Goal: Task Accomplishment & Management: Manage account settings

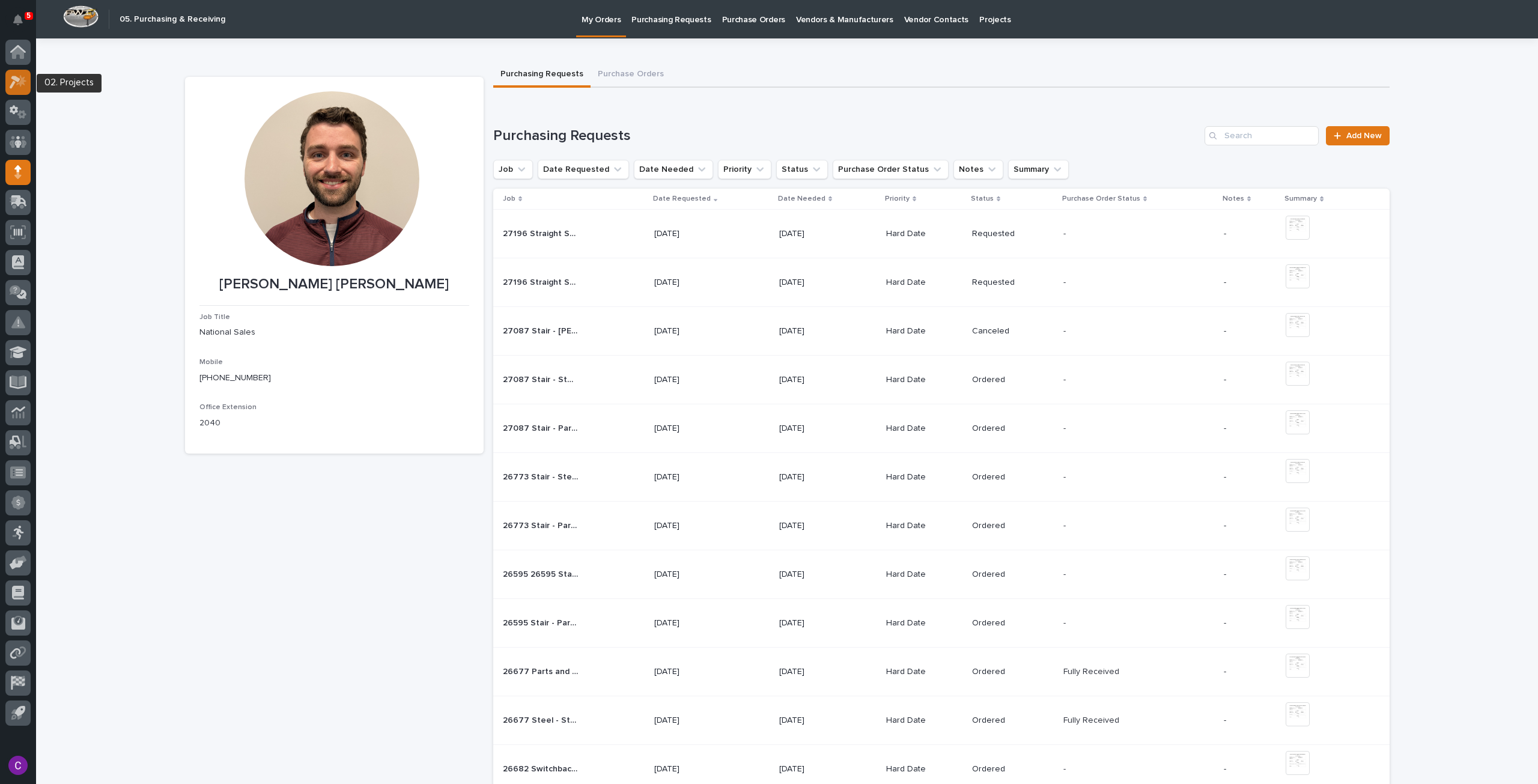
drag, startPoint x: 0, startPoint y: 0, endPoint x: 21, endPoint y: 84, distance: 86.6
click at [21, 84] on icon at bounding box center [22, 80] width 10 height 12
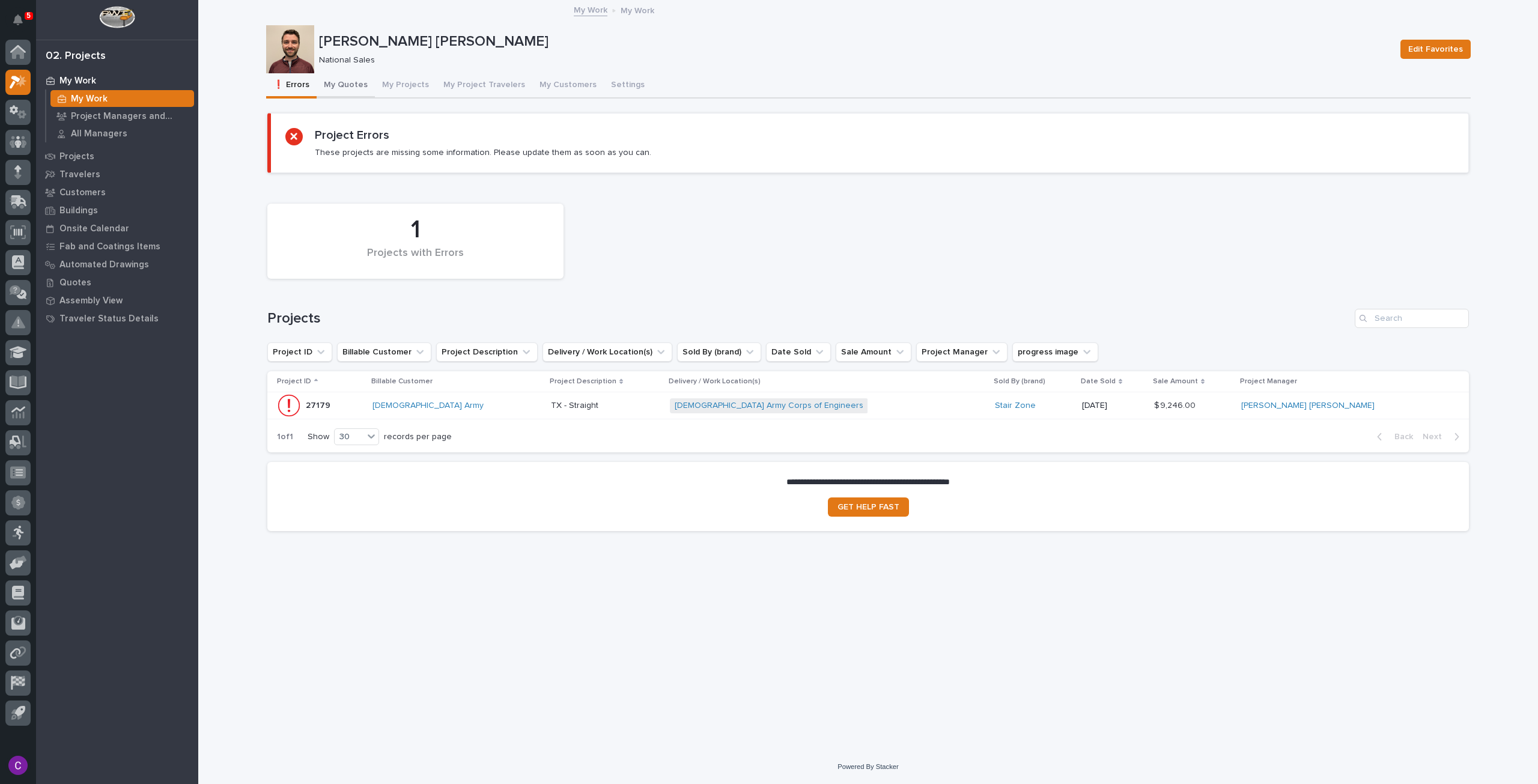
click at [353, 84] on button "My Quotes" at bounding box center [345, 86] width 58 height 25
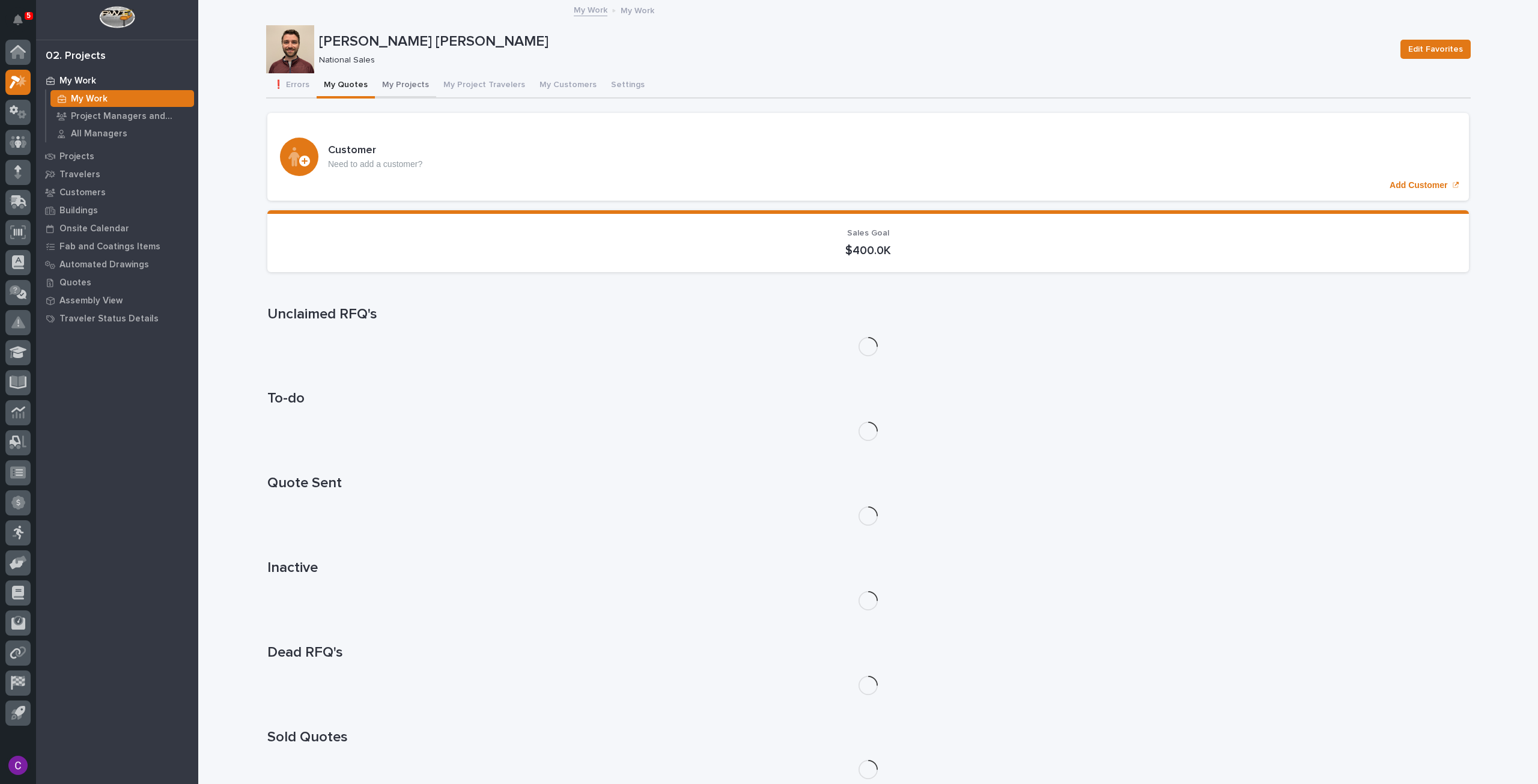
click at [413, 82] on button "My Projects" at bounding box center [405, 86] width 62 height 25
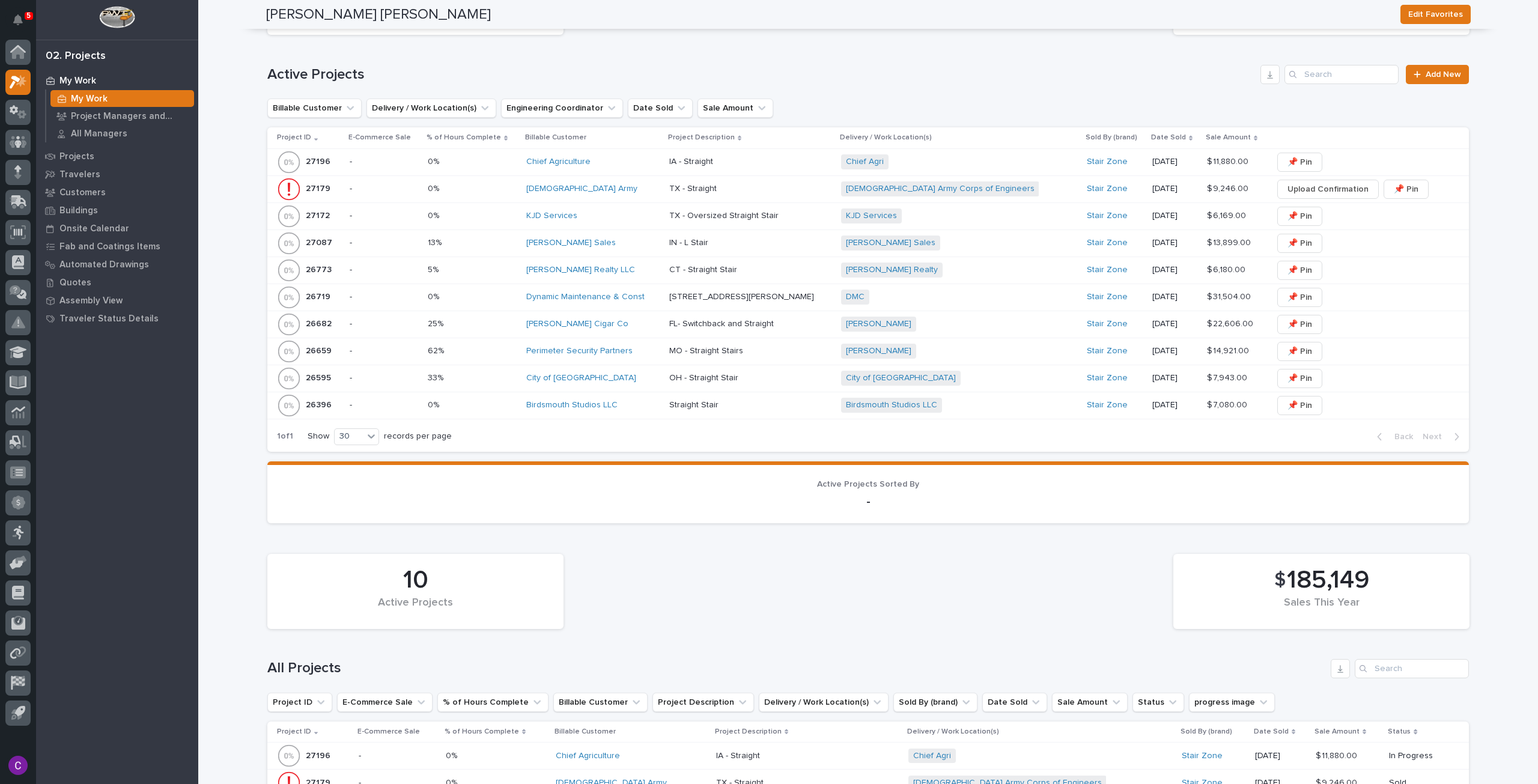
scroll to position [601, 0]
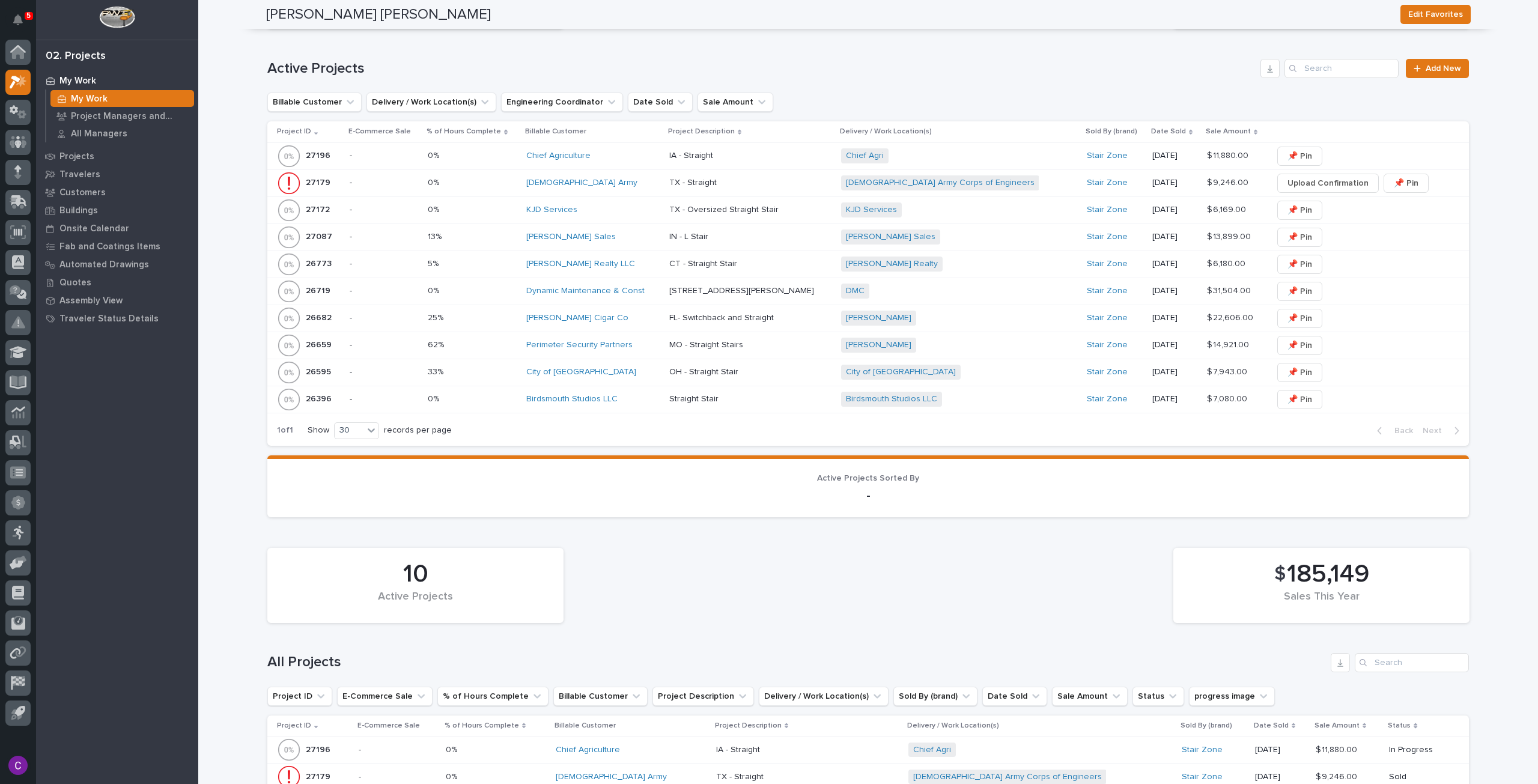
click at [618, 217] on div "KJD Services" at bounding box center [593, 210] width 133 height 20
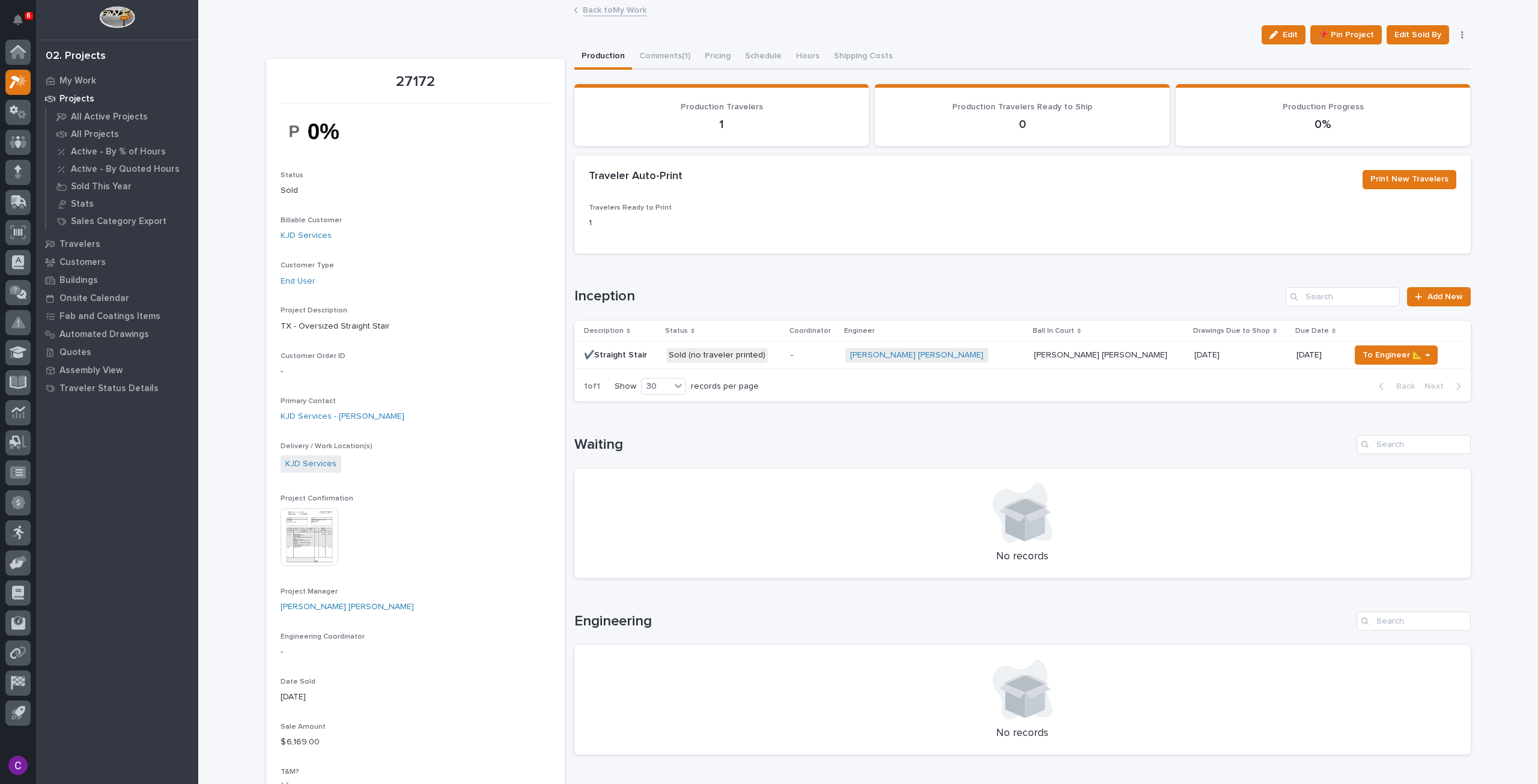
click at [781, 352] on p "Sold (no traveler printed)" at bounding box center [724, 355] width 116 height 15
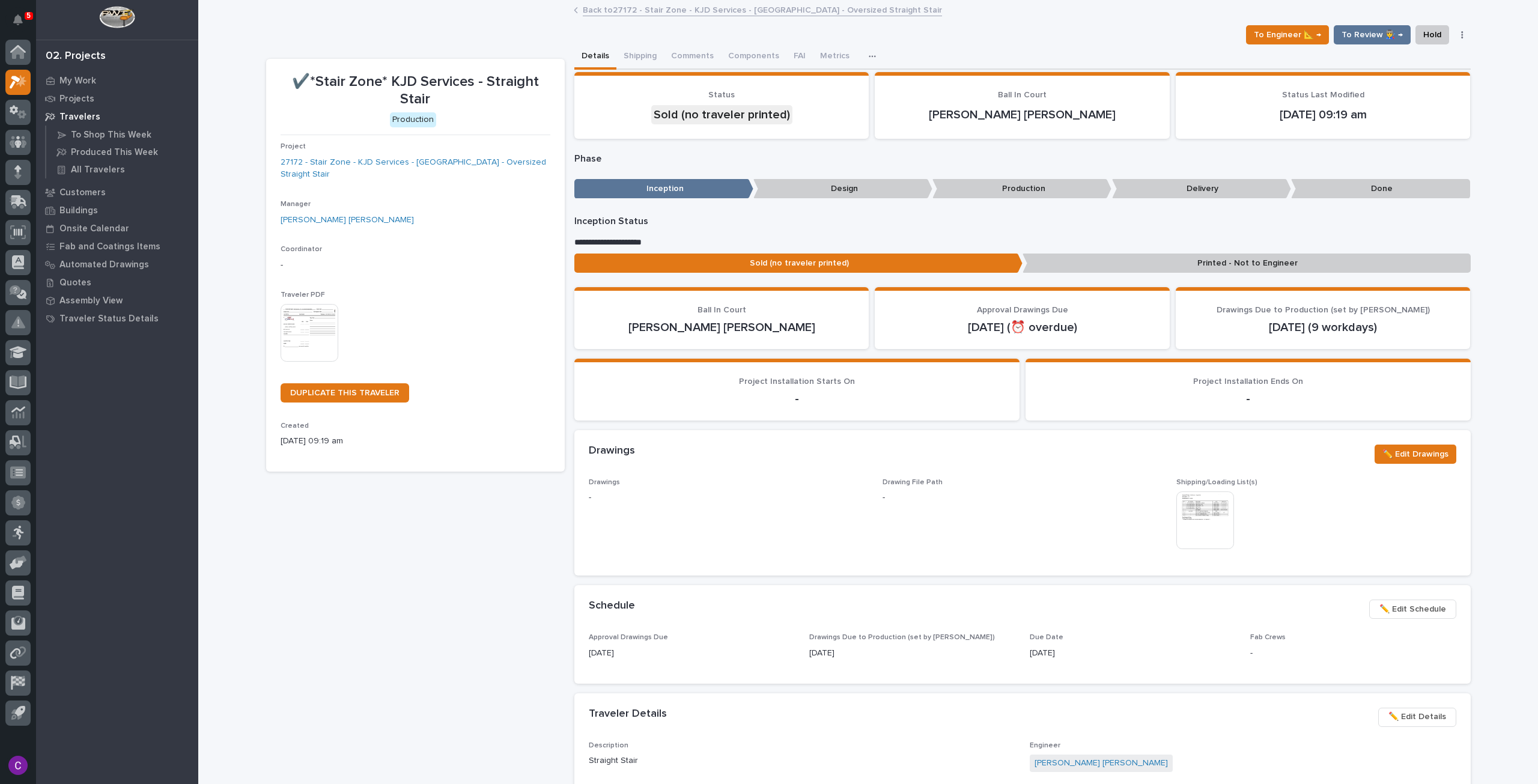
click at [291, 305] on img at bounding box center [309, 332] width 58 height 58
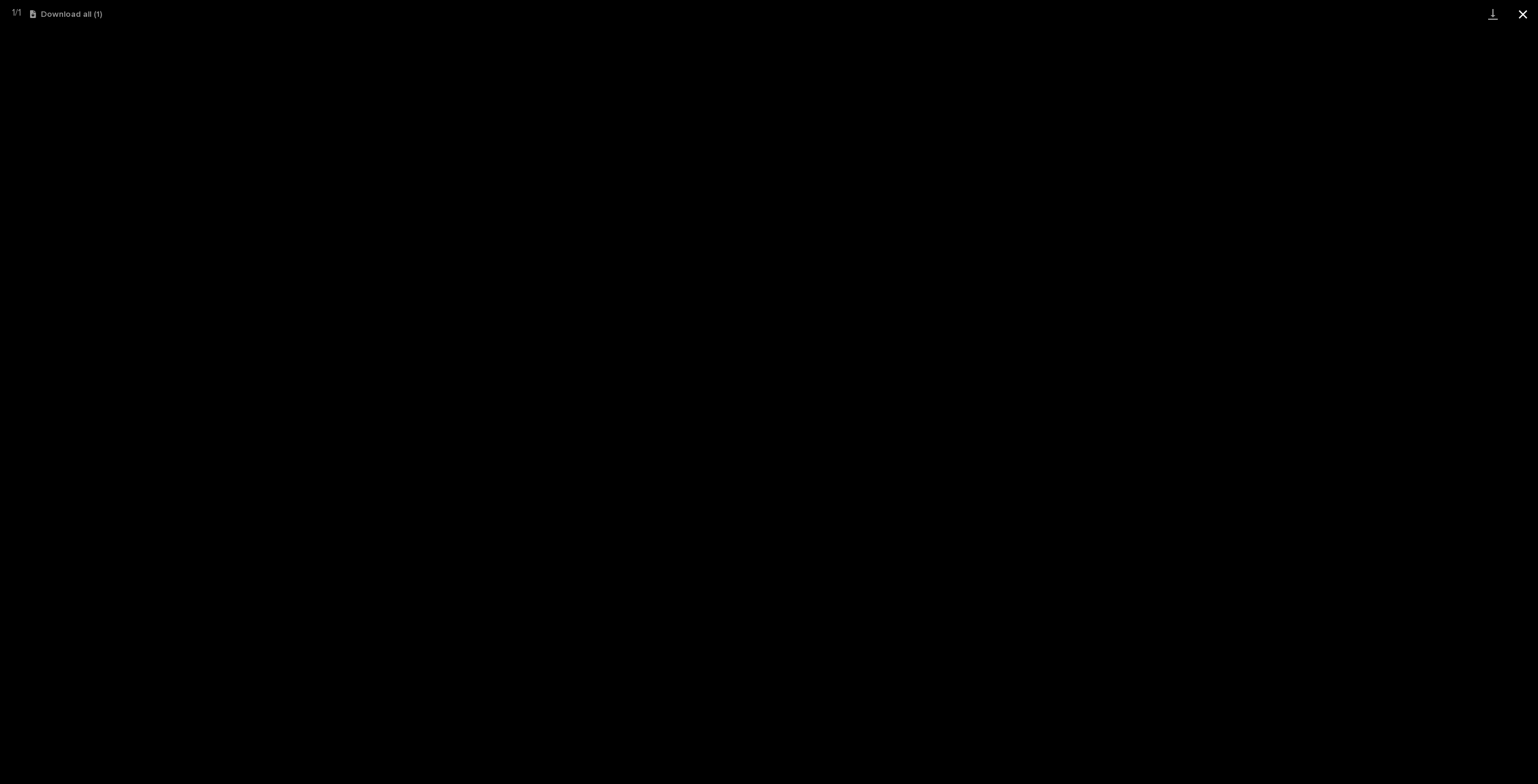
click at [1516, 14] on button "Close gallery" at bounding box center [1522, 14] width 30 height 28
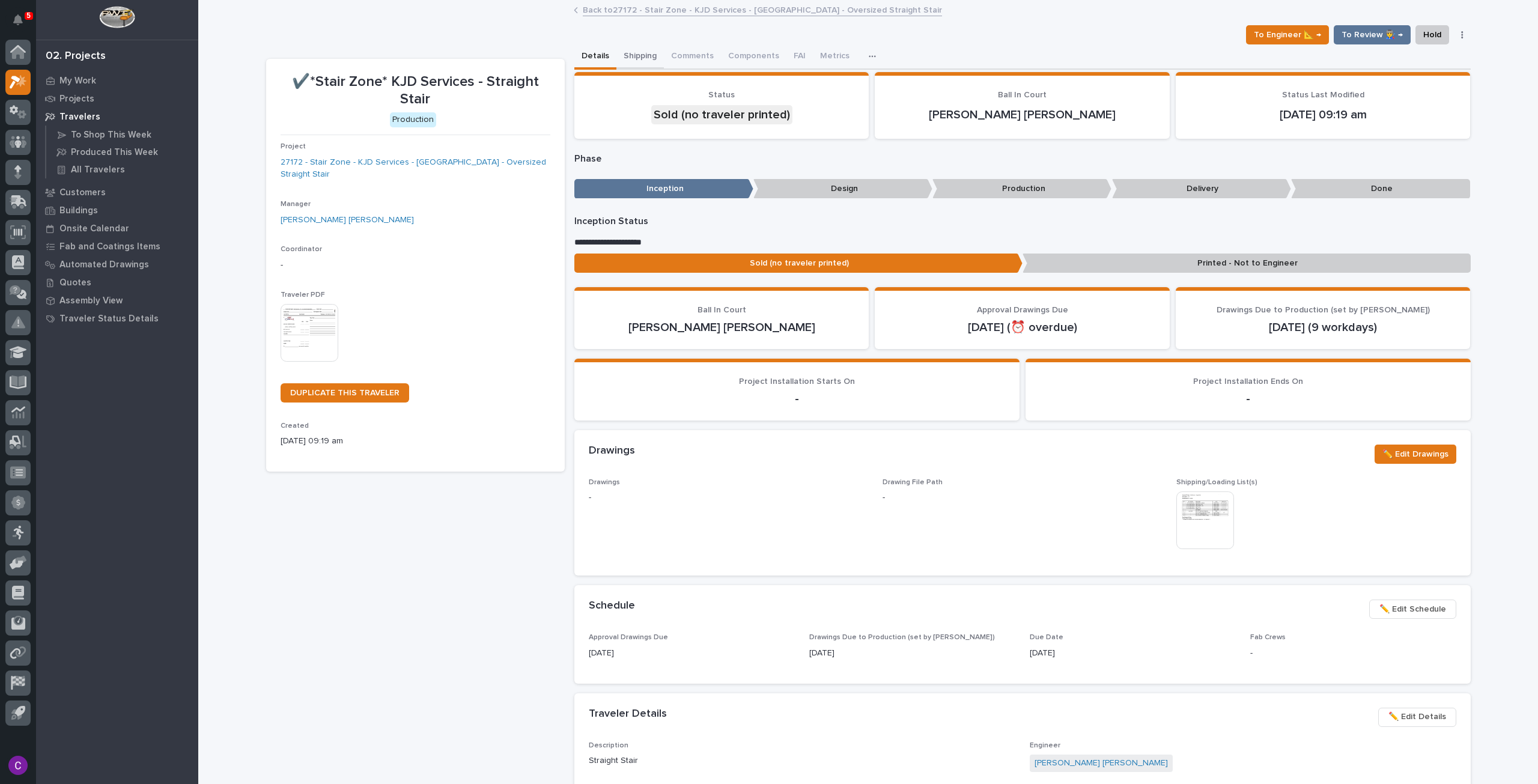
click at [643, 60] on button "Shipping" at bounding box center [640, 57] width 47 height 25
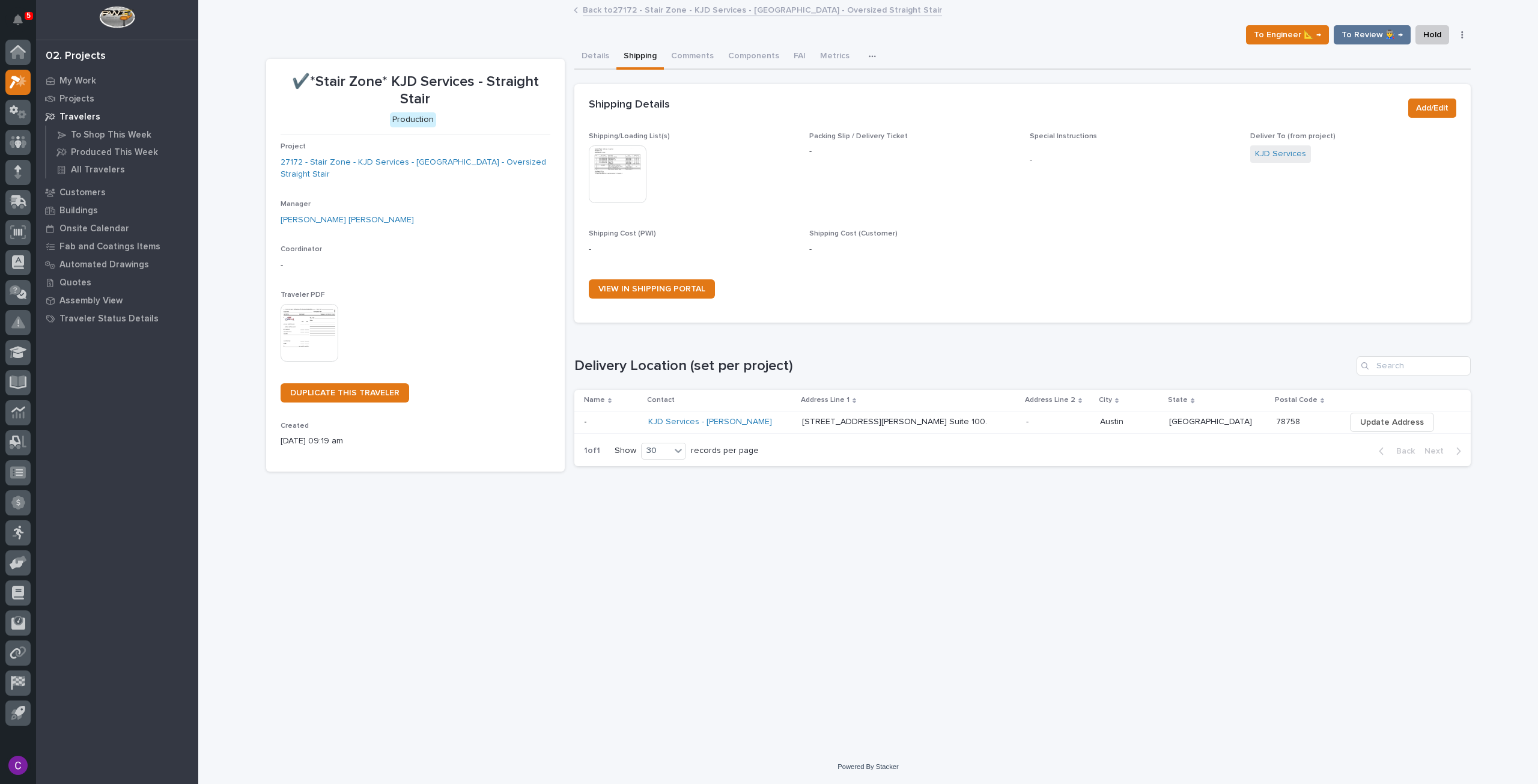
click at [605, 5] on link "Back to 27172 - Stair Zone - KJD Services - [GEOGRAPHIC_DATA] - Oversized Strai…" at bounding box center [763, 9] width 360 height 14
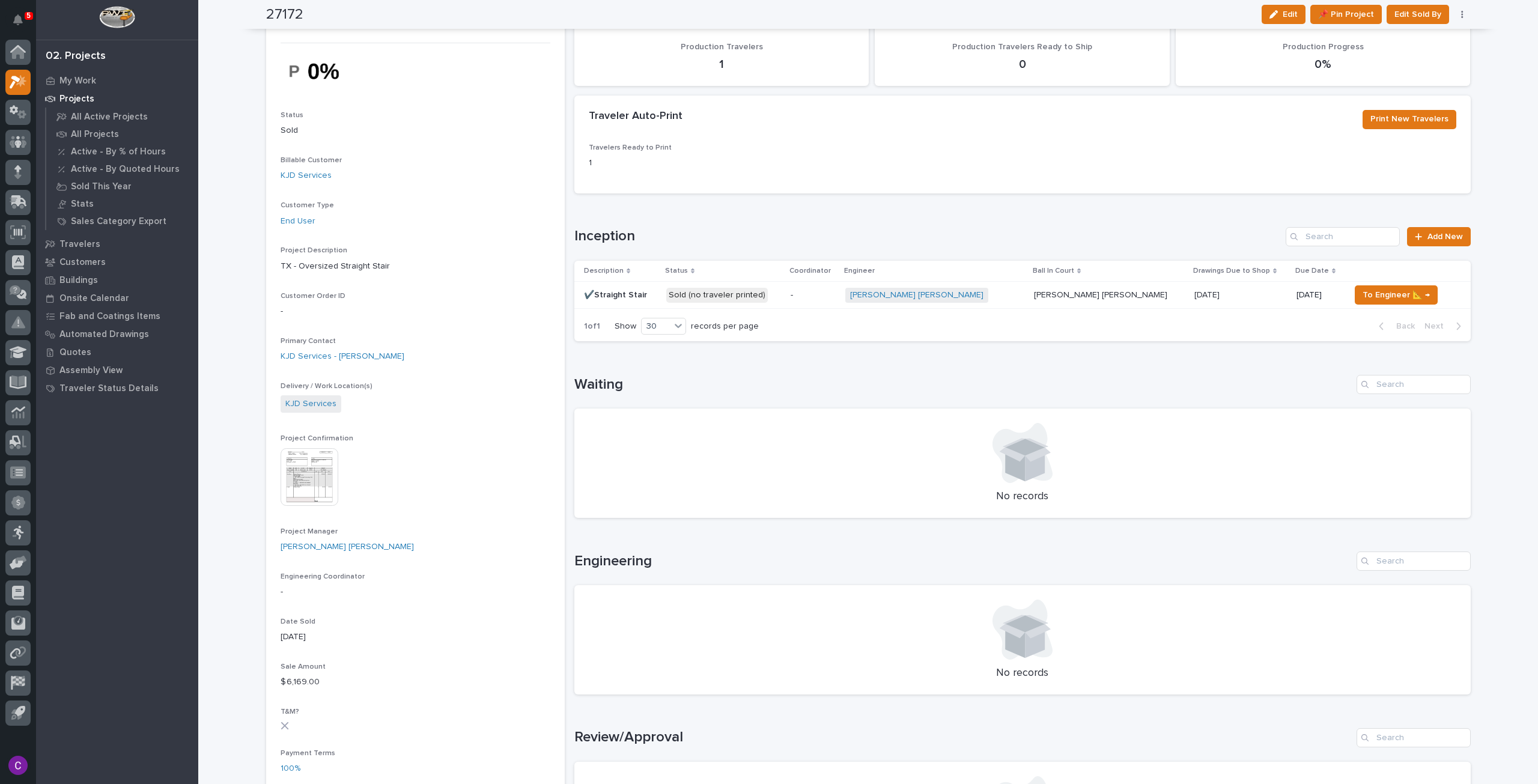
scroll to position [121, 0]
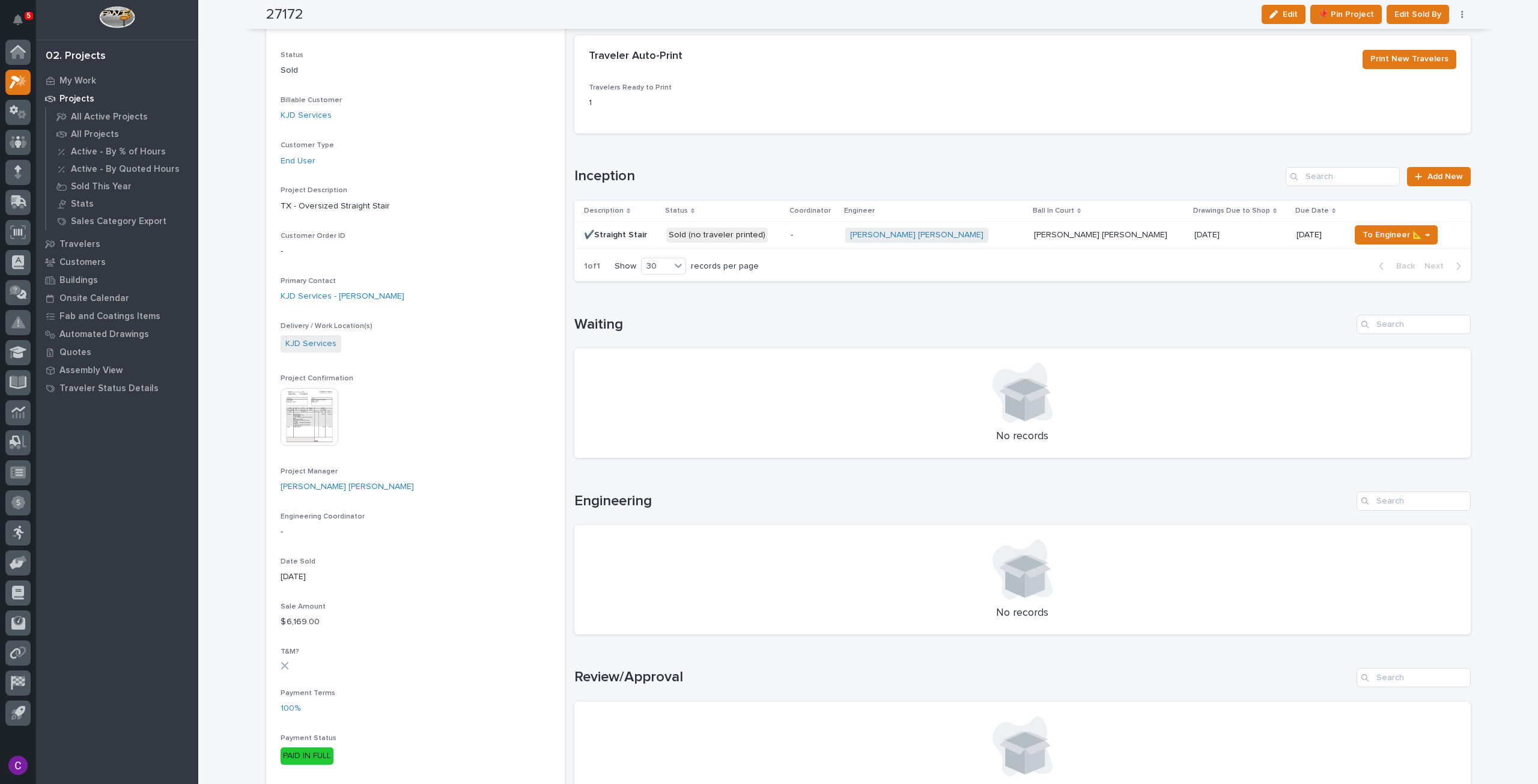
click at [781, 244] on div "Sold (no traveler printed)" at bounding box center [724, 234] width 116 height 24
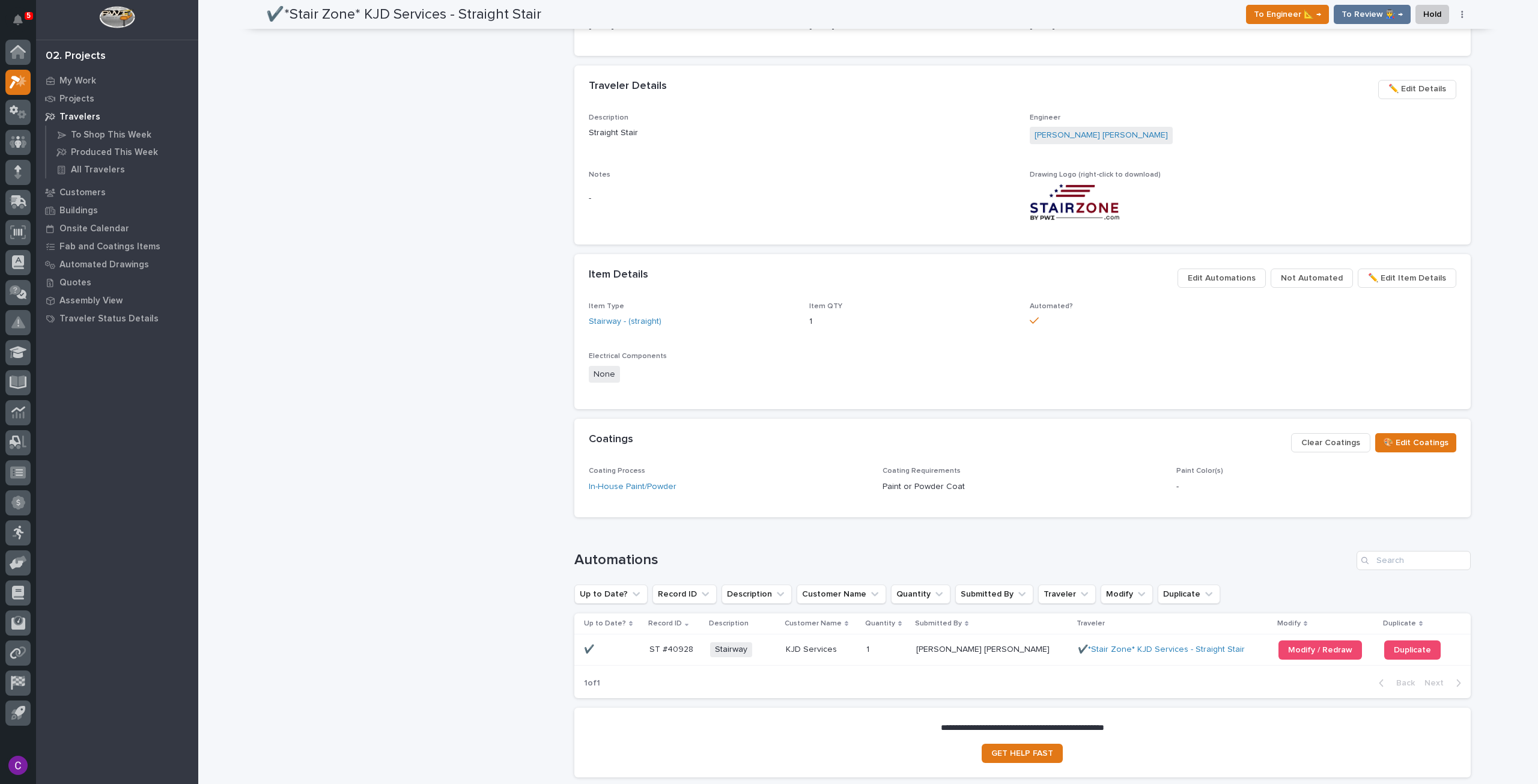
scroll to position [676, 0]
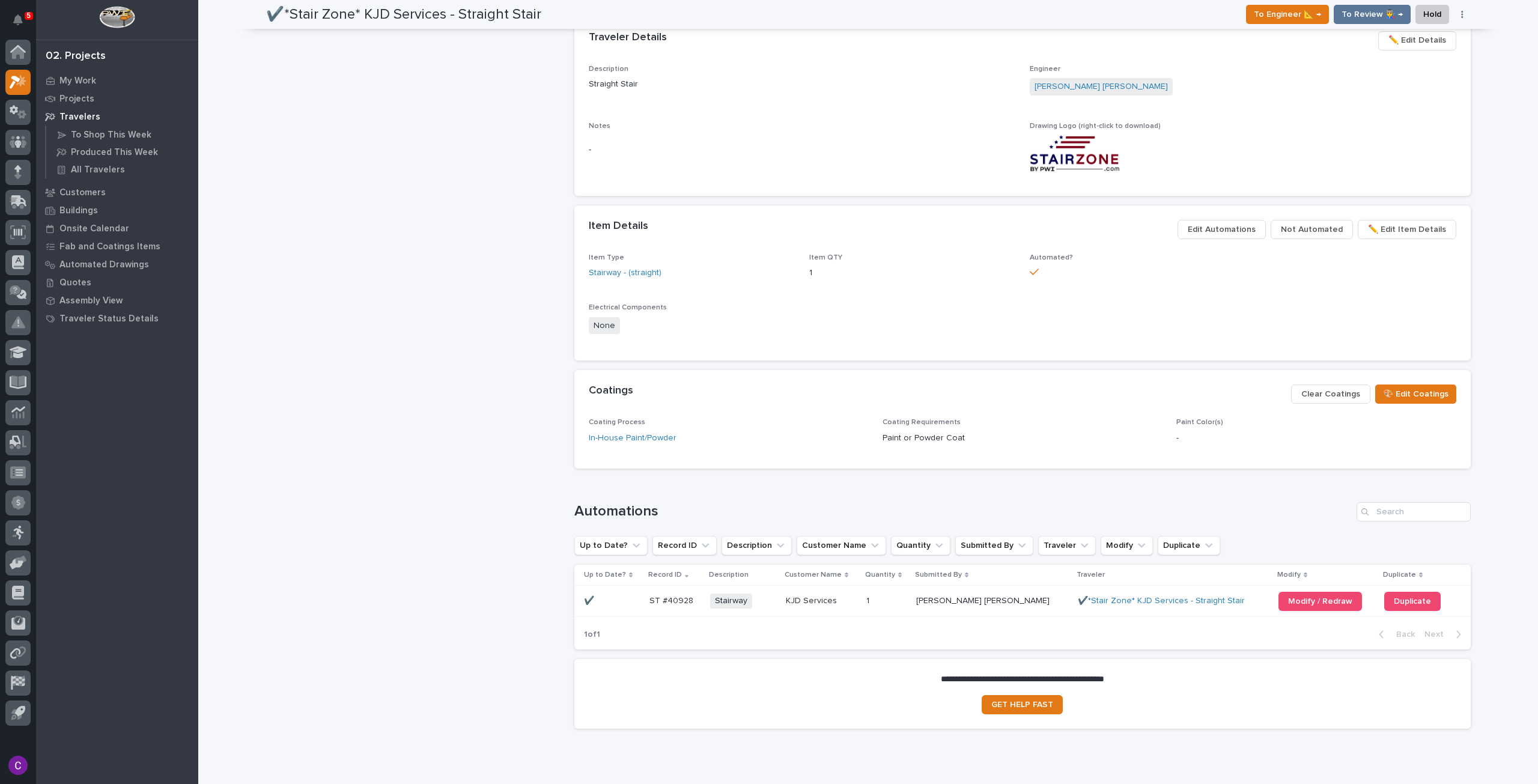
click at [1223, 226] on span "Edit Automations" at bounding box center [1221, 229] width 68 height 15
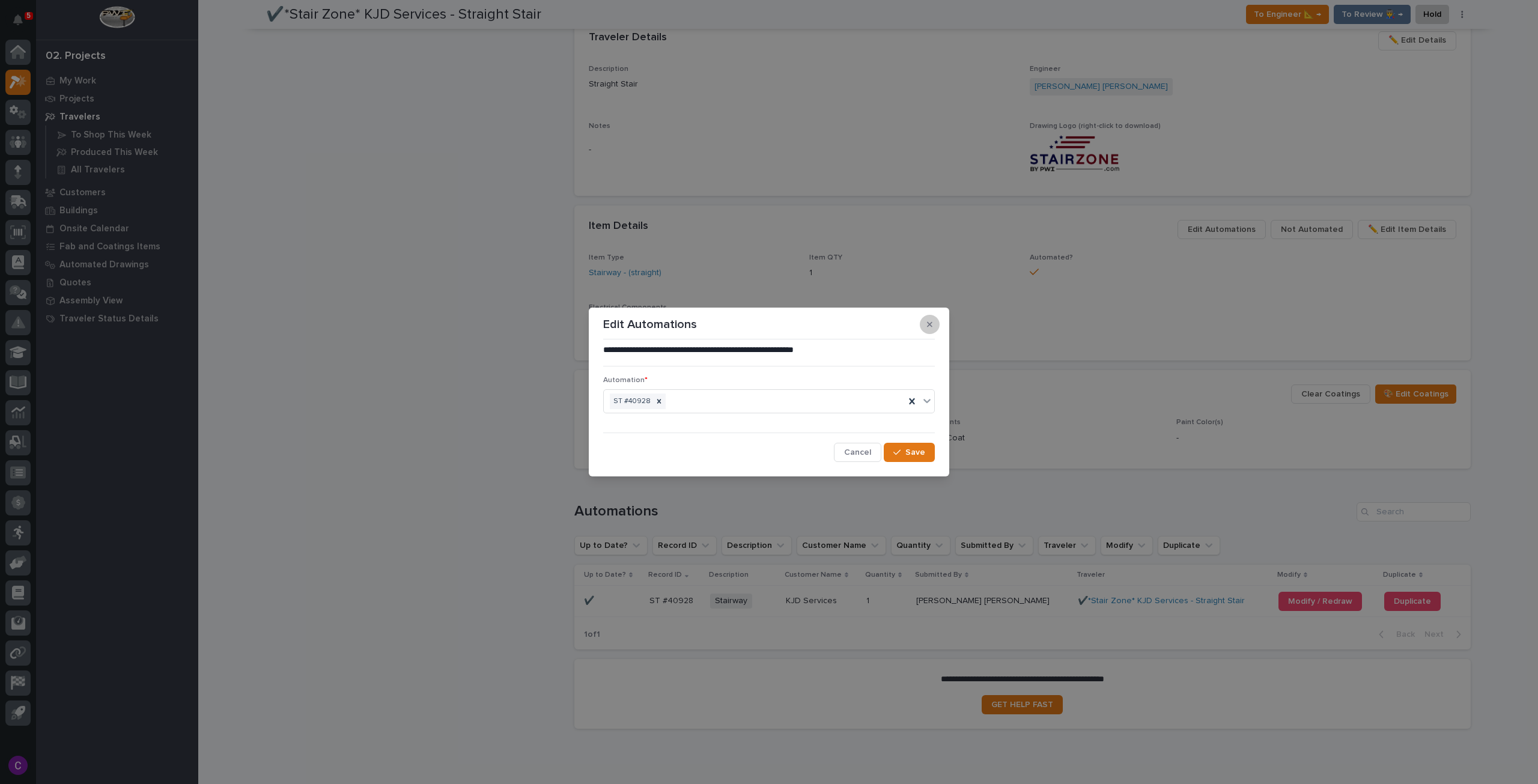
click at [924, 322] on button "button" at bounding box center [929, 324] width 20 height 20
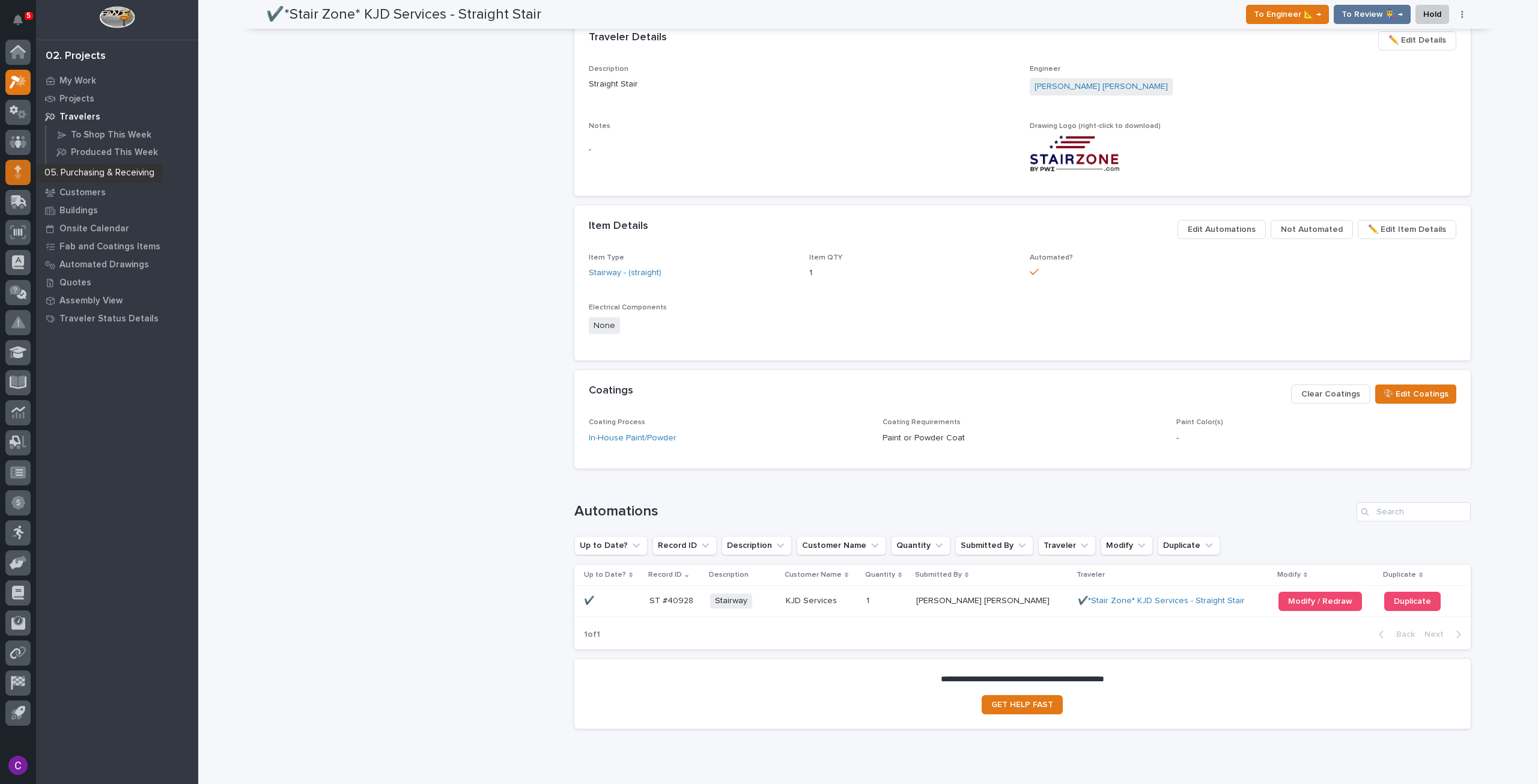
click at [21, 174] on icon at bounding box center [18, 174] width 7 height 7
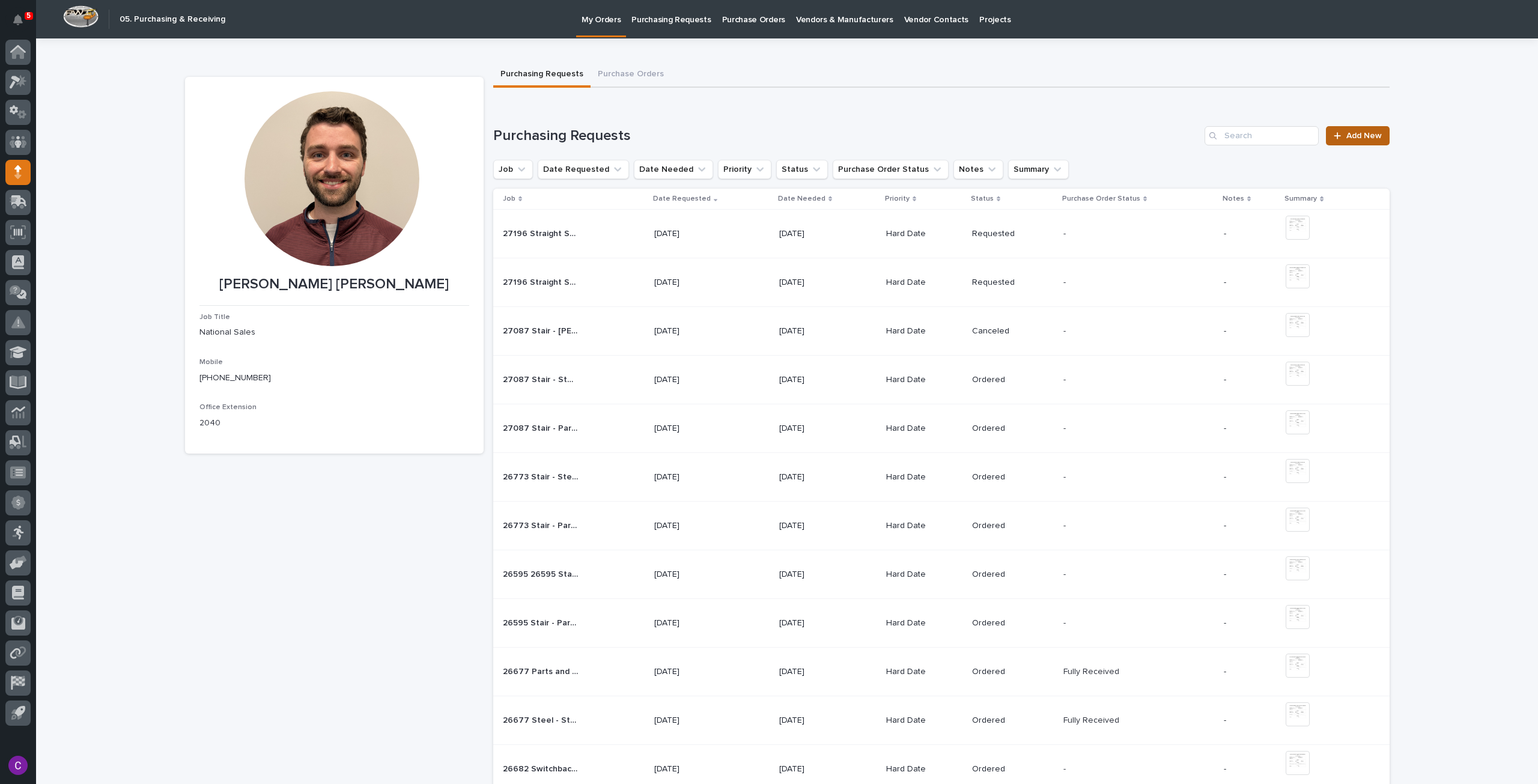
click at [1350, 129] on link "Add New" at bounding box center [1358, 136] width 63 height 20
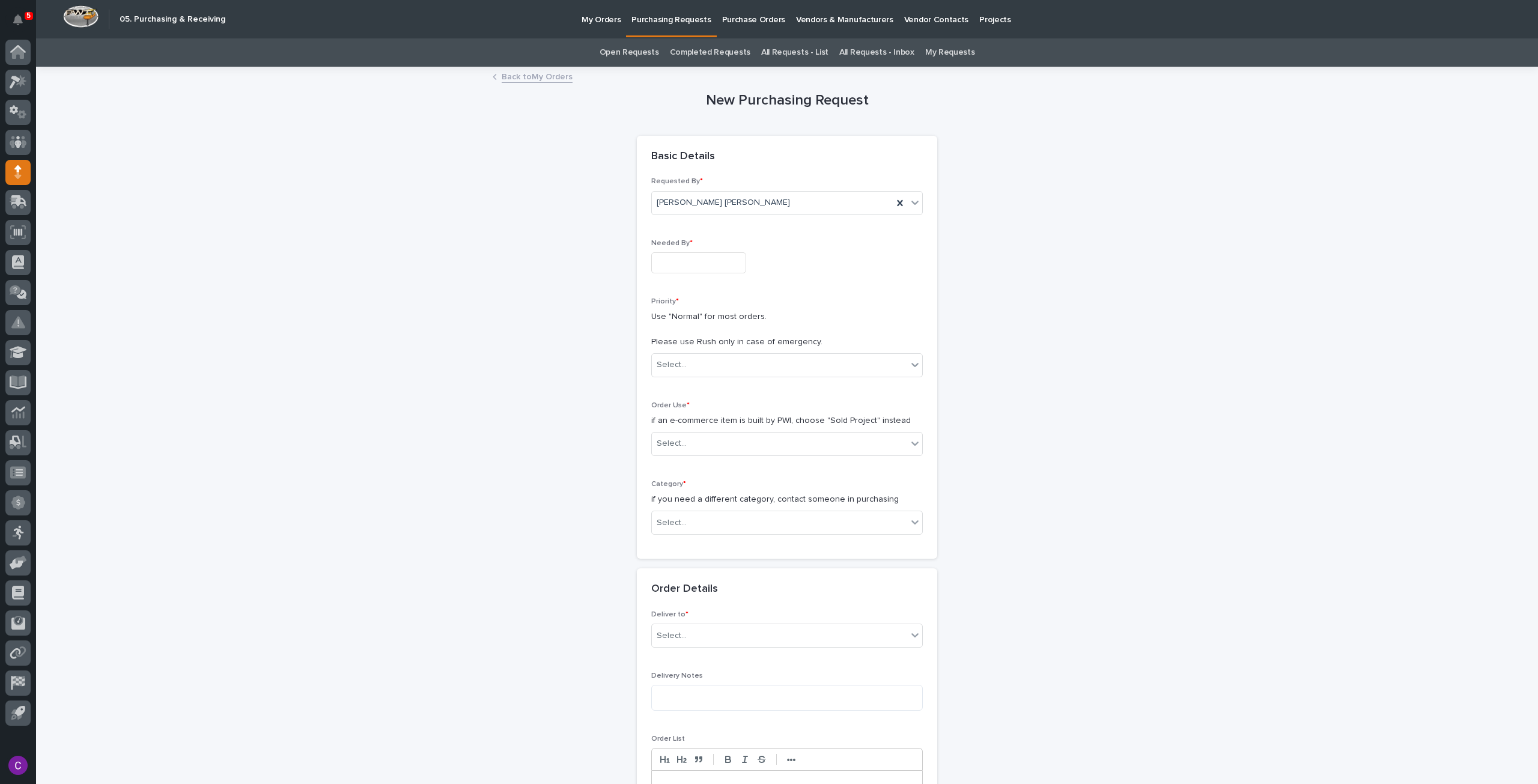
click at [673, 268] on input "text" at bounding box center [698, 262] width 95 height 21
click at [652, 165] on div "15" at bounding box center [651, 164] width 17 height 17
type input "**********"
click at [752, 376] on div "Priority * Use "Normal" for most orders. Please use Rush only in case of emerge…" at bounding box center [786, 341] width 272 height 89
click at [709, 373] on div "Select..." at bounding box center [779, 365] width 255 height 20
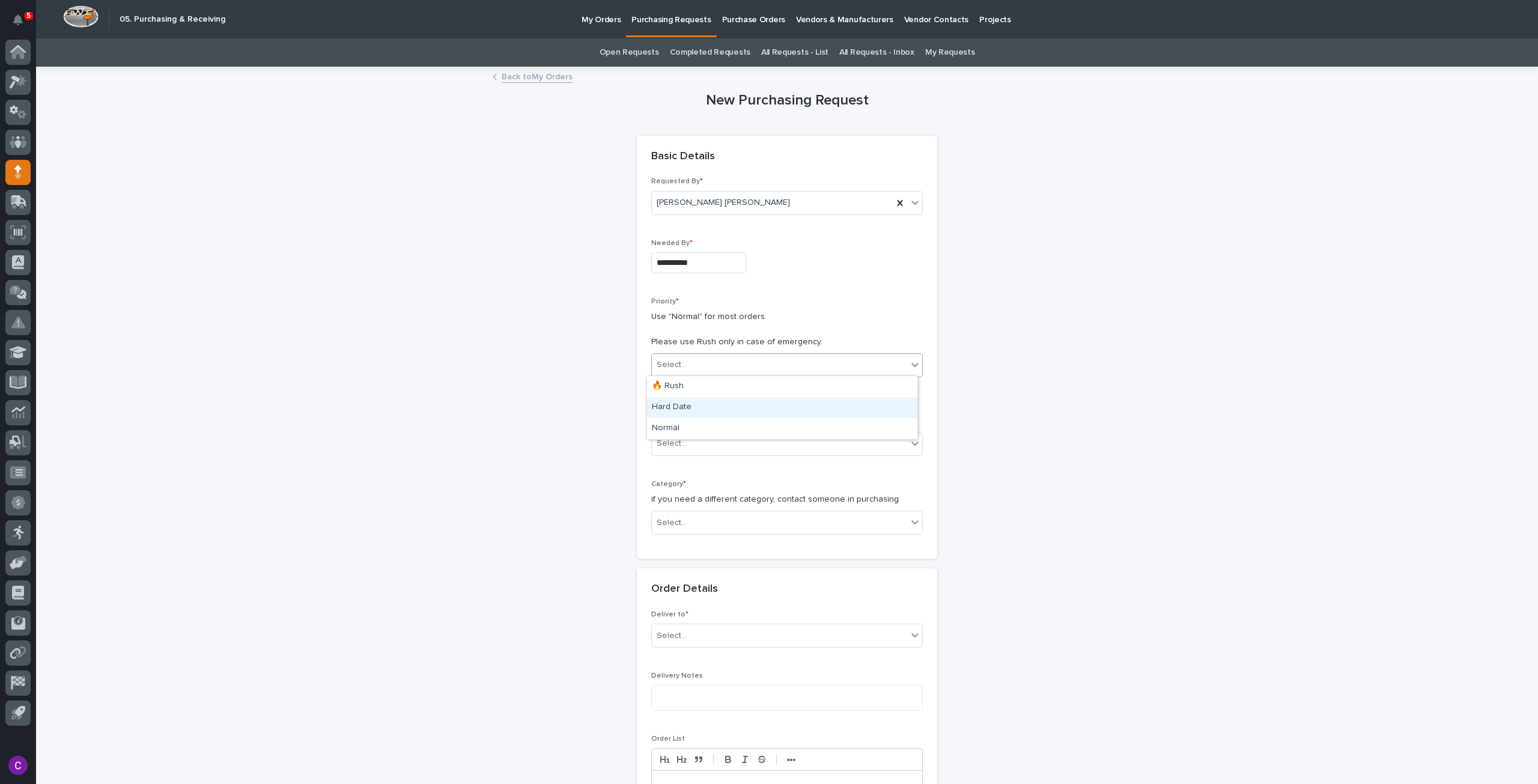
click at [709, 407] on div "Hard Date" at bounding box center [782, 407] width 271 height 21
click at [720, 443] on div "Select..." at bounding box center [779, 444] width 255 height 20
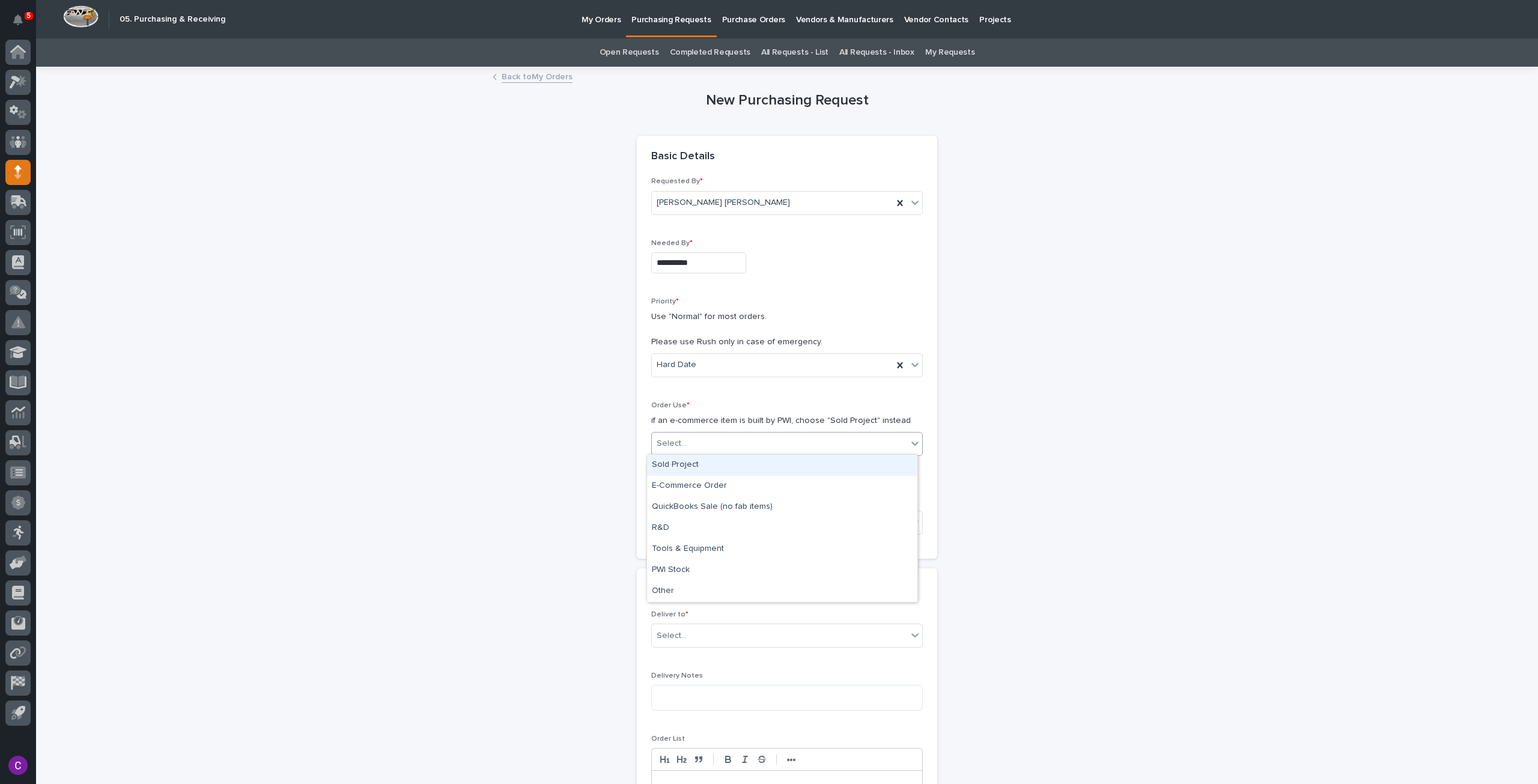
click at [687, 461] on div "Sold Project" at bounding box center [782, 465] width 271 height 21
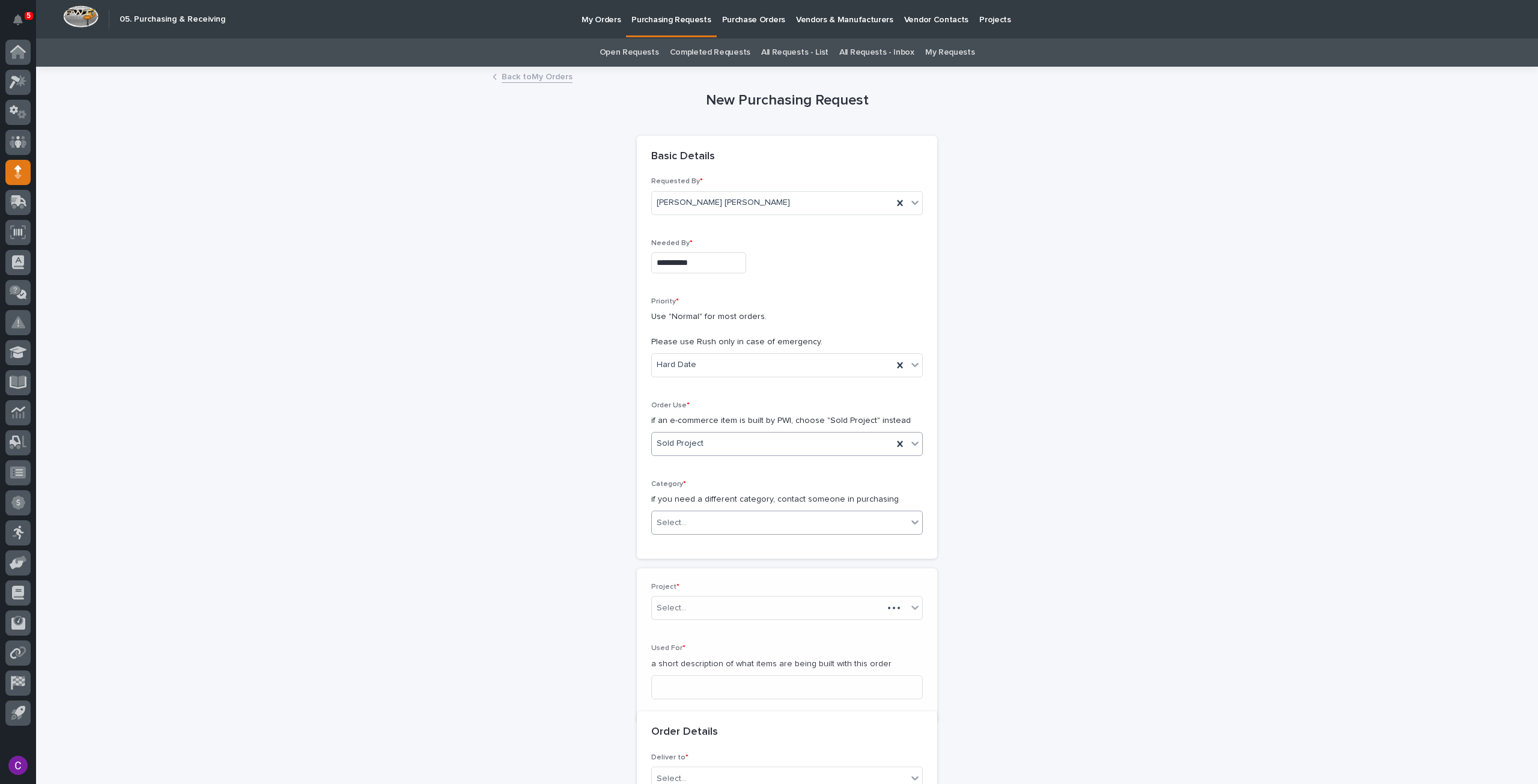
click at [712, 522] on div "Select..." at bounding box center [779, 522] width 255 height 20
click at [720, 681] on div "Steel" at bounding box center [782, 681] width 271 height 21
click at [722, 602] on div "Select..." at bounding box center [779, 608] width 255 height 20
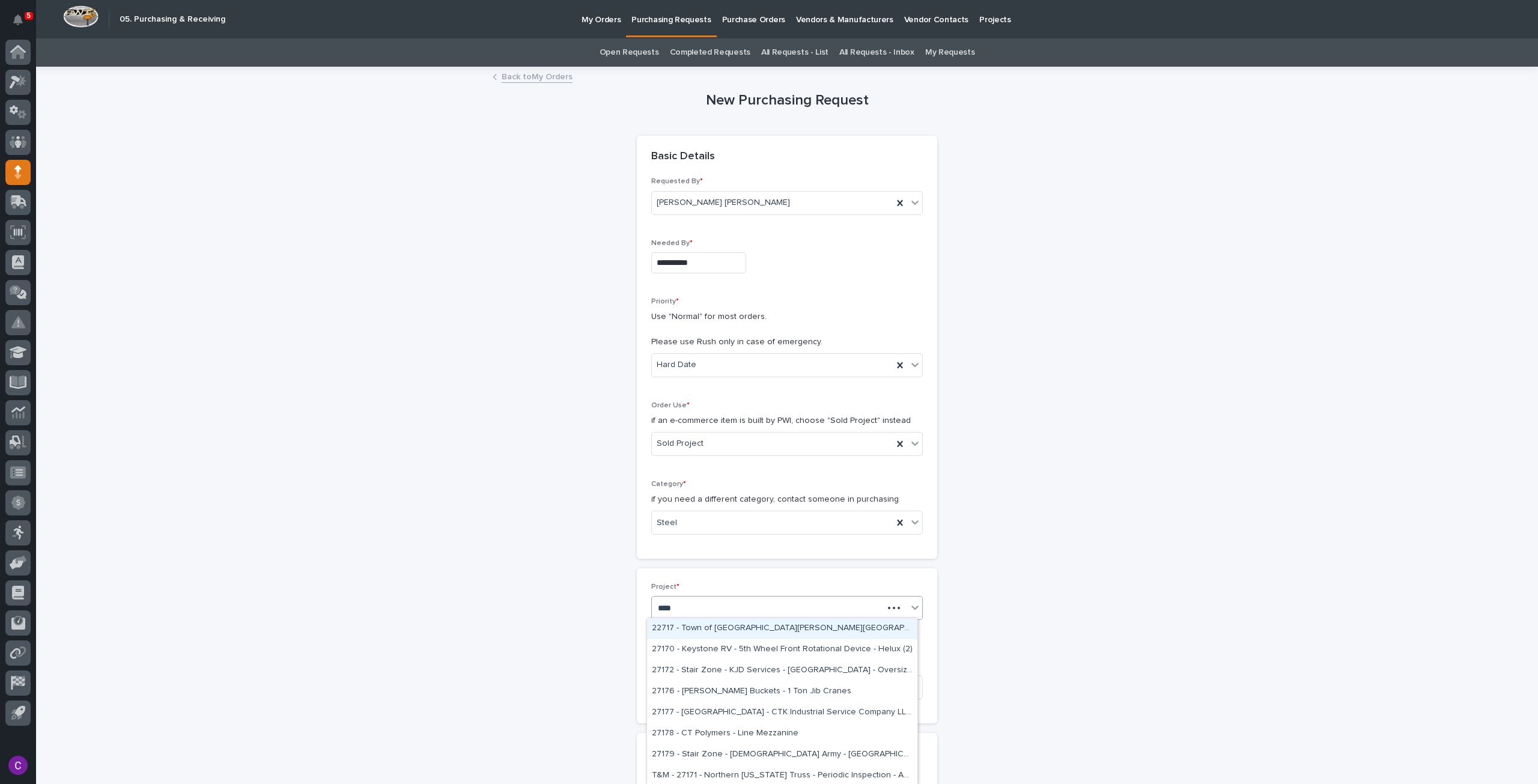
type input "*****"
click at [898, 623] on div "27172 - Stair Zone - KJD Services - [GEOGRAPHIC_DATA] - Oversized Straight Stair" at bounding box center [782, 628] width 271 height 21
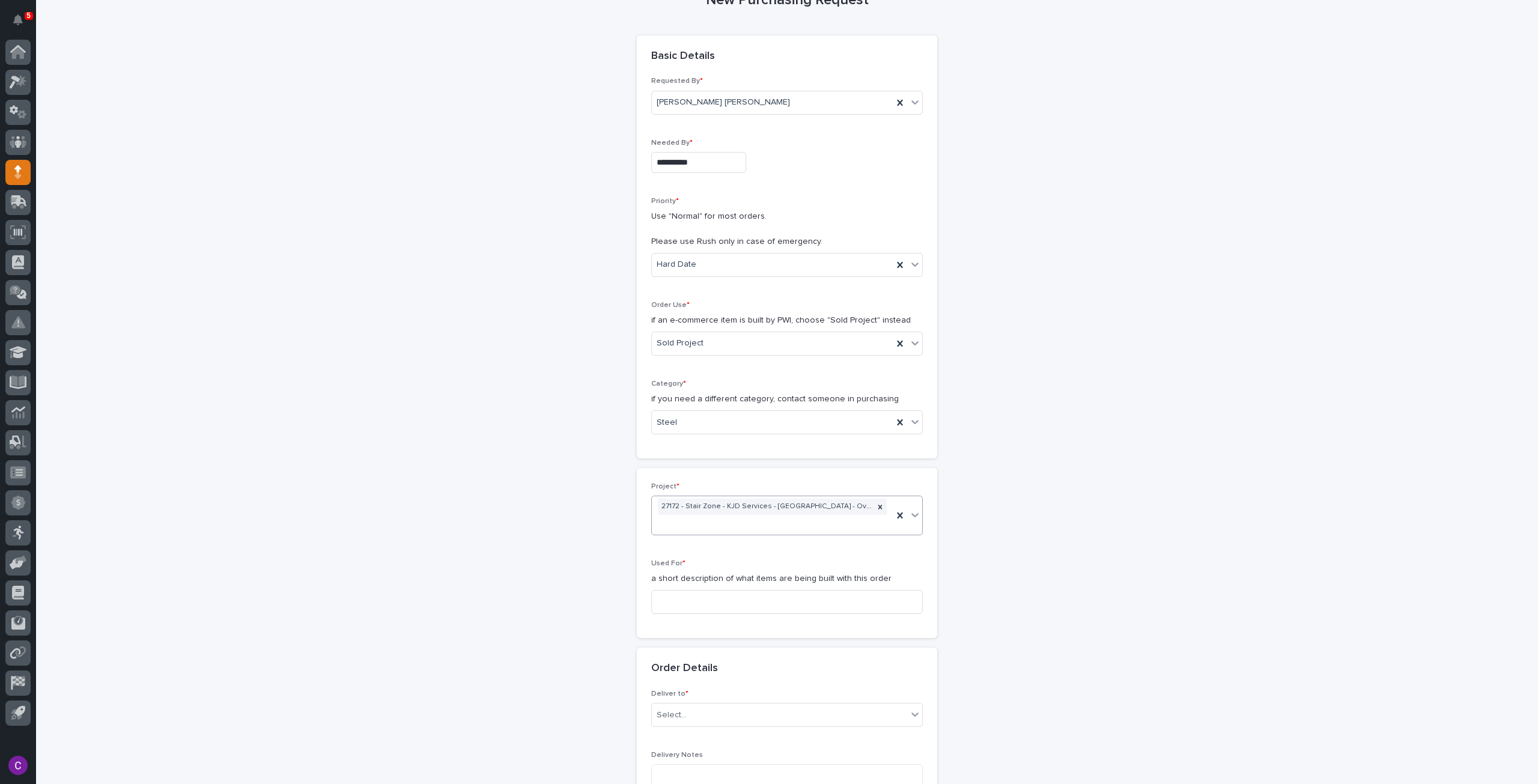
scroll to position [121, 0]
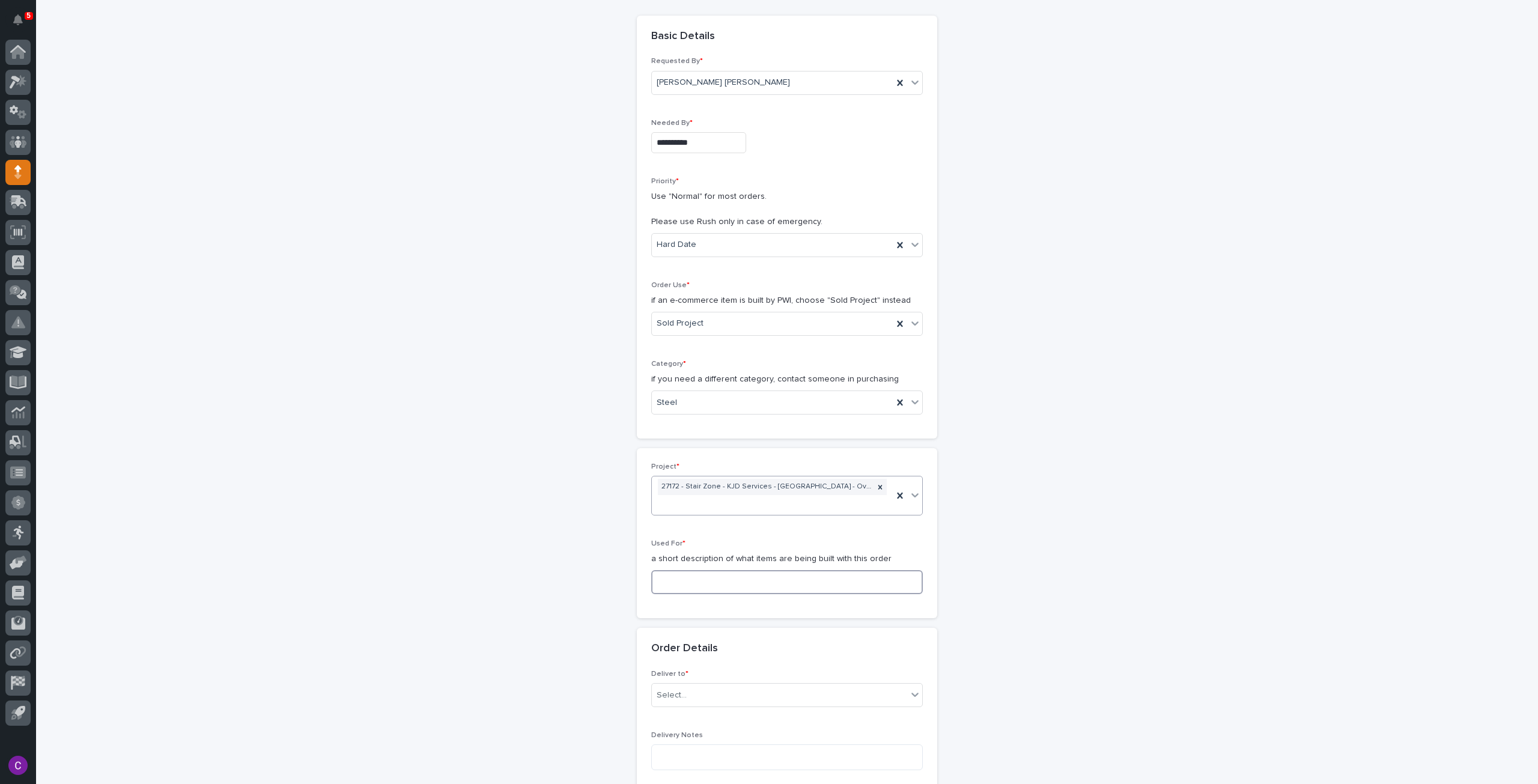
click at [859, 570] on input at bounding box center [786, 582] width 272 height 24
click at [707, 570] on input at bounding box center [786, 582] width 272 height 24
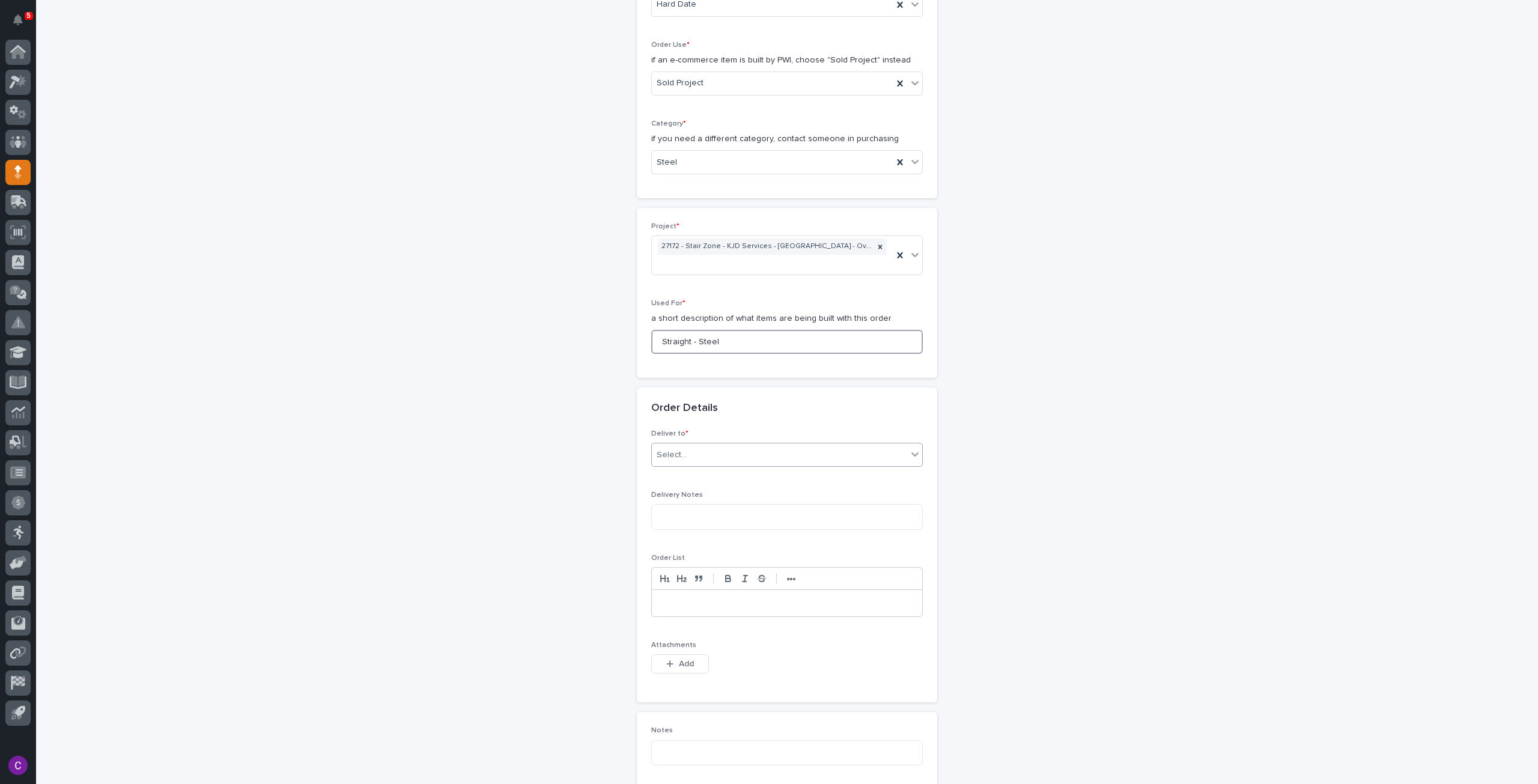
type input "Straight - Steel"
click at [763, 445] on div "Select..." at bounding box center [779, 455] width 255 height 20
click at [745, 461] on div "PWI" at bounding box center [782, 459] width 271 height 21
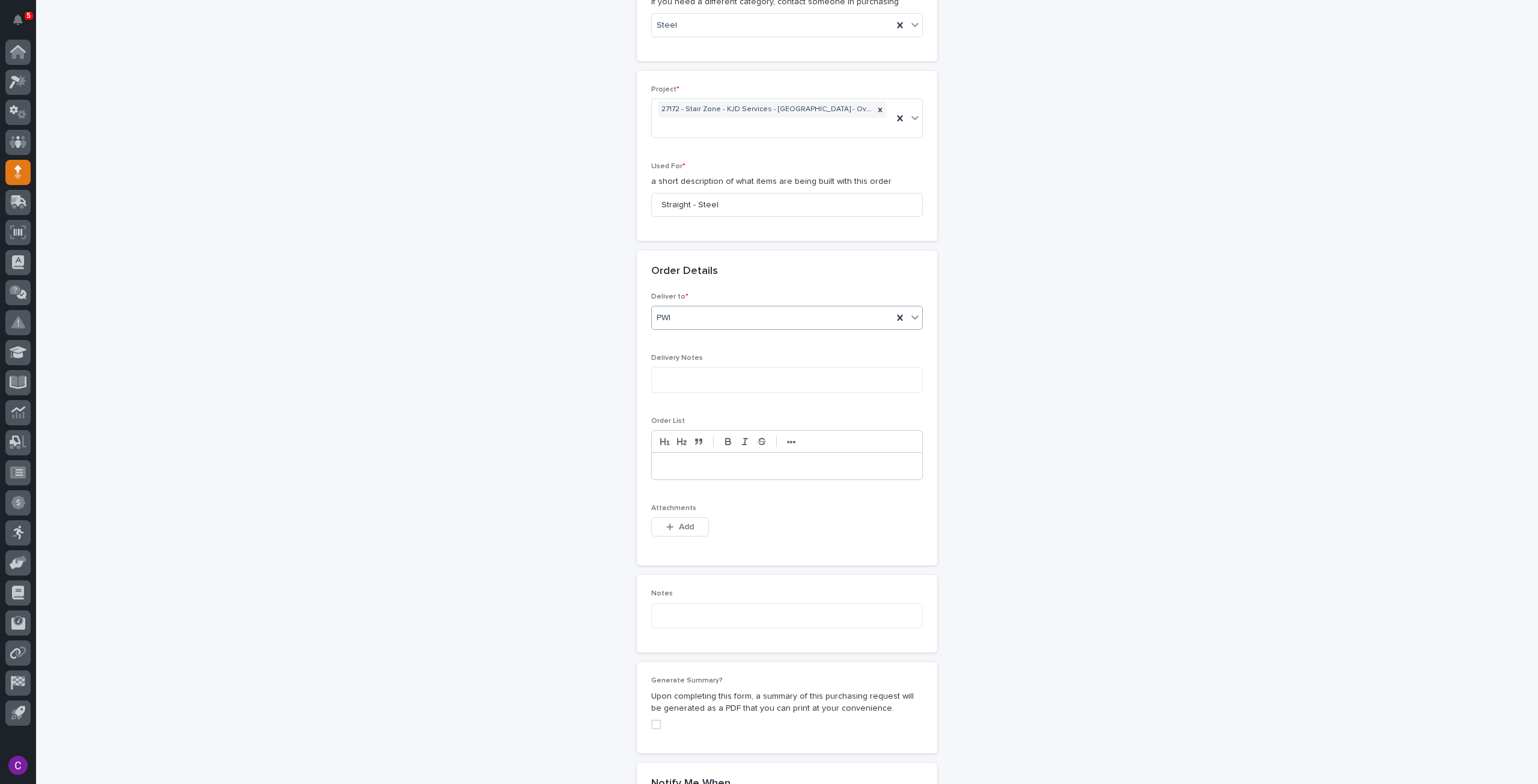
scroll to position [601, 0]
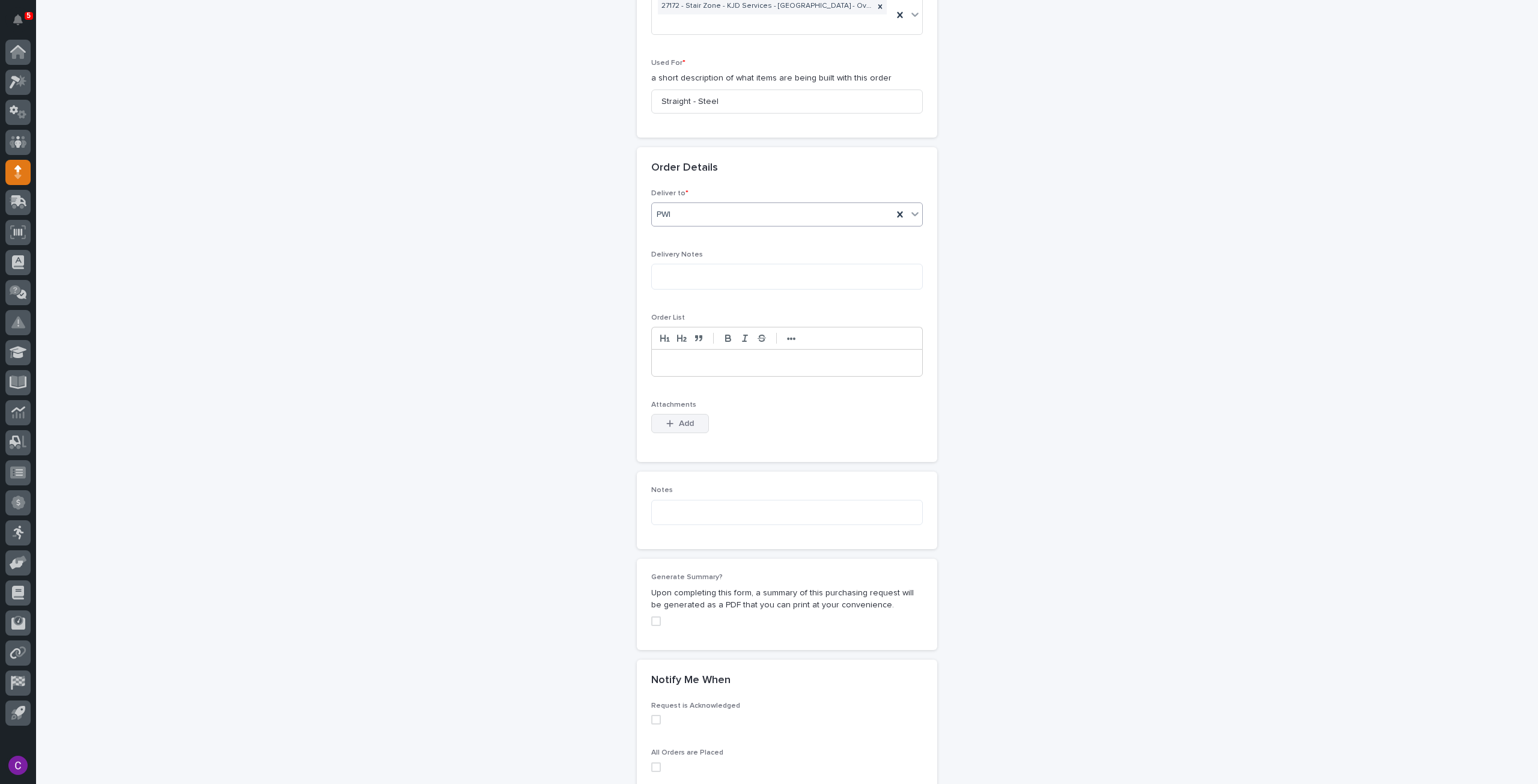
click at [679, 418] on span "Add" at bounding box center [686, 423] width 15 height 11
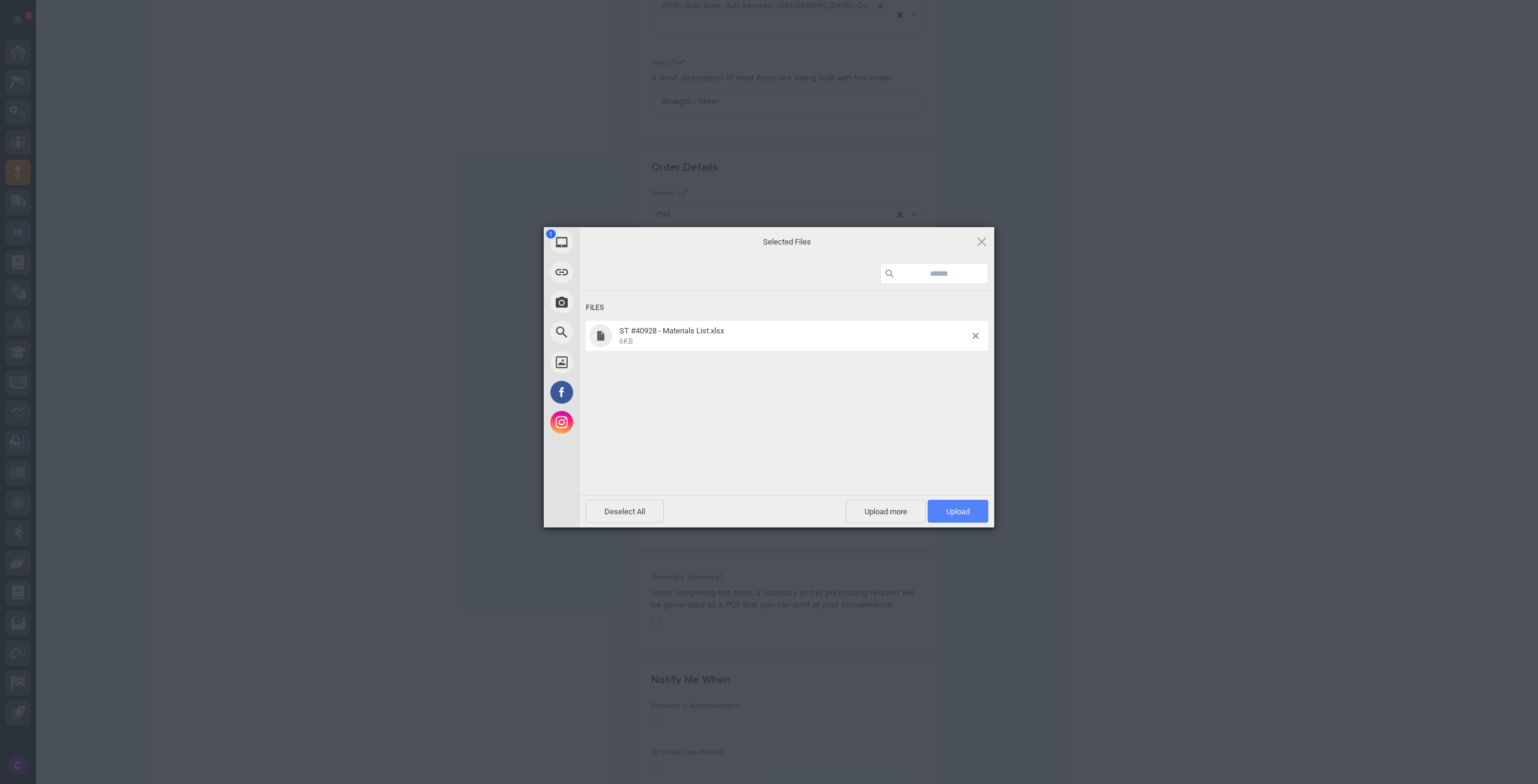
click at [949, 520] on span "Upload 1" at bounding box center [958, 511] width 61 height 23
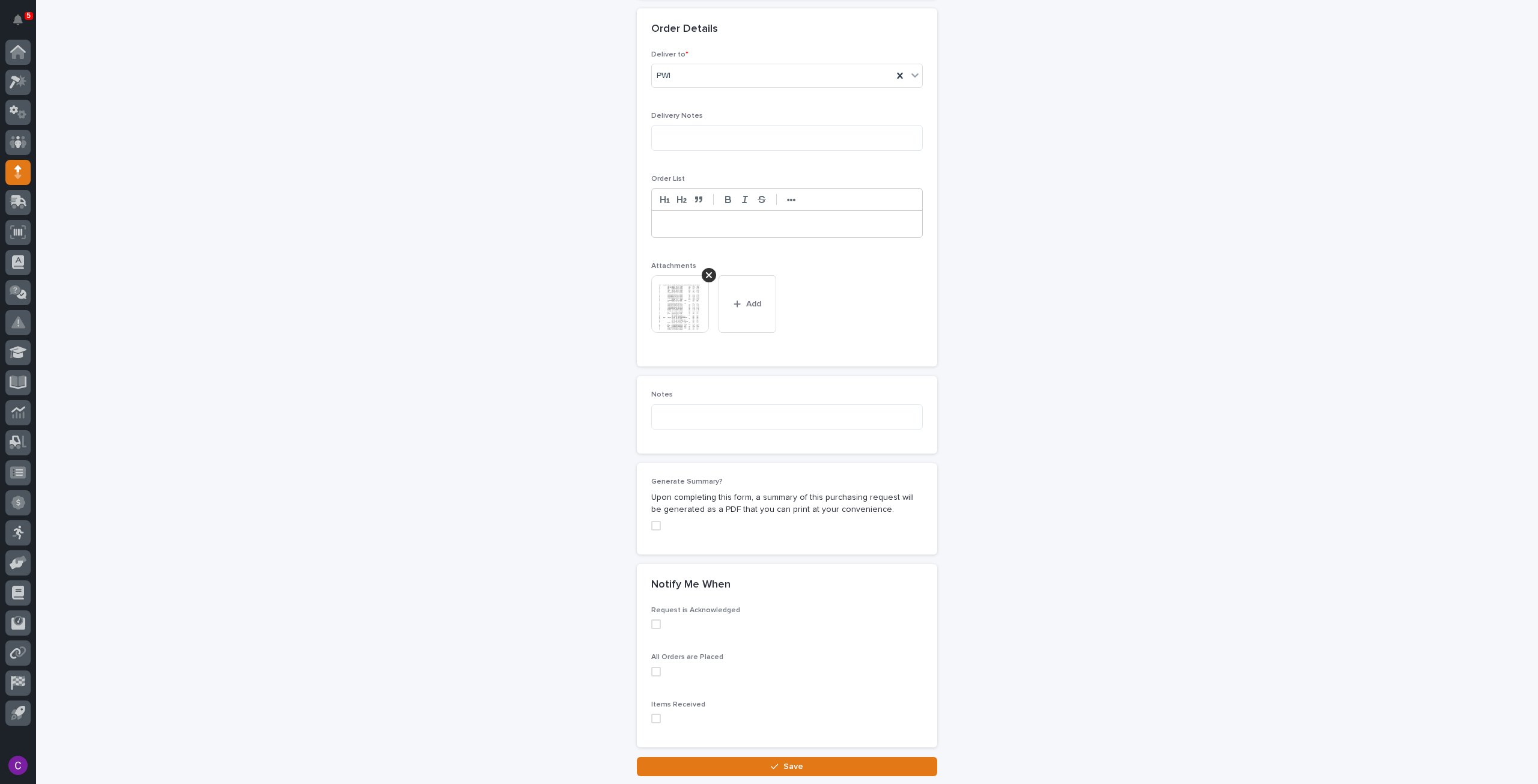
scroll to position [806, 0]
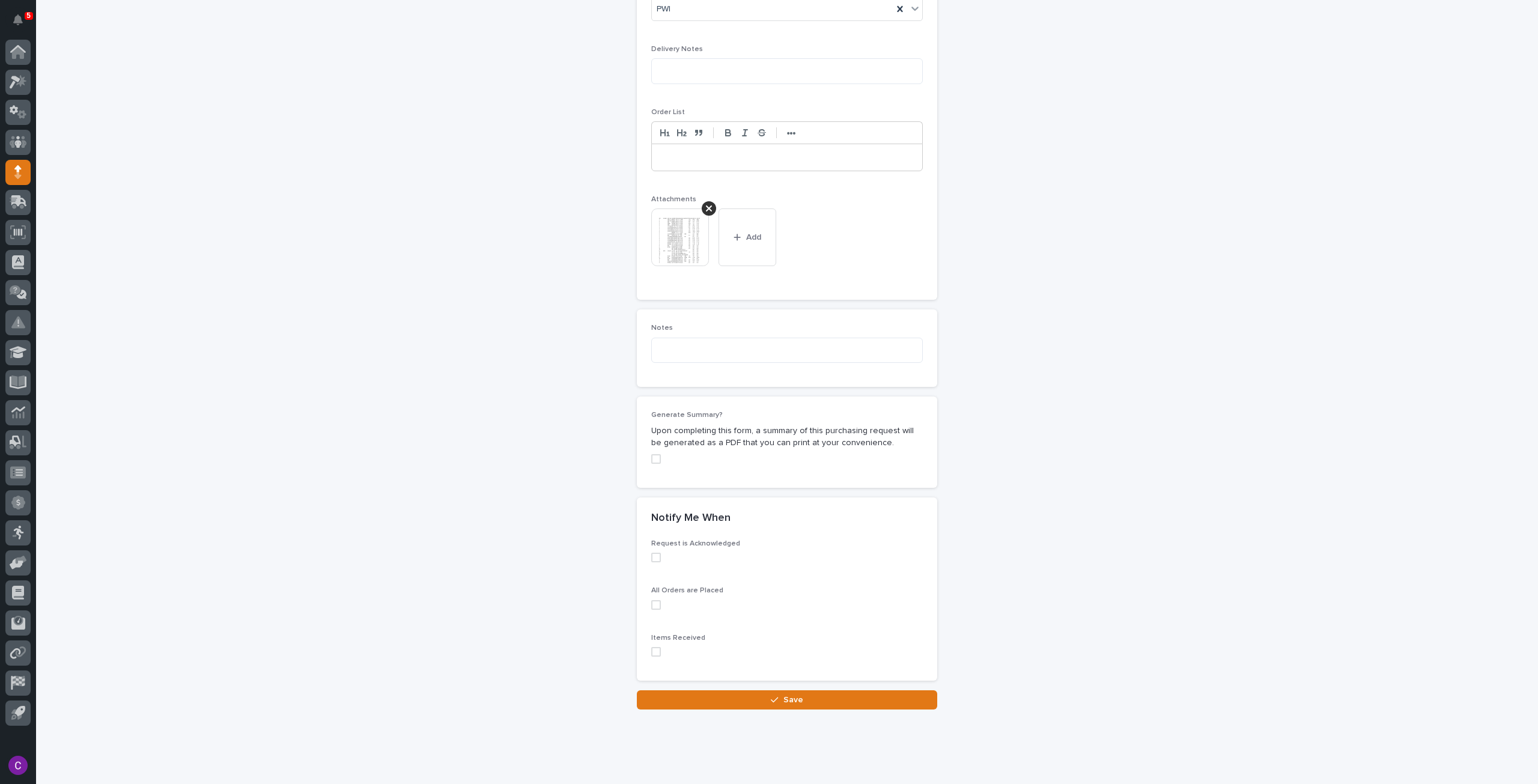
click at [818, 690] on button "Save" at bounding box center [787, 700] width 300 height 20
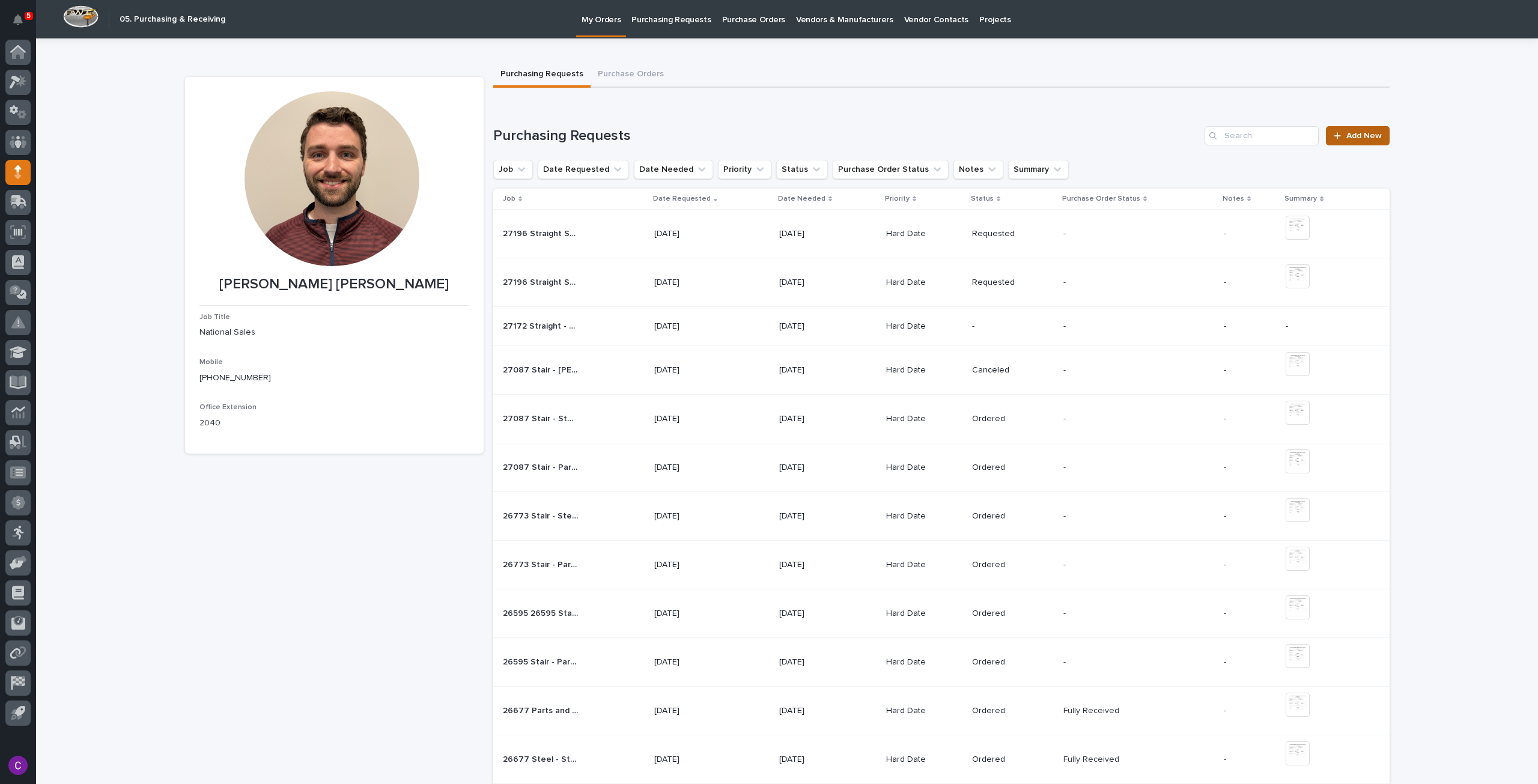
click at [1351, 132] on span "Add New" at bounding box center [1364, 135] width 35 height 9
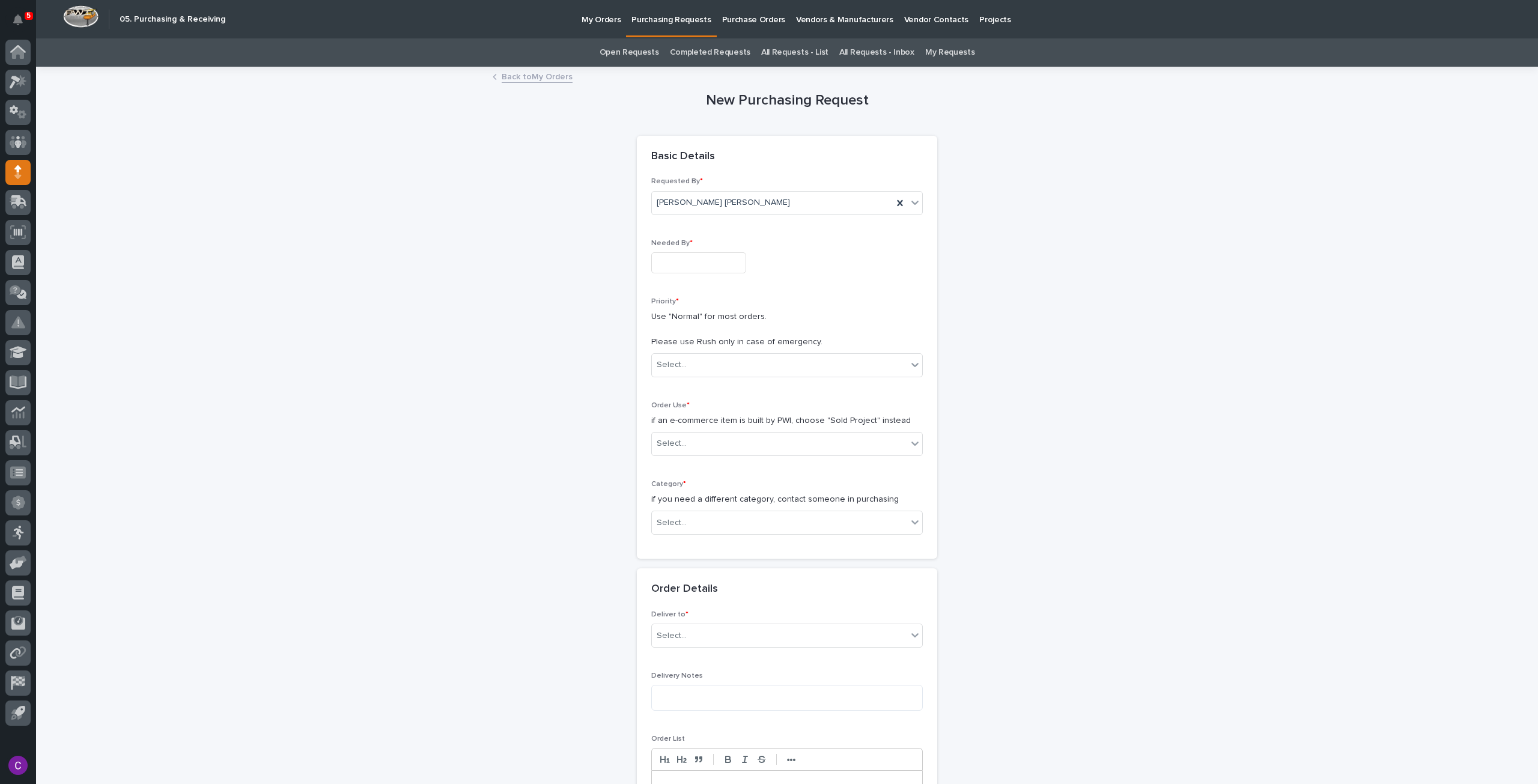
click at [713, 274] on div "Needed By *" at bounding box center [786, 261] width 272 height 44
click at [707, 267] on input "text" at bounding box center [698, 262] width 95 height 21
click at [665, 164] on div "16" at bounding box center [671, 164] width 17 height 17
type input "**********"
click at [721, 368] on div "Select..." at bounding box center [779, 365] width 255 height 20
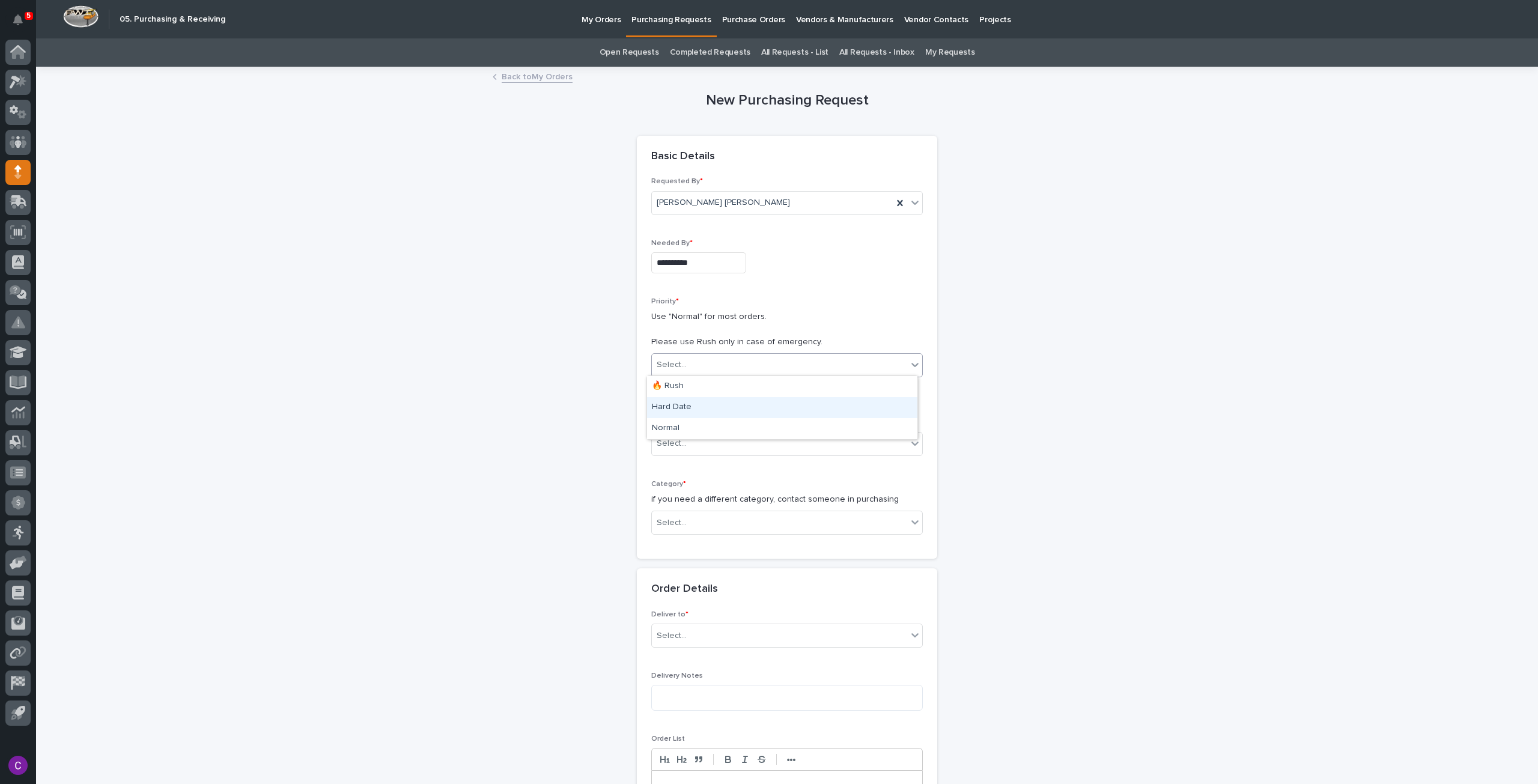
click at [725, 408] on div "Hard Date" at bounding box center [782, 407] width 271 height 21
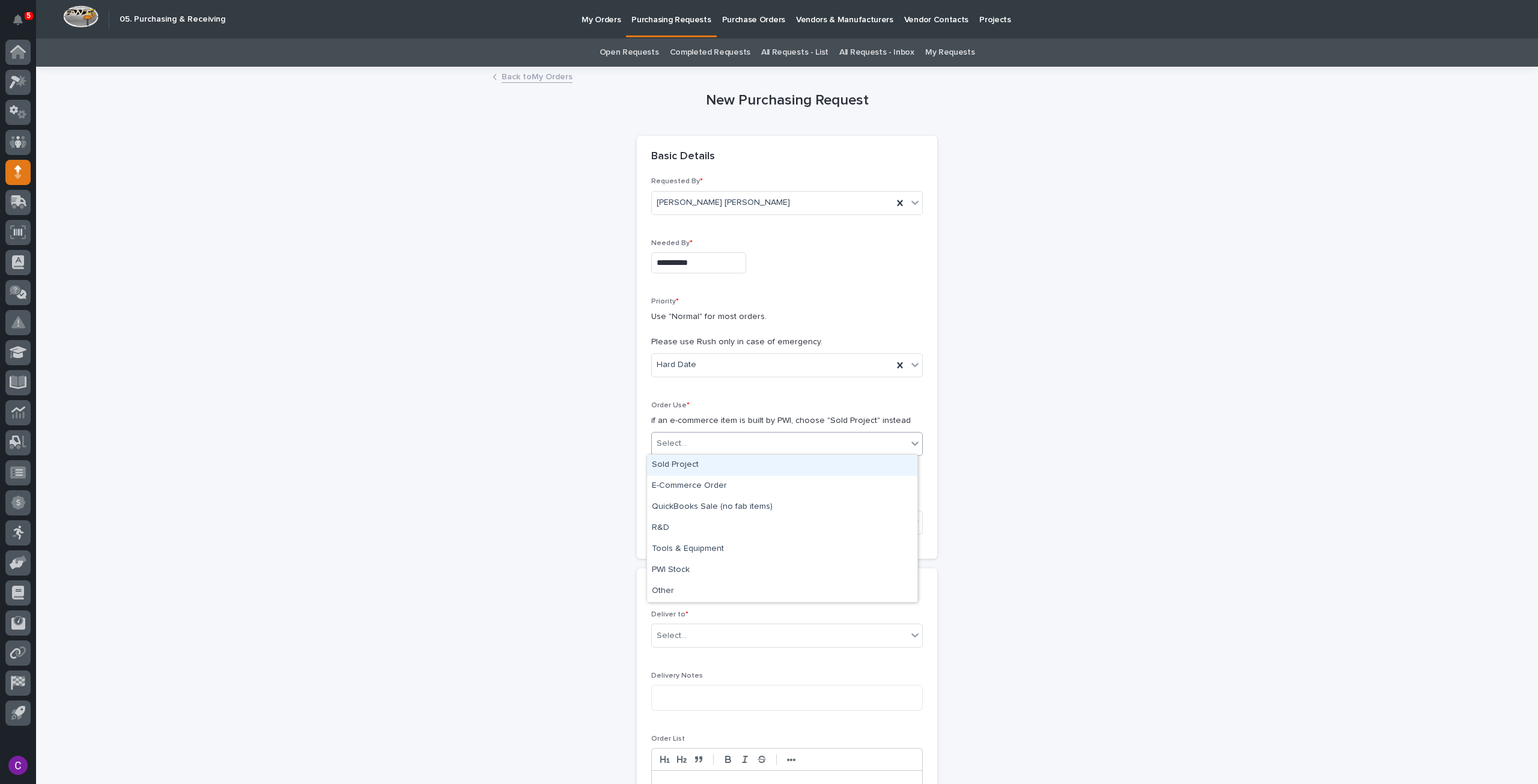
click at [744, 438] on div "Select..." at bounding box center [779, 444] width 255 height 20
click at [757, 469] on div "Sold Project" at bounding box center [782, 465] width 271 height 21
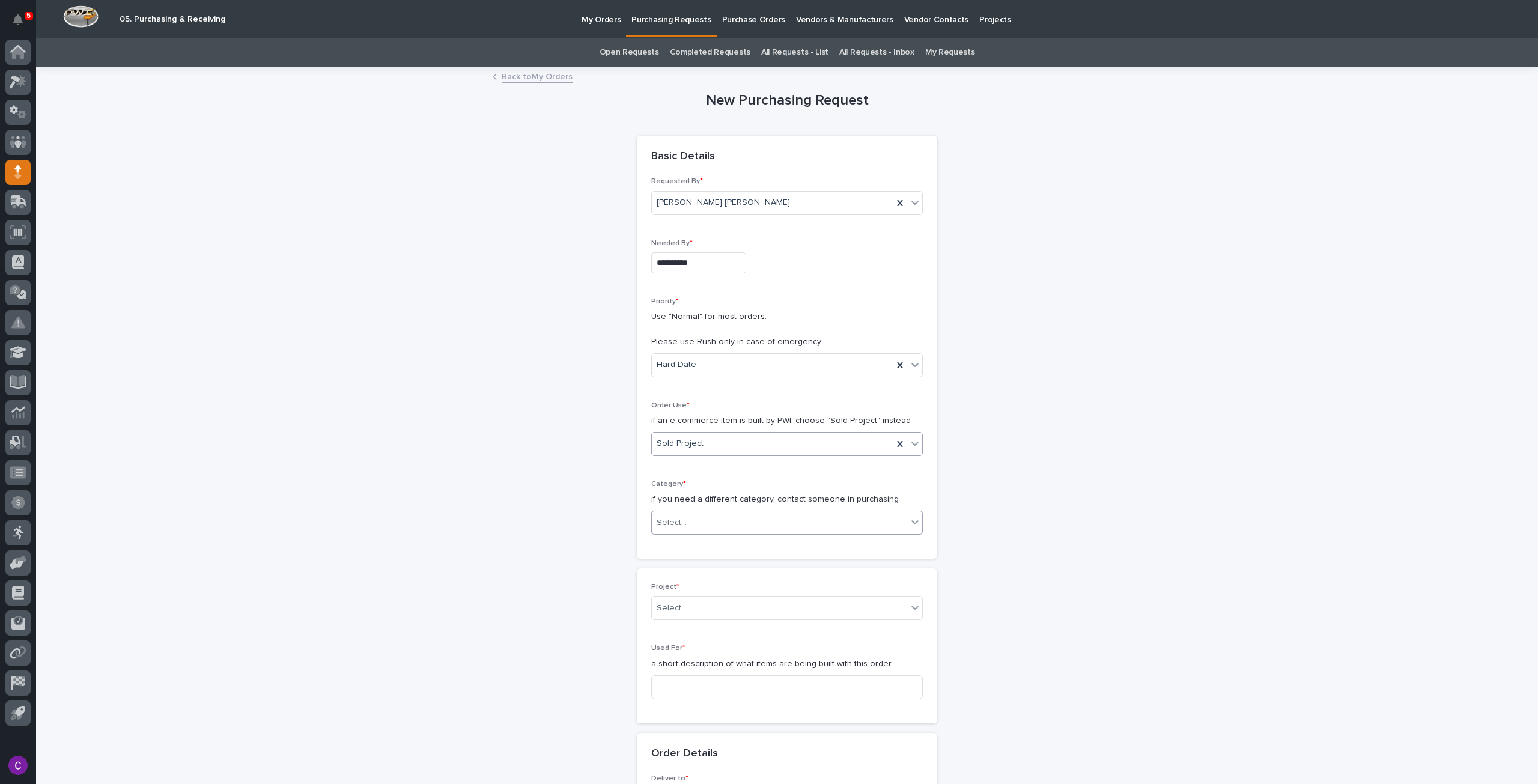
click at [827, 522] on div "Select..." at bounding box center [779, 522] width 255 height 20
click at [691, 653] on div "Parts & Hardware" at bounding box center [782, 648] width 271 height 21
click at [701, 617] on div "Project * Select..." at bounding box center [786, 607] width 272 height 47
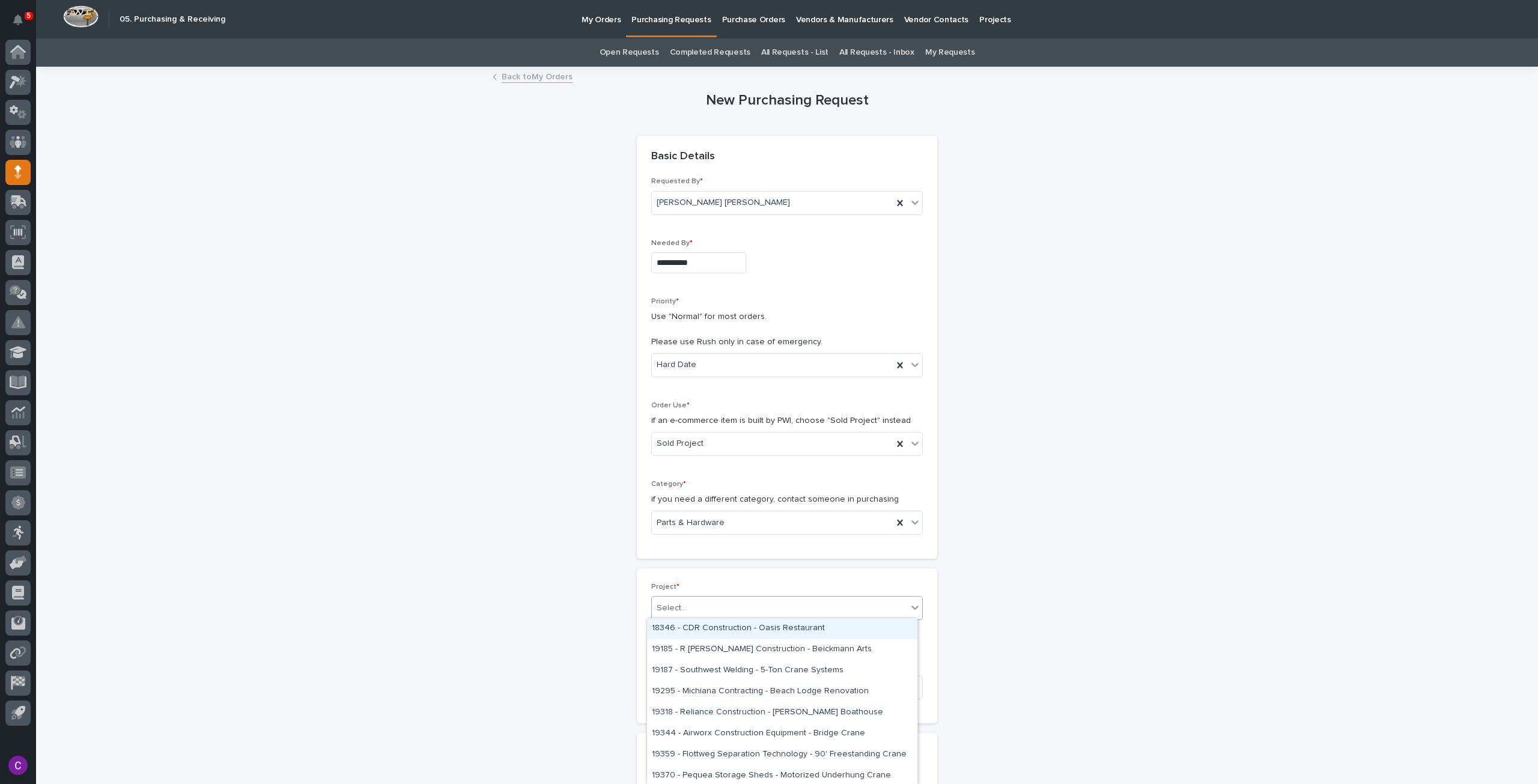
click at [686, 602] on div "Select..." at bounding box center [779, 608] width 255 height 20
type input "*****"
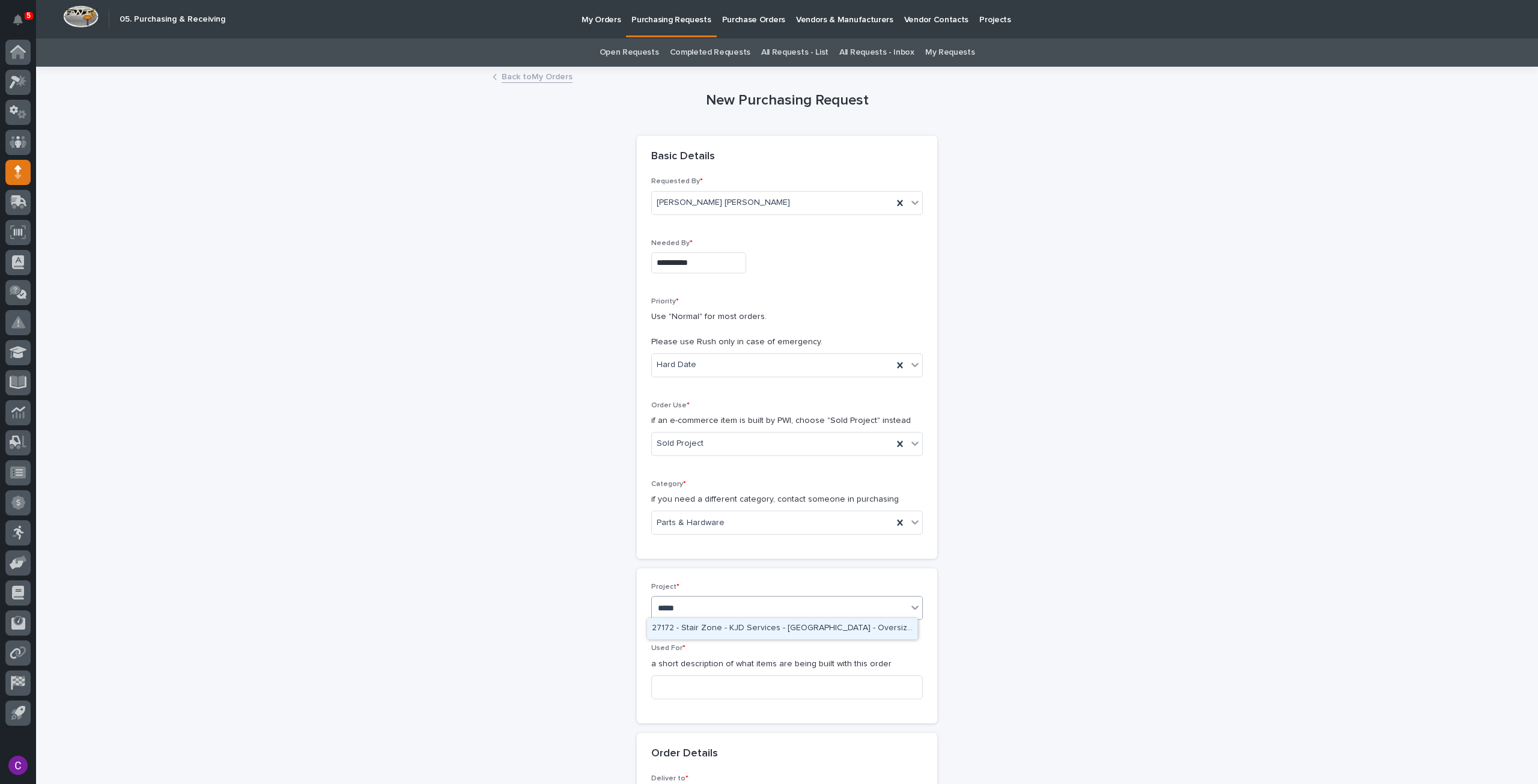
click at [712, 627] on div "27172 - Stair Zone - KJD Services - [GEOGRAPHIC_DATA] - Oversized Straight Stair" at bounding box center [782, 628] width 271 height 21
click at [714, 690] on input at bounding box center [786, 702] width 272 height 24
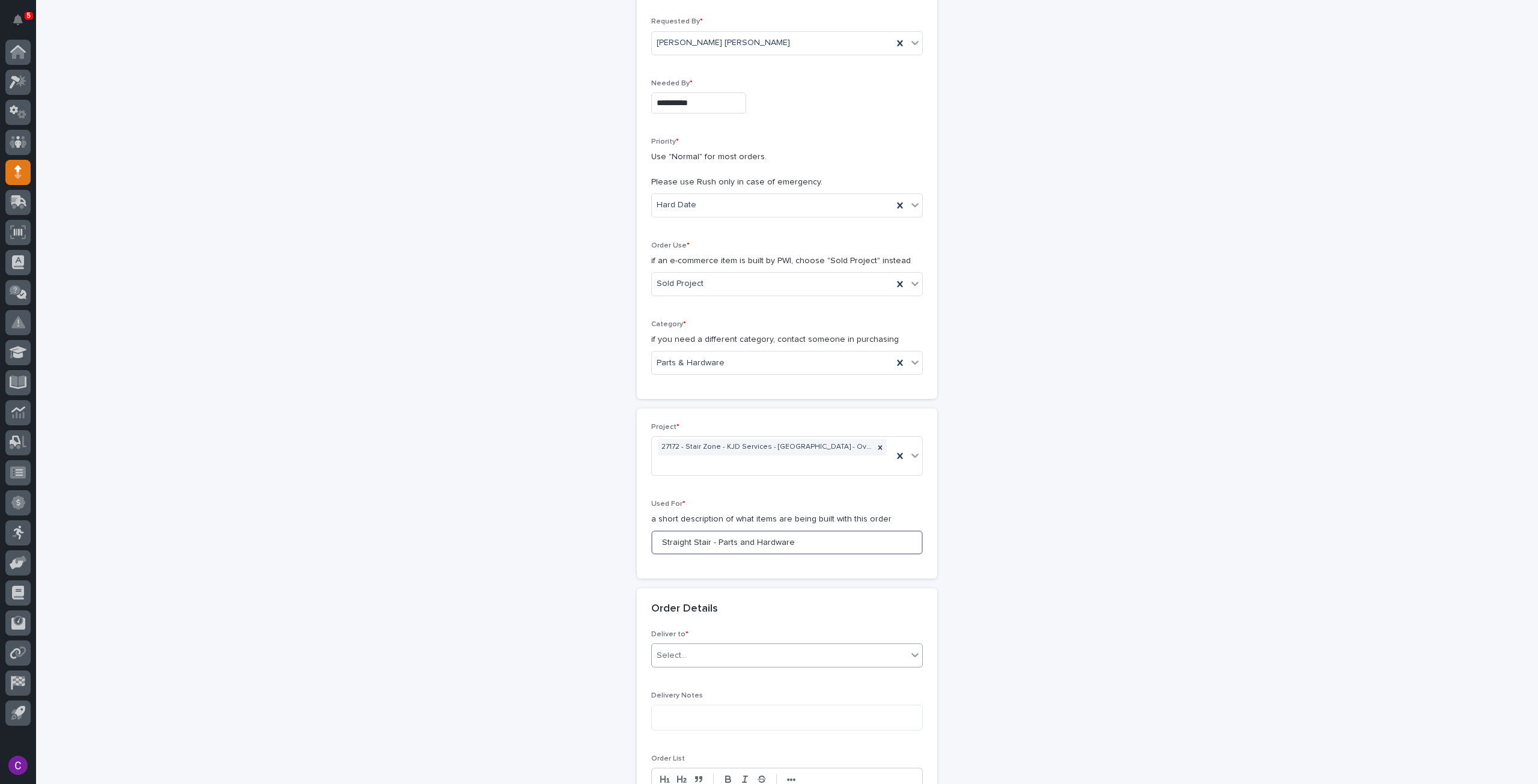
scroll to position [180, 0]
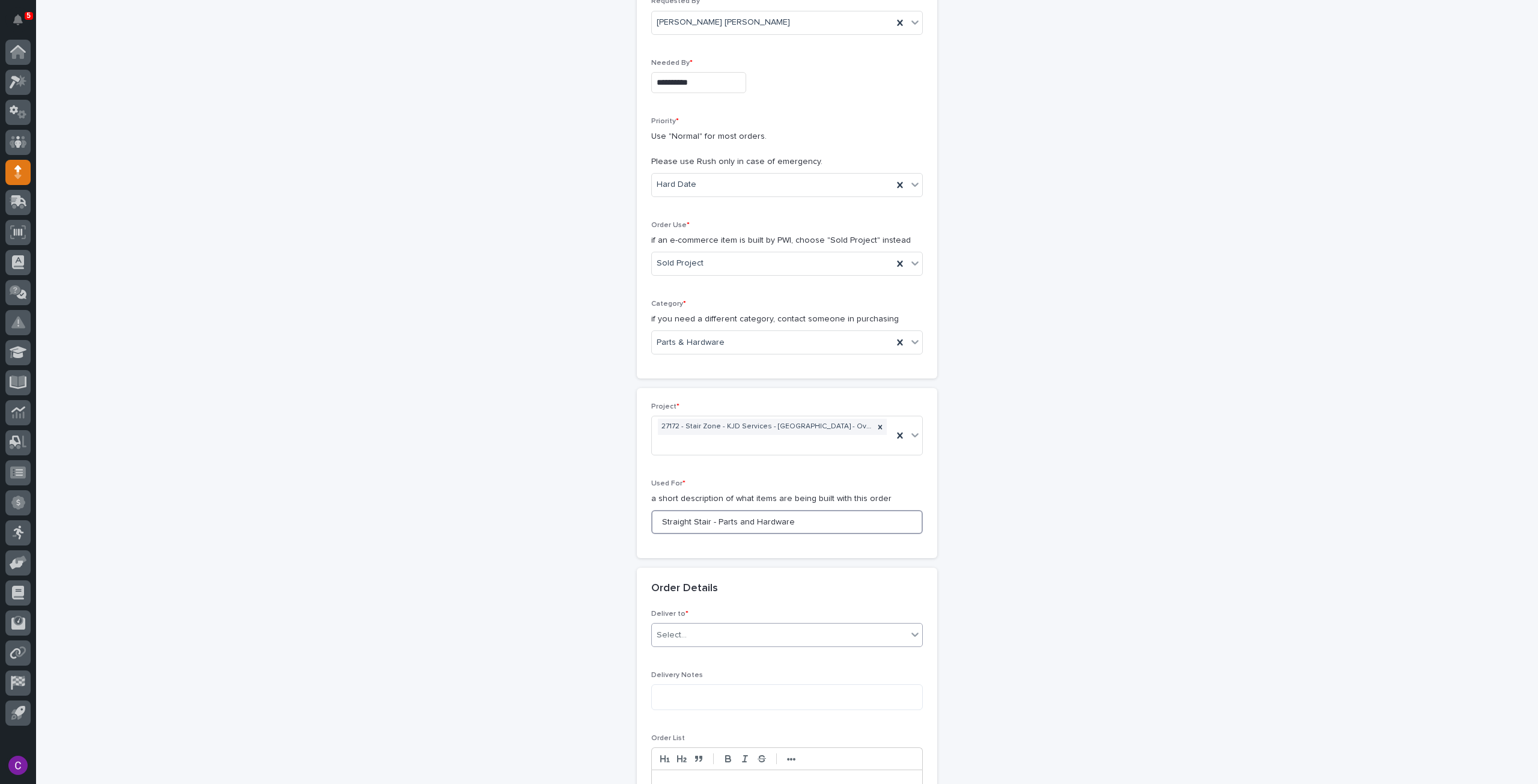
type input "Straight Stair - Parts and Hardware"
click at [702, 625] on div "Select..." at bounding box center [779, 635] width 255 height 20
click at [693, 641] on div "PWI" at bounding box center [782, 639] width 271 height 21
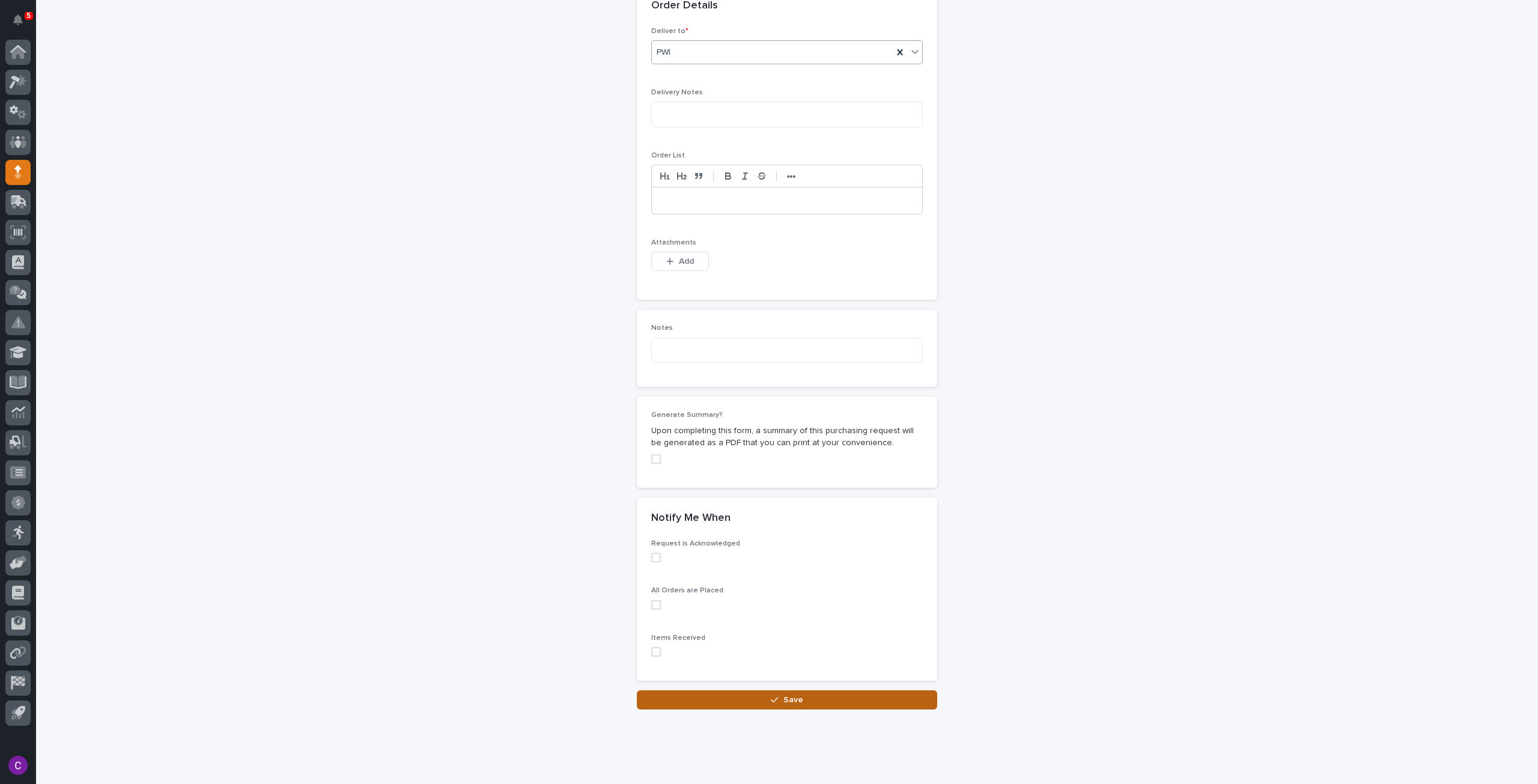
click at [741, 690] on button "Save" at bounding box center [787, 700] width 300 height 20
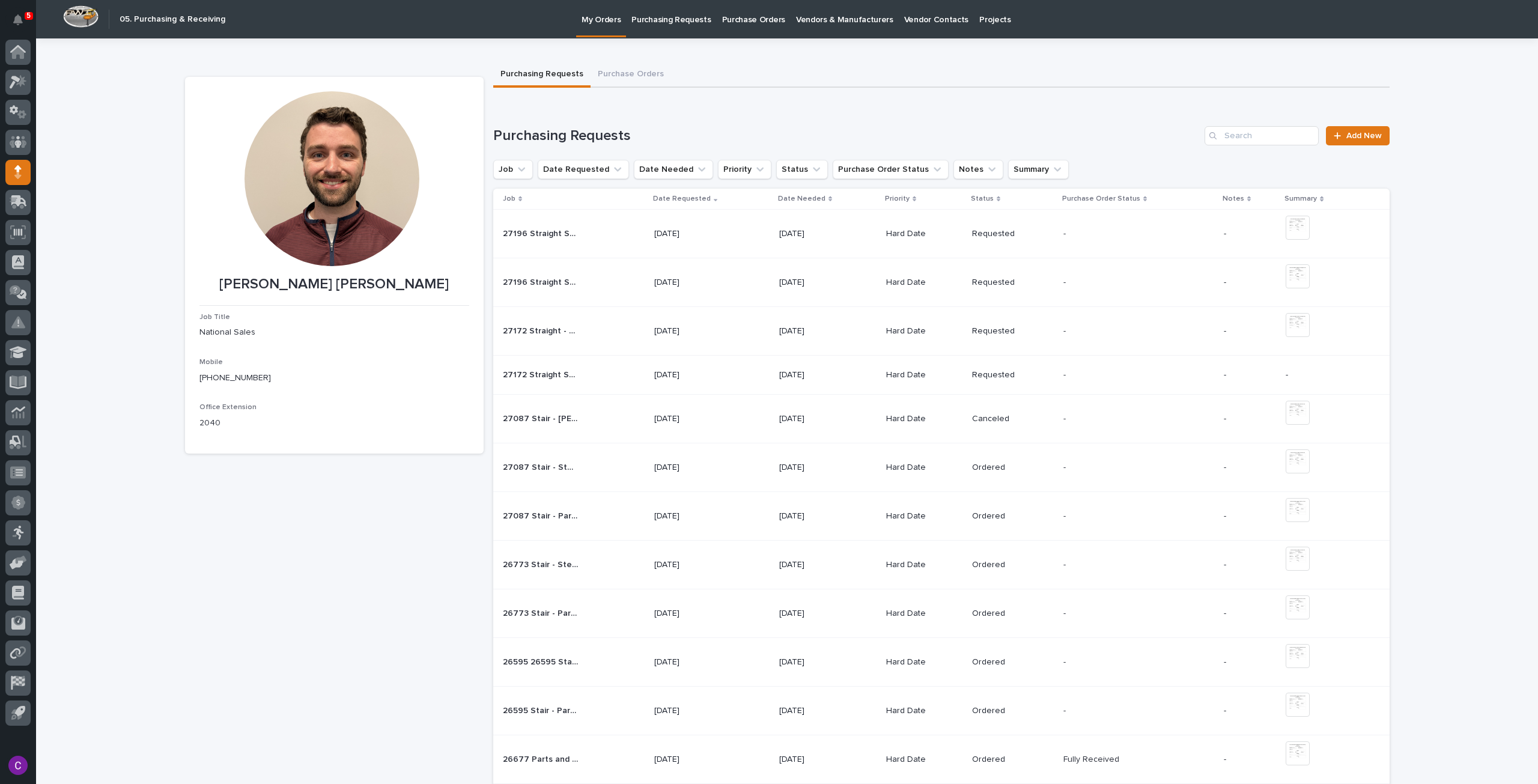
click at [738, 369] on div "[DATE]" at bounding box center [712, 375] width 116 height 20
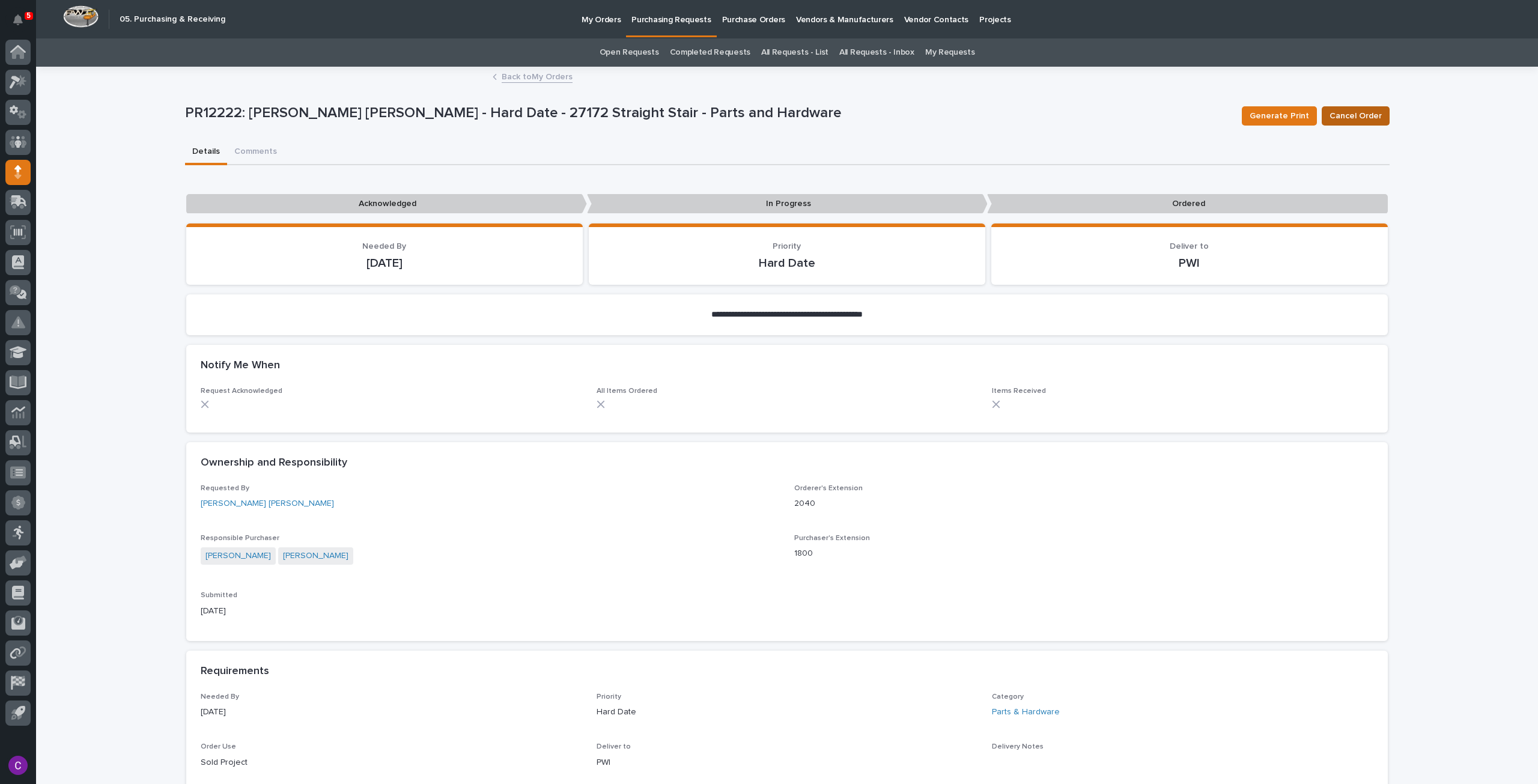
click at [1354, 108] on button "Cancel Order" at bounding box center [1355, 116] width 68 height 20
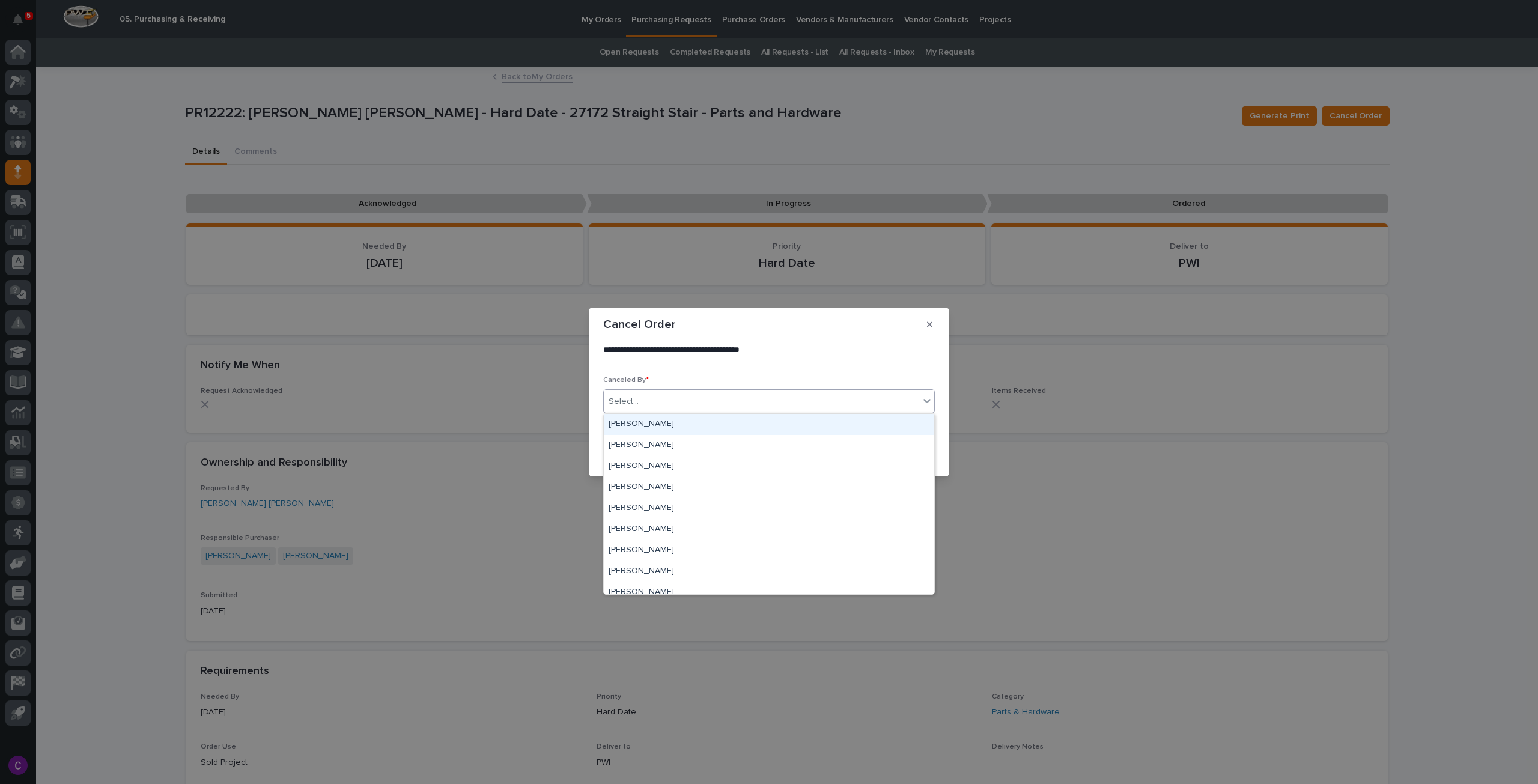
click at [814, 406] on div "Select..." at bounding box center [762, 402] width 316 height 20
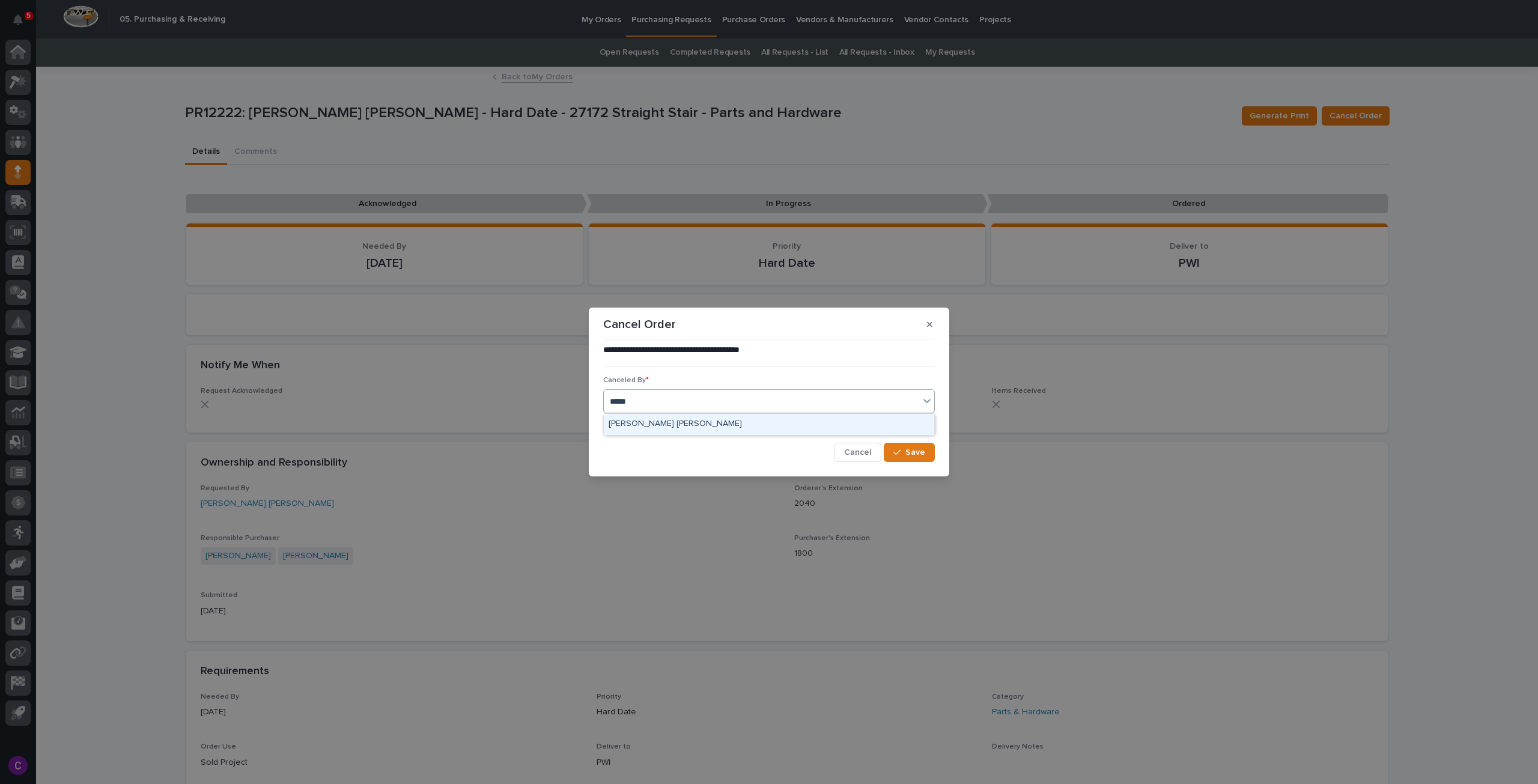
type input "******"
click at [812, 423] on div "[PERSON_NAME] [PERSON_NAME]" at bounding box center [769, 423] width 330 height 21
click at [918, 463] on div "**********" at bounding box center [769, 403] width 337 height 123
click at [914, 453] on span "Save" at bounding box center [916, 452] width 20 height 11
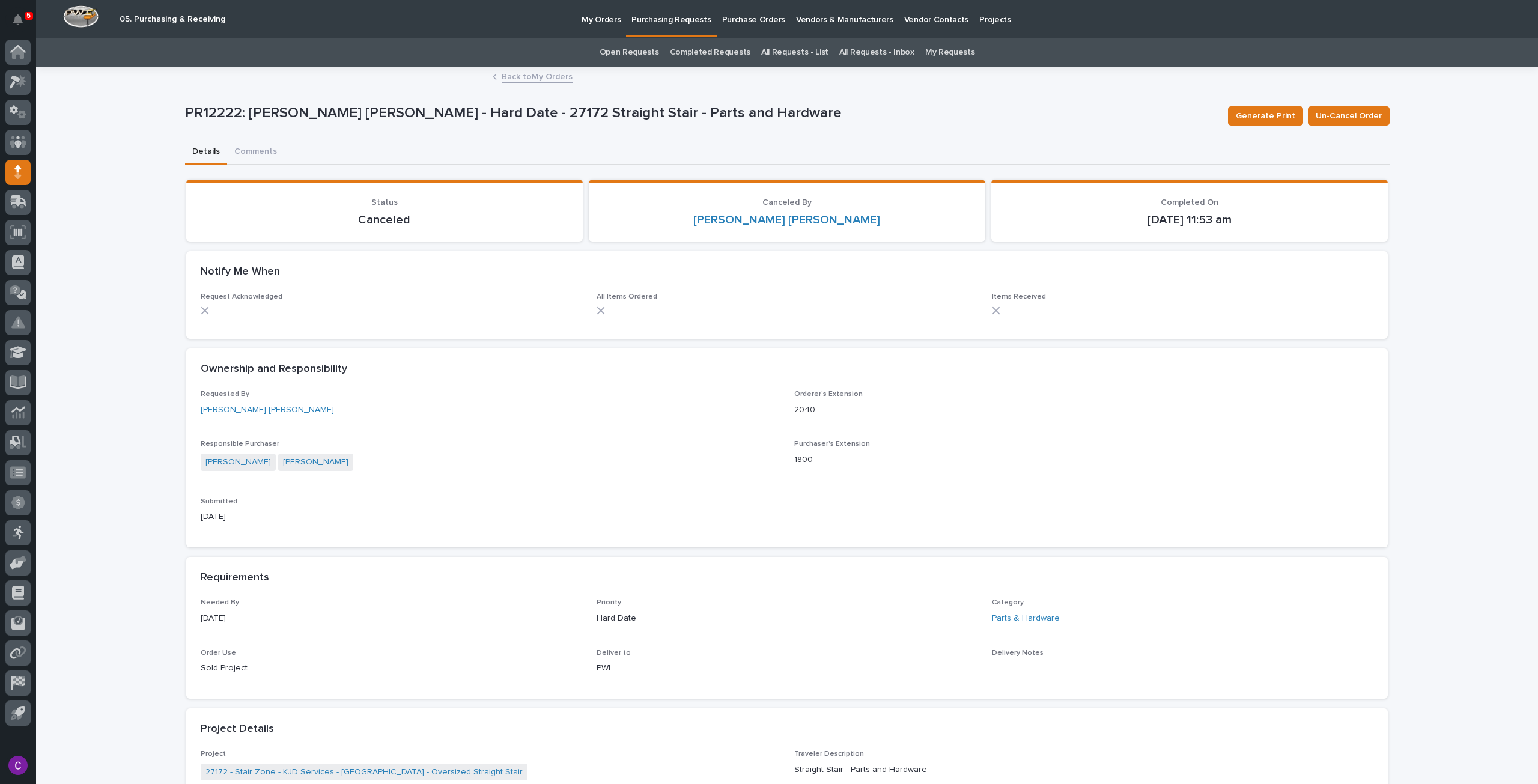
click at [598, 23] on p "My Orders" at bounding box center [601, 13] width 39 height 25
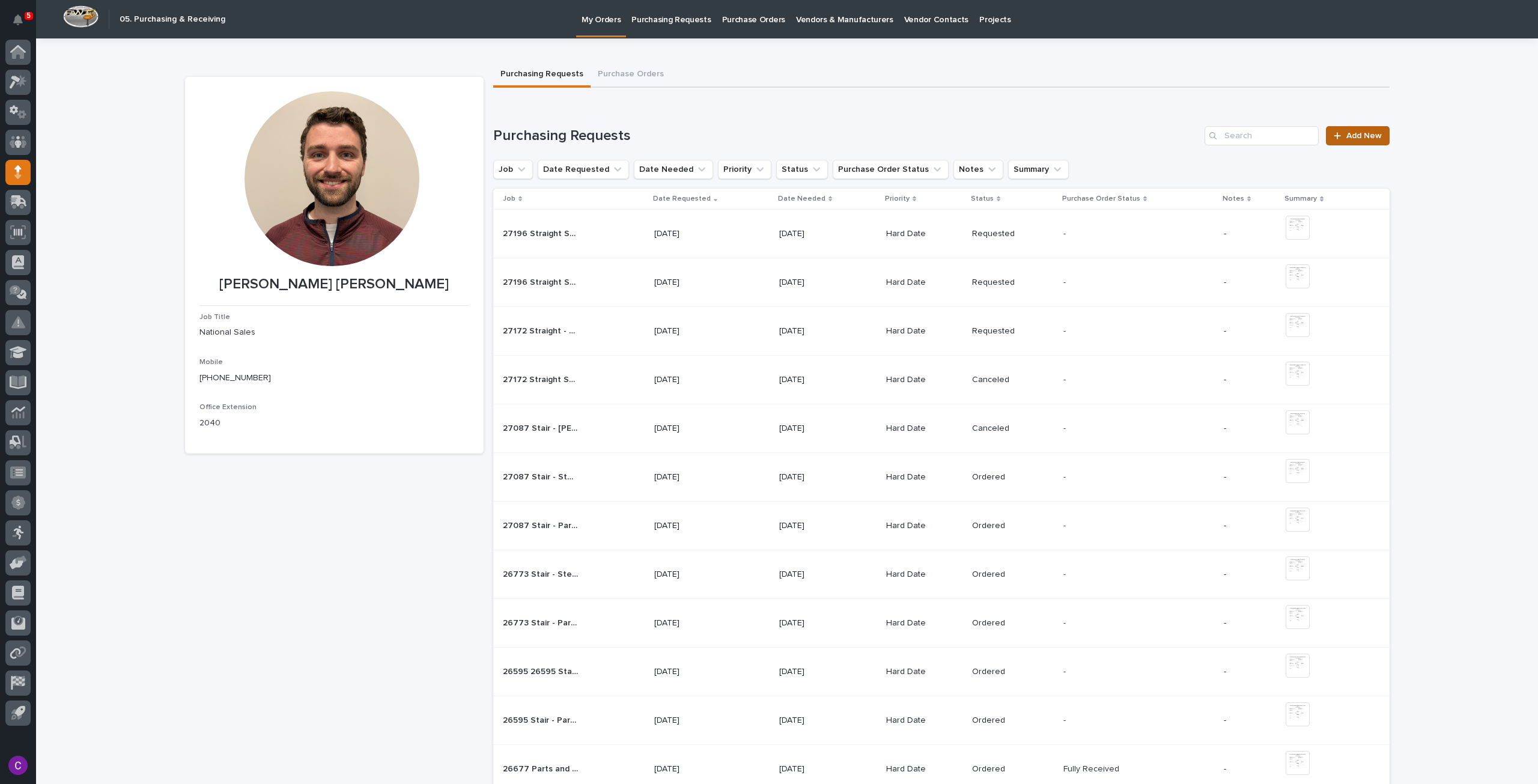
click at [1362, 132] on span "Add New" at bounding box center [1364, 135] width 35 height 9
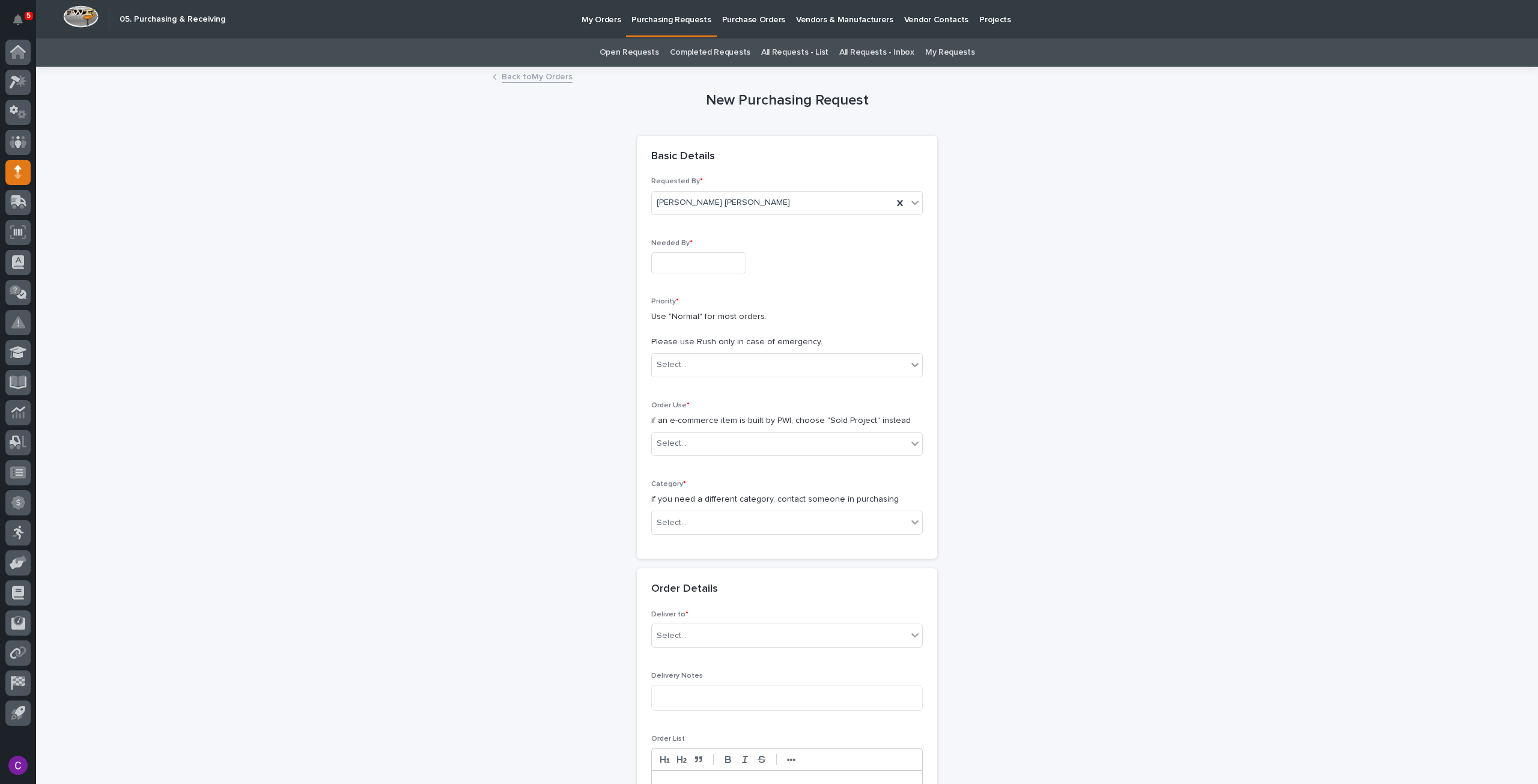
click at [672, 264] on input "text" at bounding box center [698, 262] width 95 height 21
click at [676, 164] on div "16" at bounding box center [671, 164] width 17 height 17
type input "**********"
click at [729, 371] on div "Select..." at bounding box center [779, 365] width 255 height 20
click at [735, 414] on div "Hard Date" at bounding box center [782, 407] width 271 height 21
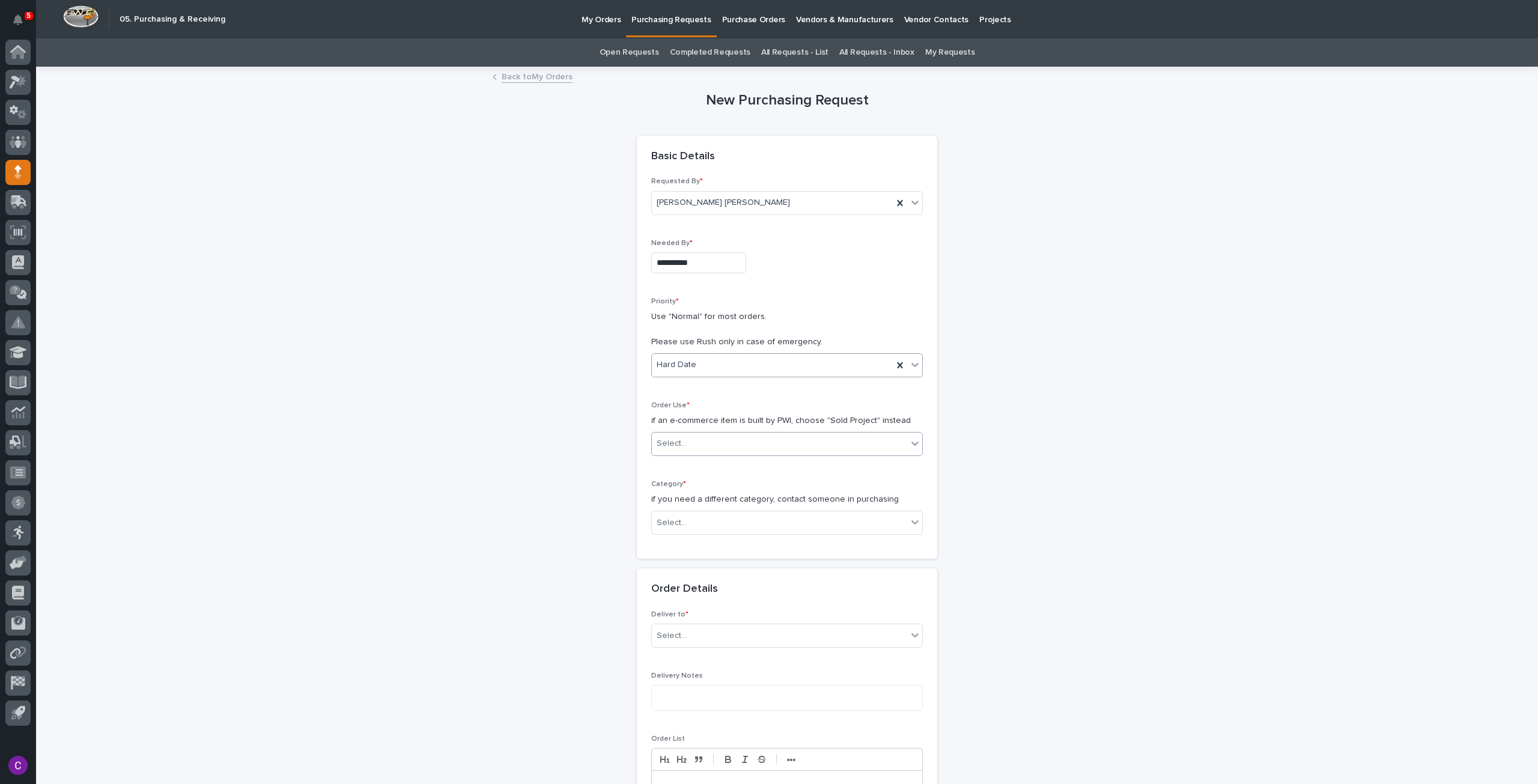
click at [728, 434] on div "Select..." at bounding box center [779, 444] width 255 height 20
click at [706, 466] on div "Sold Project" at bounding box center [782, 465] width 271 height 21
click at [747, 536] on div "Category * if you need a different category, contact someone in purchasing Sele…" at bounding box center [786, 513] width 272 height 65
click at [714, 513] on div "Select..." at bounding box center [779, 522] width 255 height 20
click at [688, 646] on div "Parts & Hardware" at bounding box center [782, 648] width 271 height 21
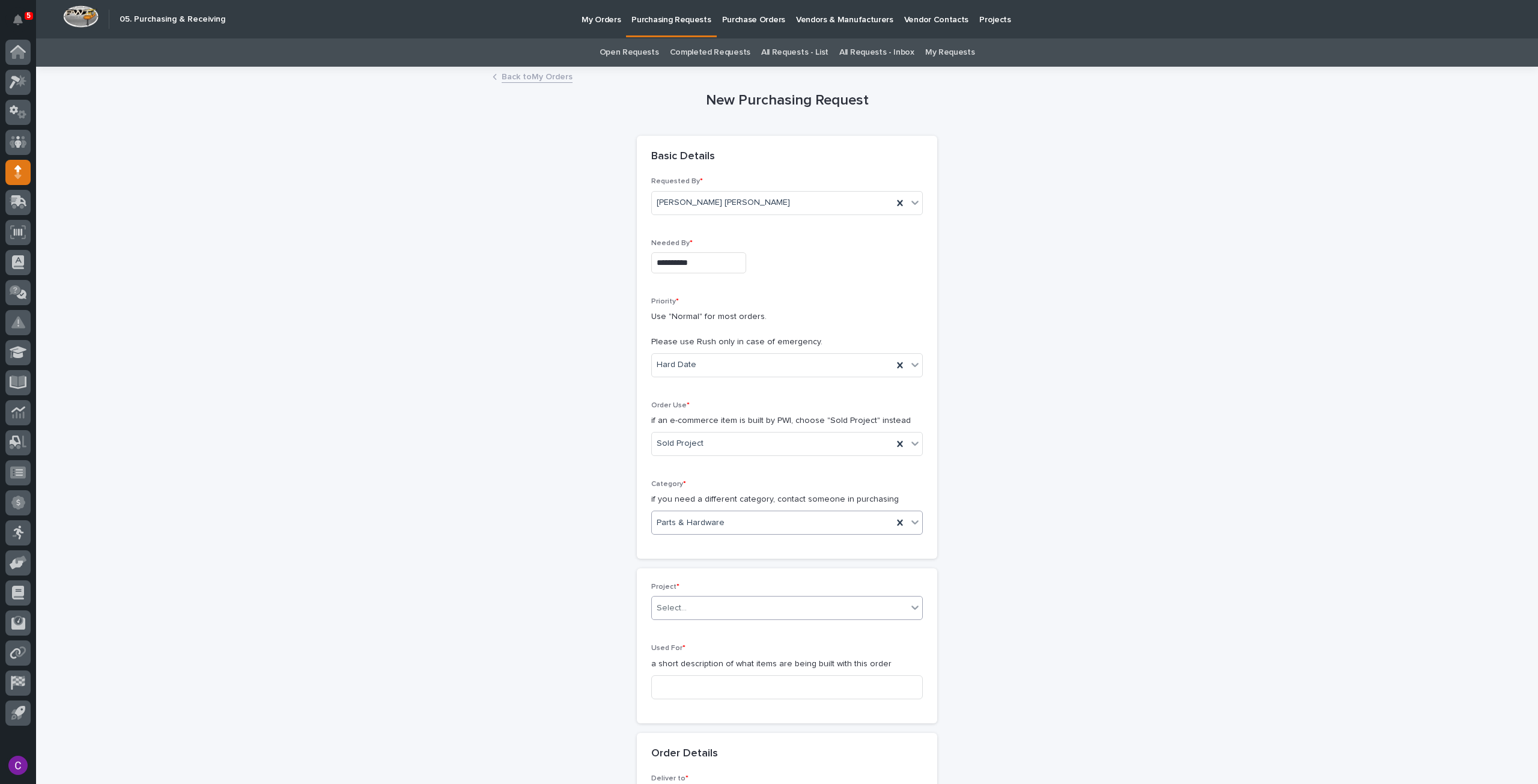
click at [708, 604] on div "Select..." at bounding box center [779, 608] width 255 height 20
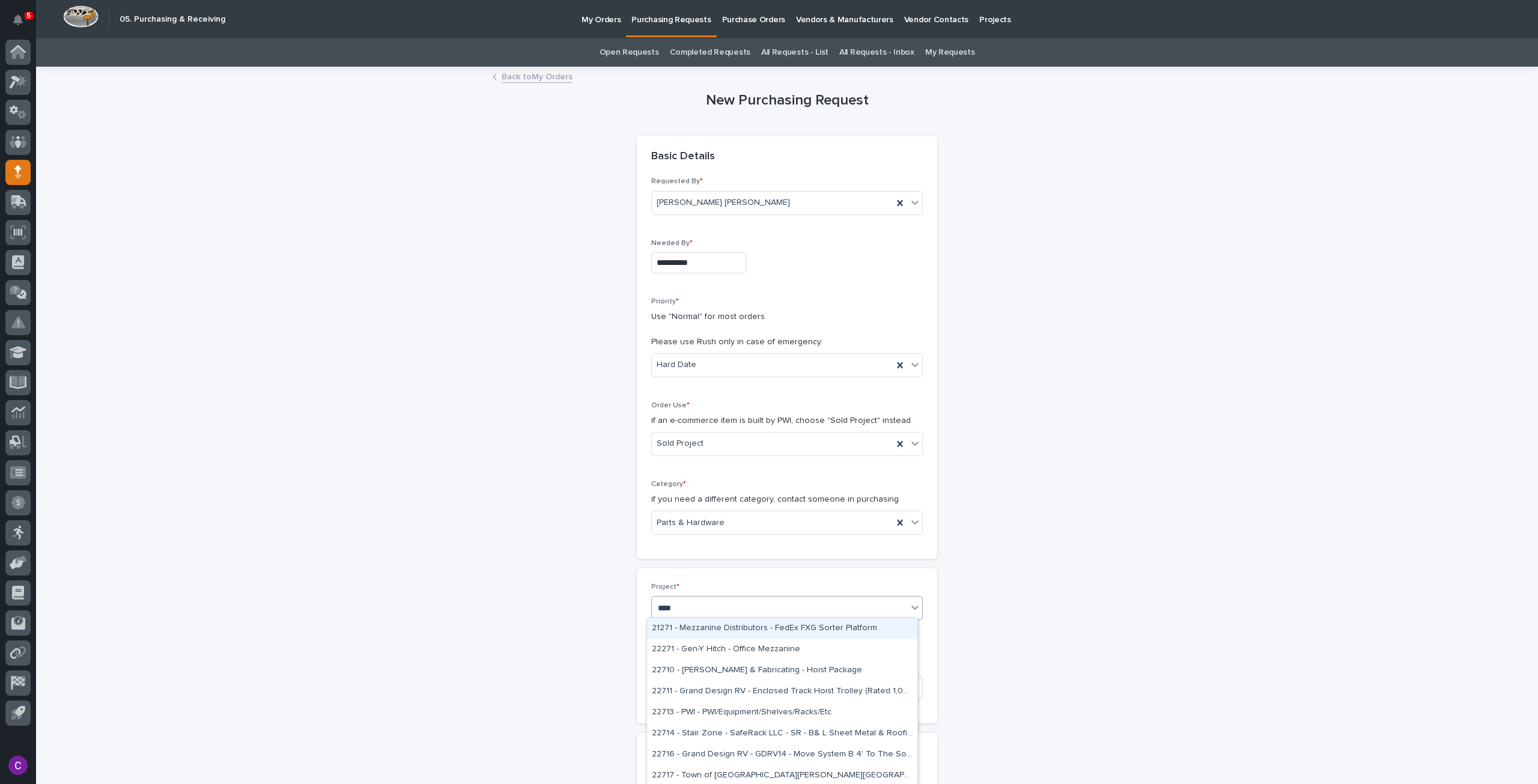
type input "*****"
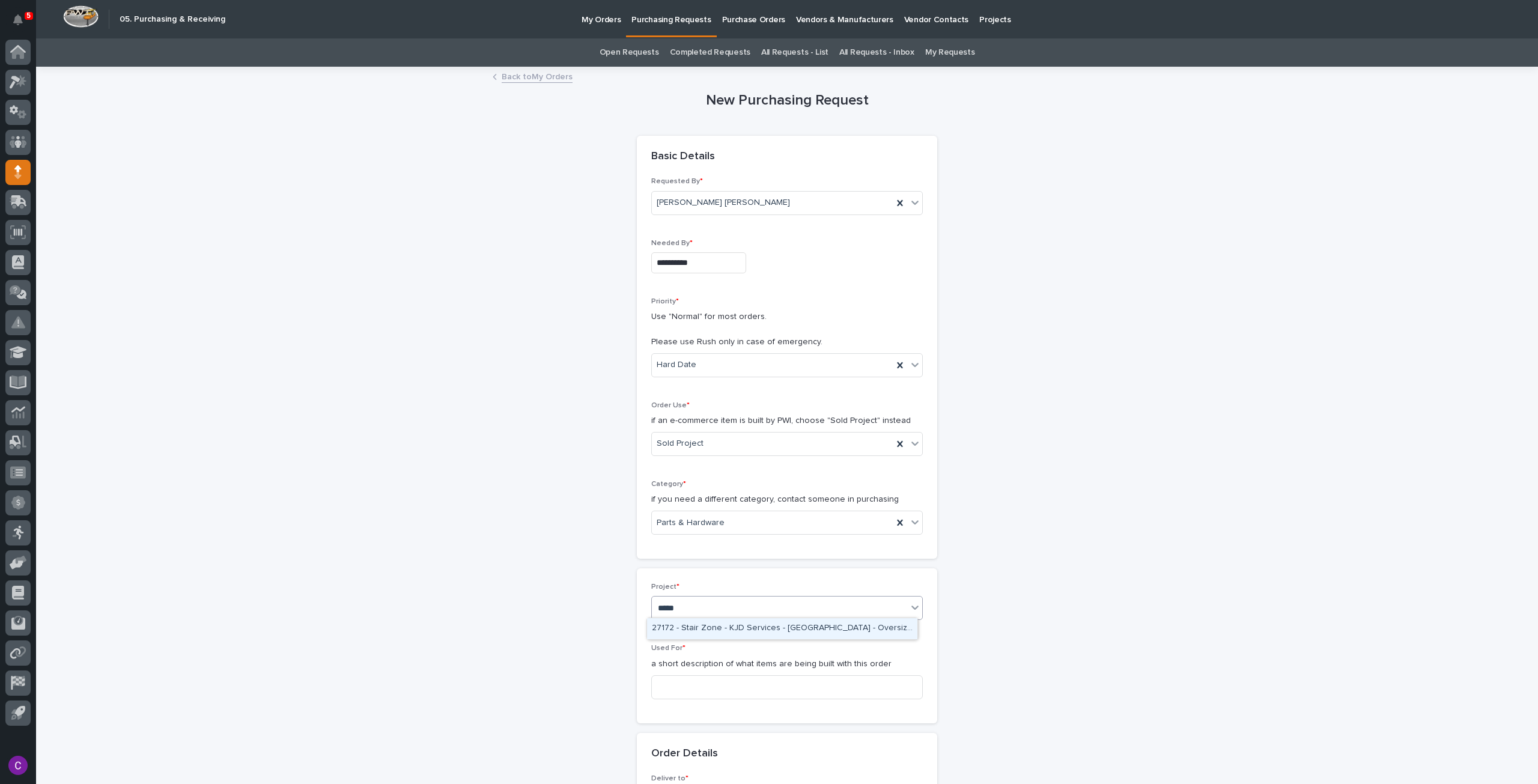
click at [706, 629] on div "27172 - Stair Zone - KJD Services - [GEOGRAPHIC_DATA] - Oversized Straight Stair" at bounding box center [782, 628] width 271 height 21
click at [700, 690] on input at bounding box center [786, 702] width 272 height 24
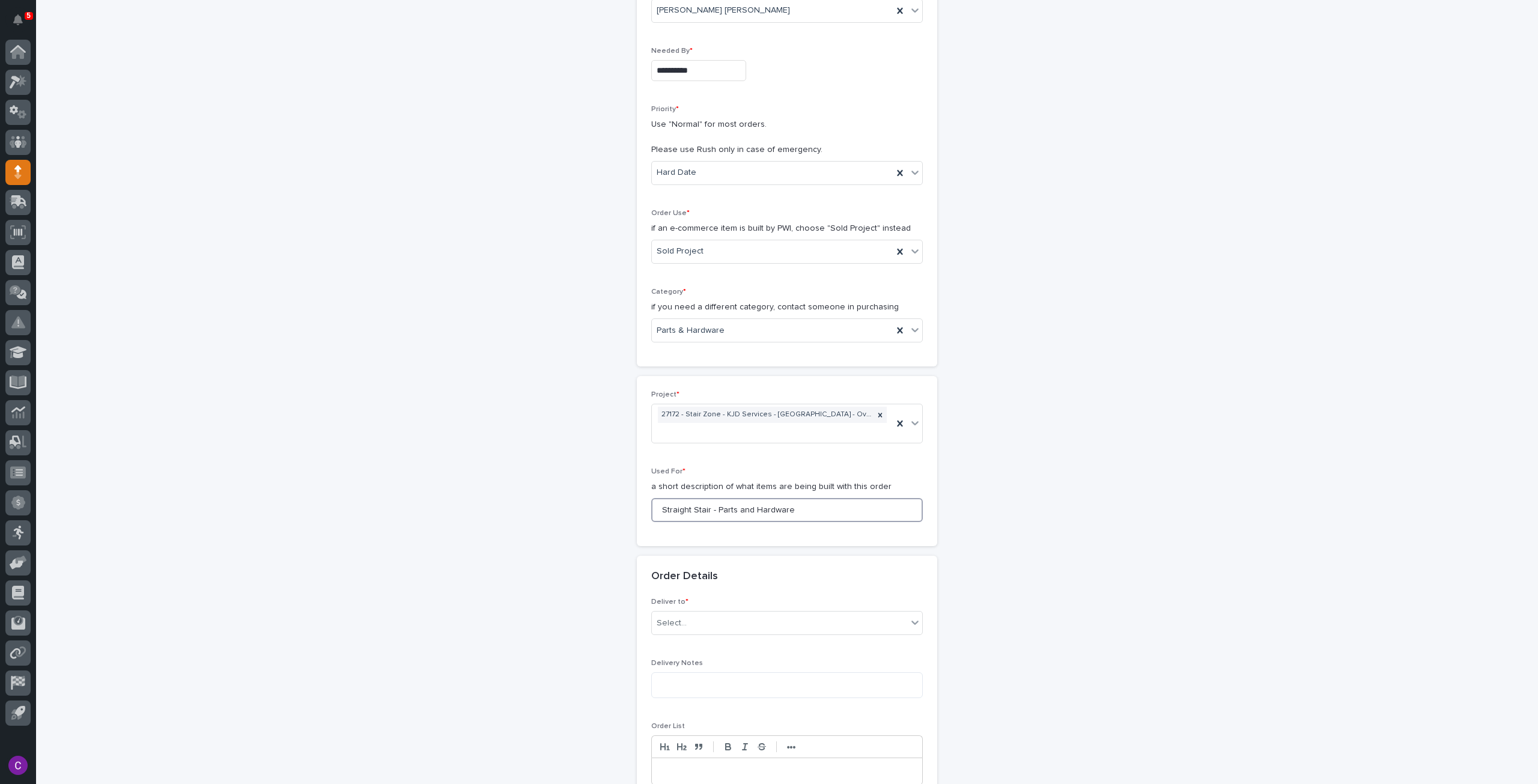
scroll to position [240, 0]
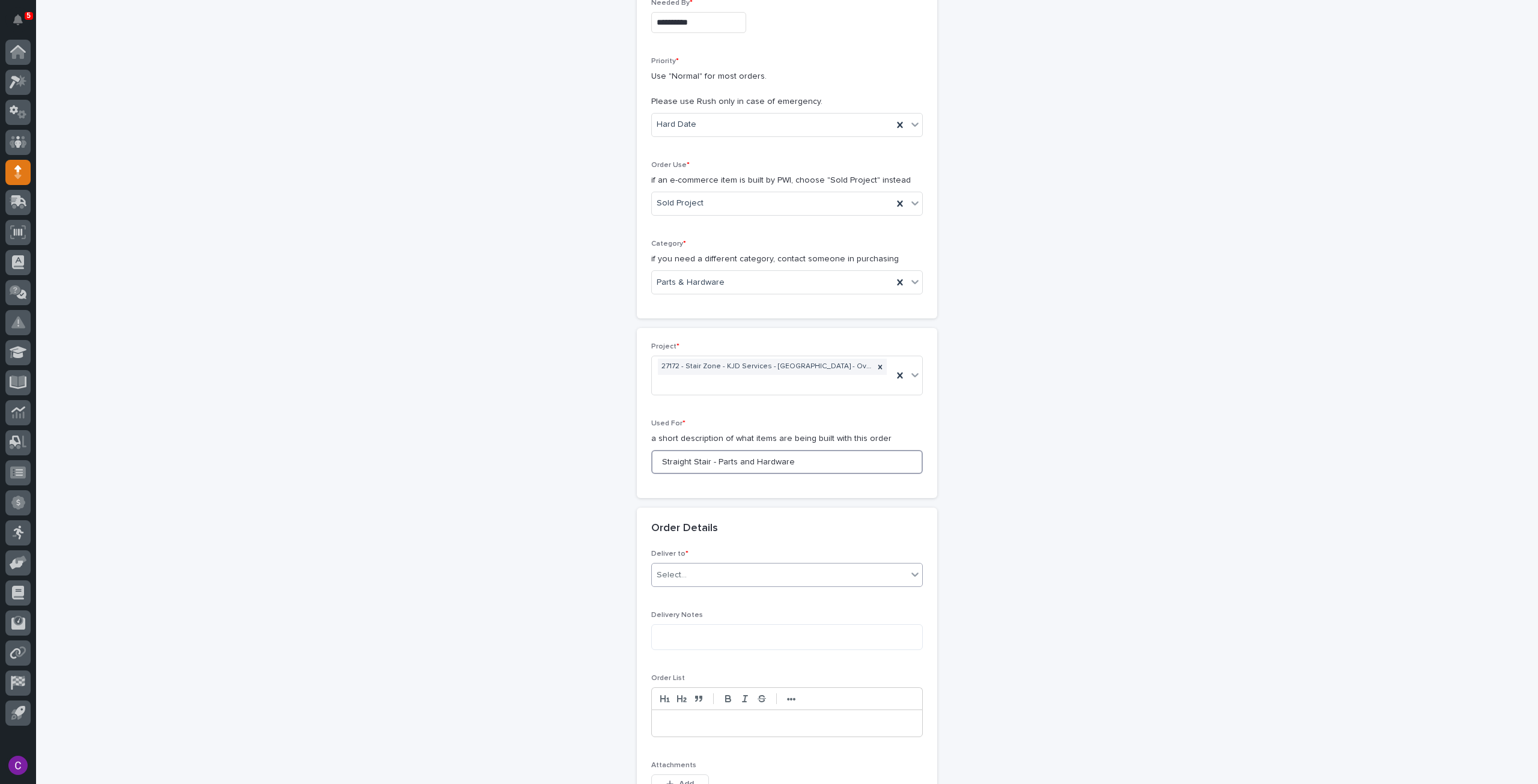
type input "Straight Stair - Parts and Hardware"
click at [899, 565] on div "Select..." at bounding box center [779, 575] width 255 height 20
click at [736, 571] on div "PWI" at bounding box center [782, 579] width 271 height 21
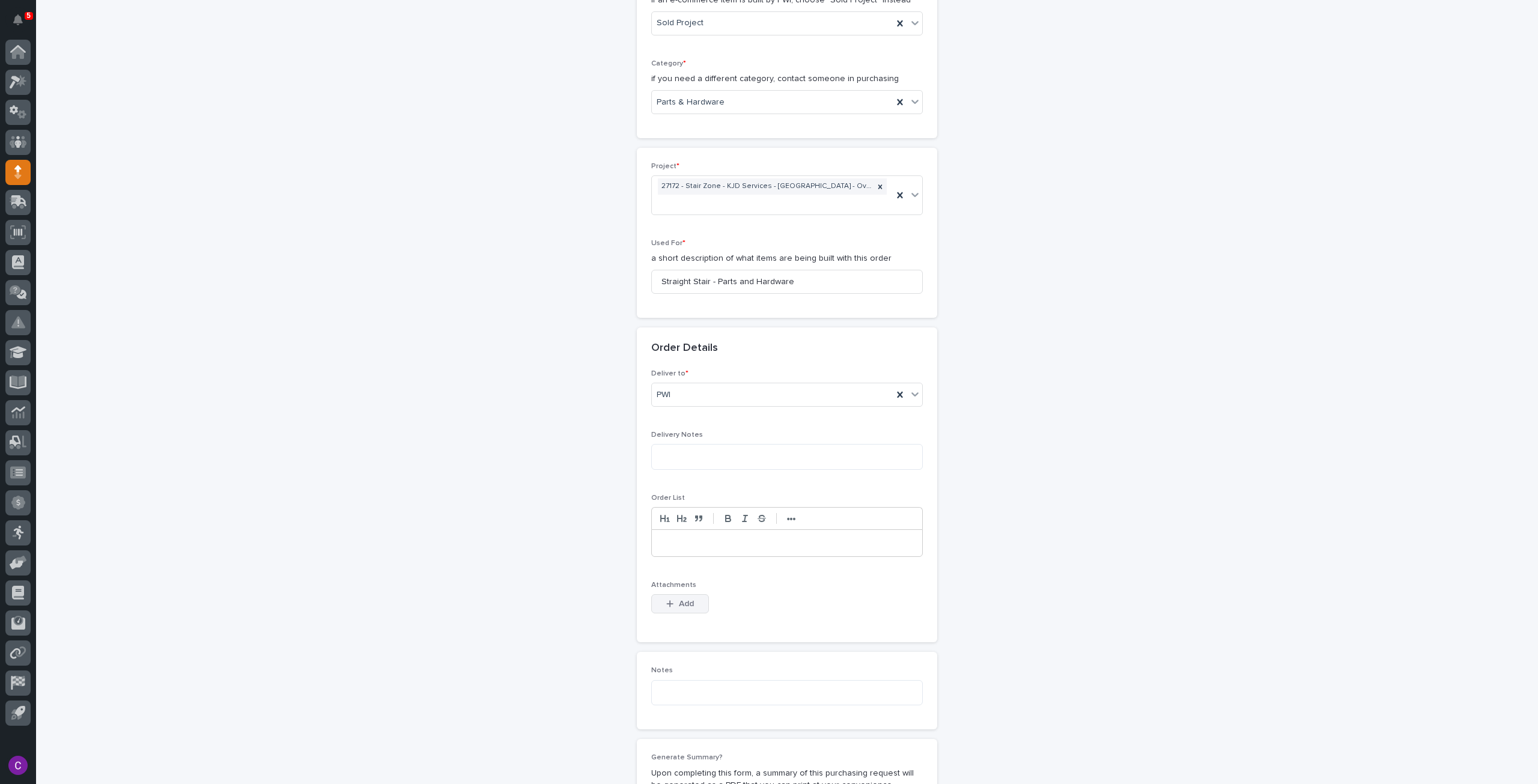
click at [667, 600] on icon "button" at bounding box center [670, 604] width 7 height 9
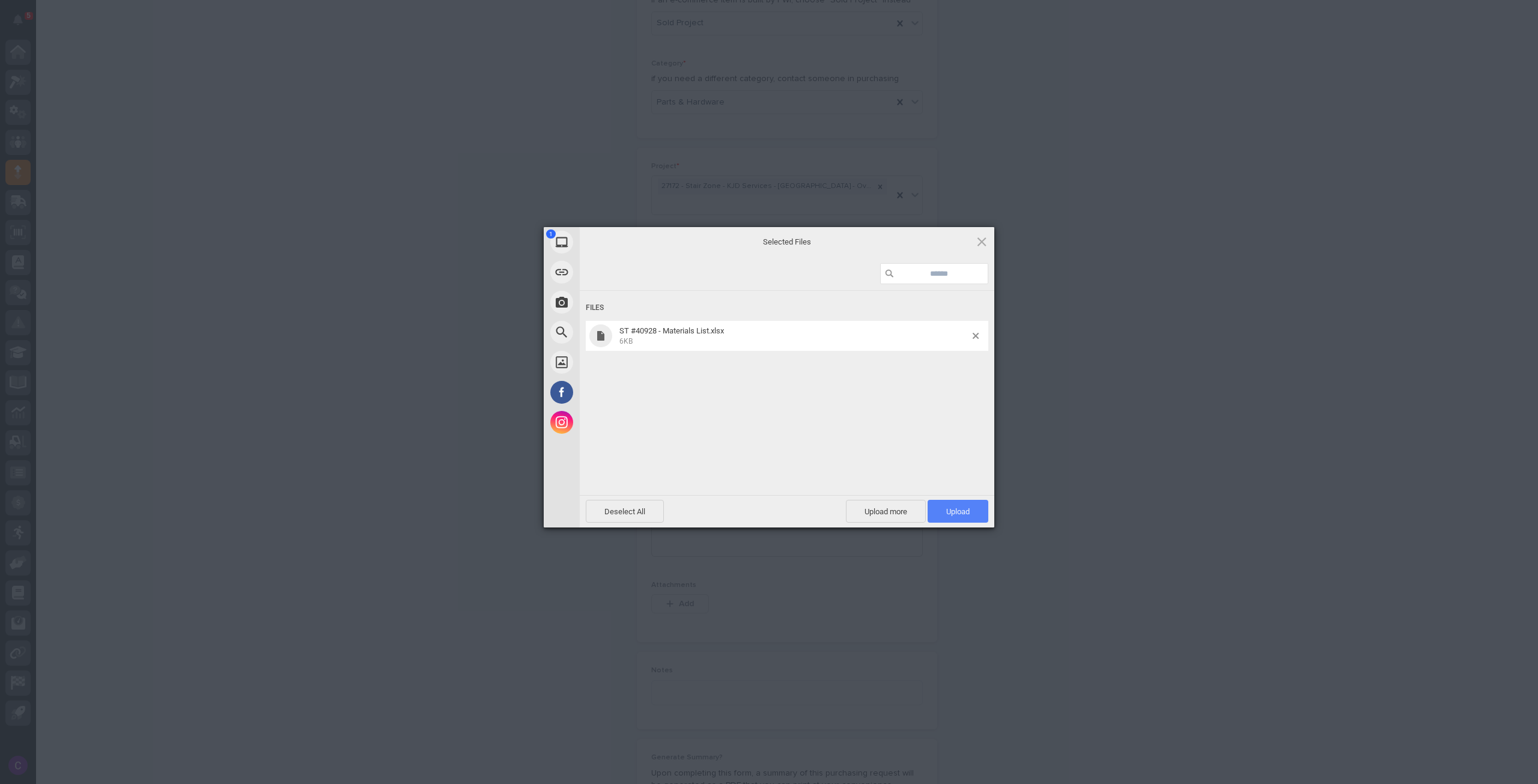
click at [944, 510] on span "Upload 1" at bounding box center [958, 511] width 61 height 23
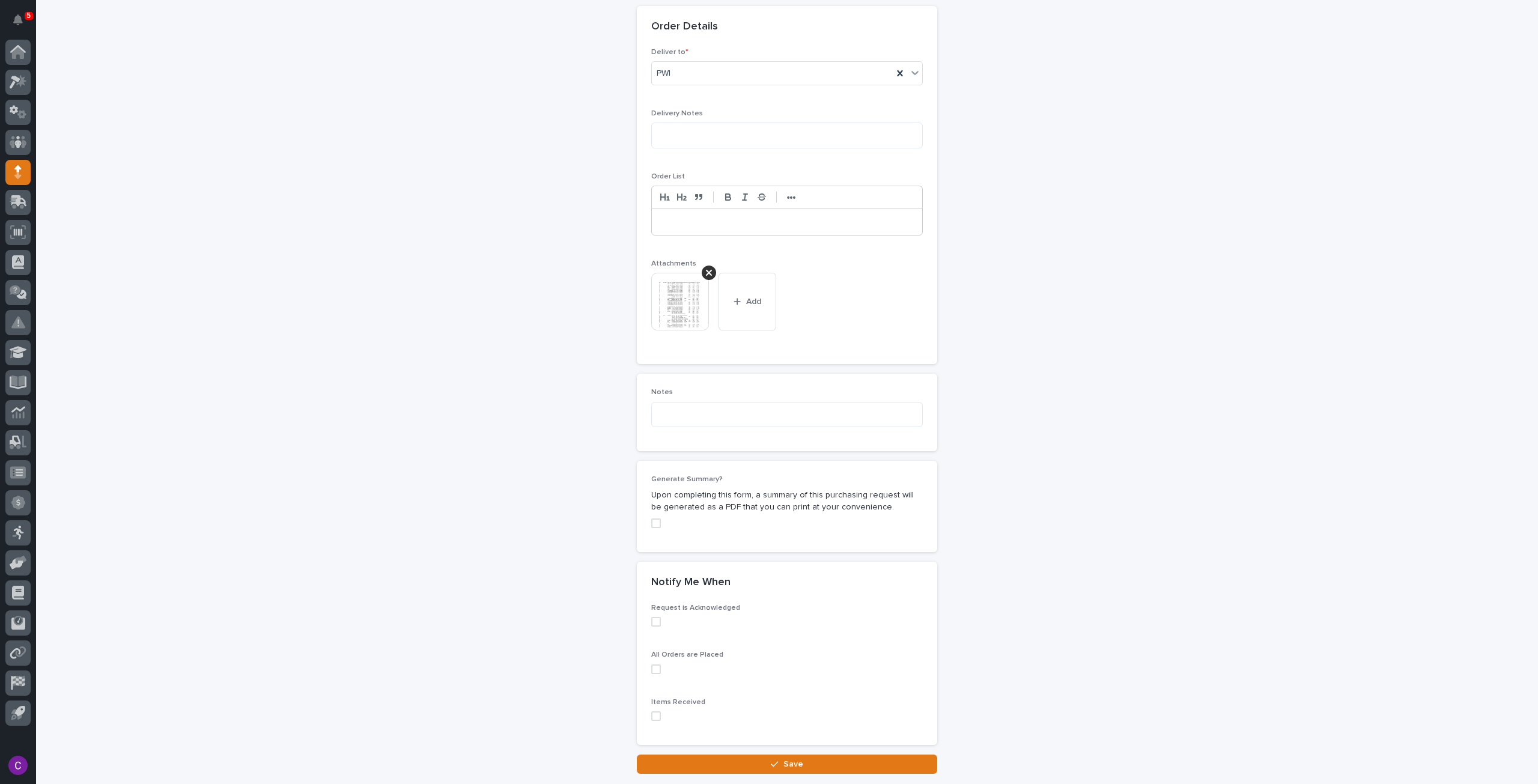
scroll to position [806, 0]
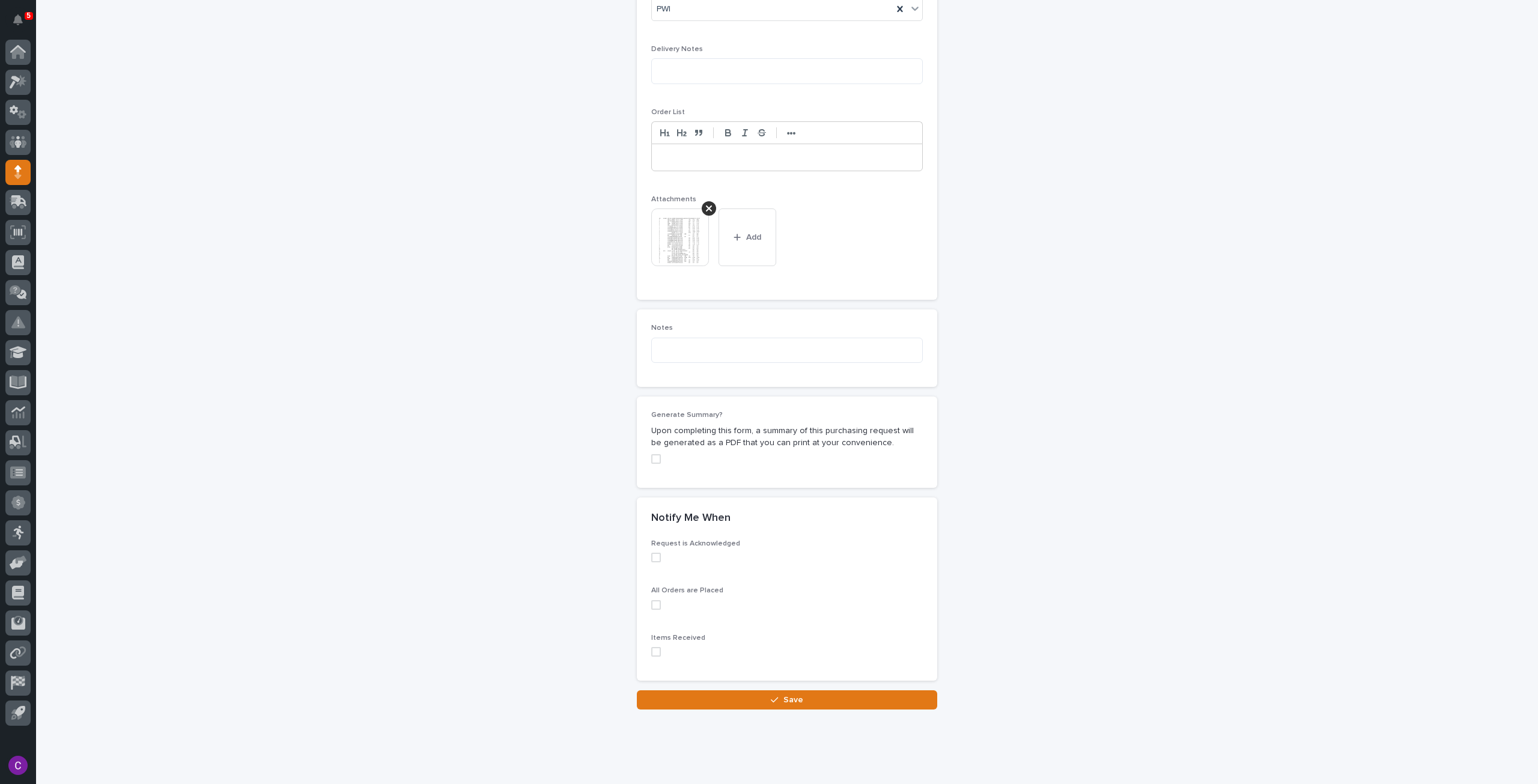
click at [833, 690] on button "Save" at bounding box center [787, 700] width 300 height 20
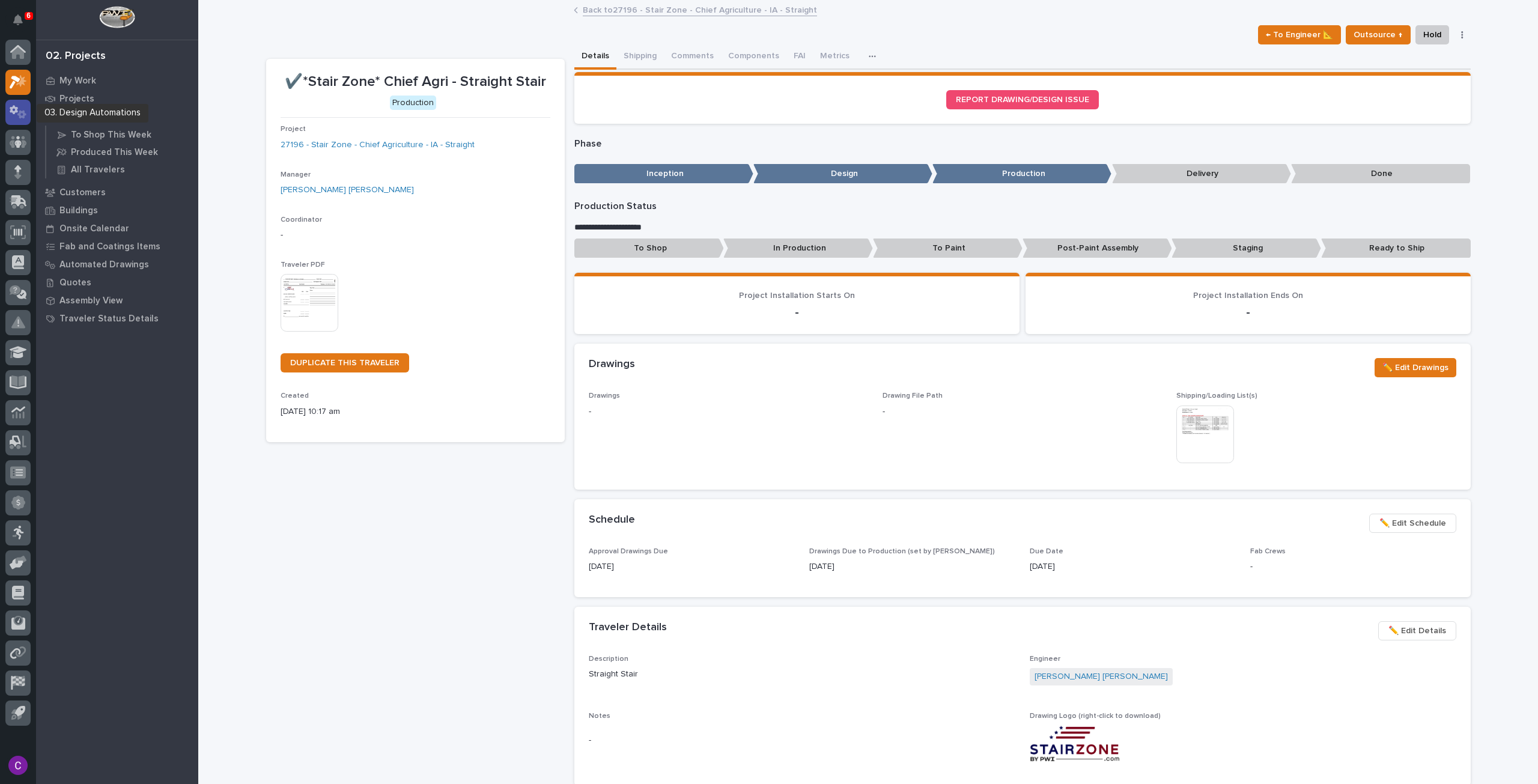
click at [25, 110] on icon at bounding box center [22, 114] width 9 height 9
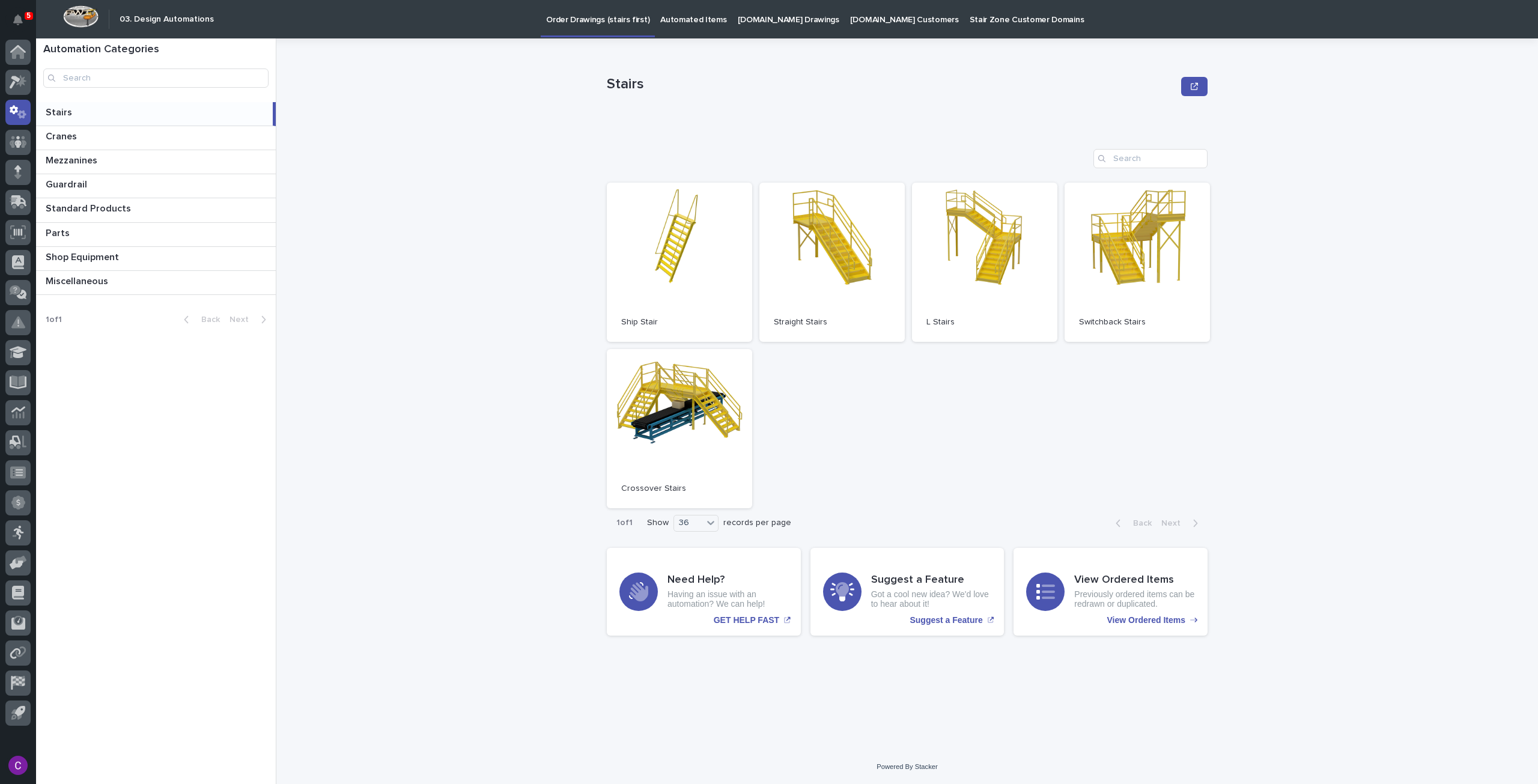
click at [772, 20] on p "StairZone.com Drawings" at bounding box center [789, 13] width 102 height 25
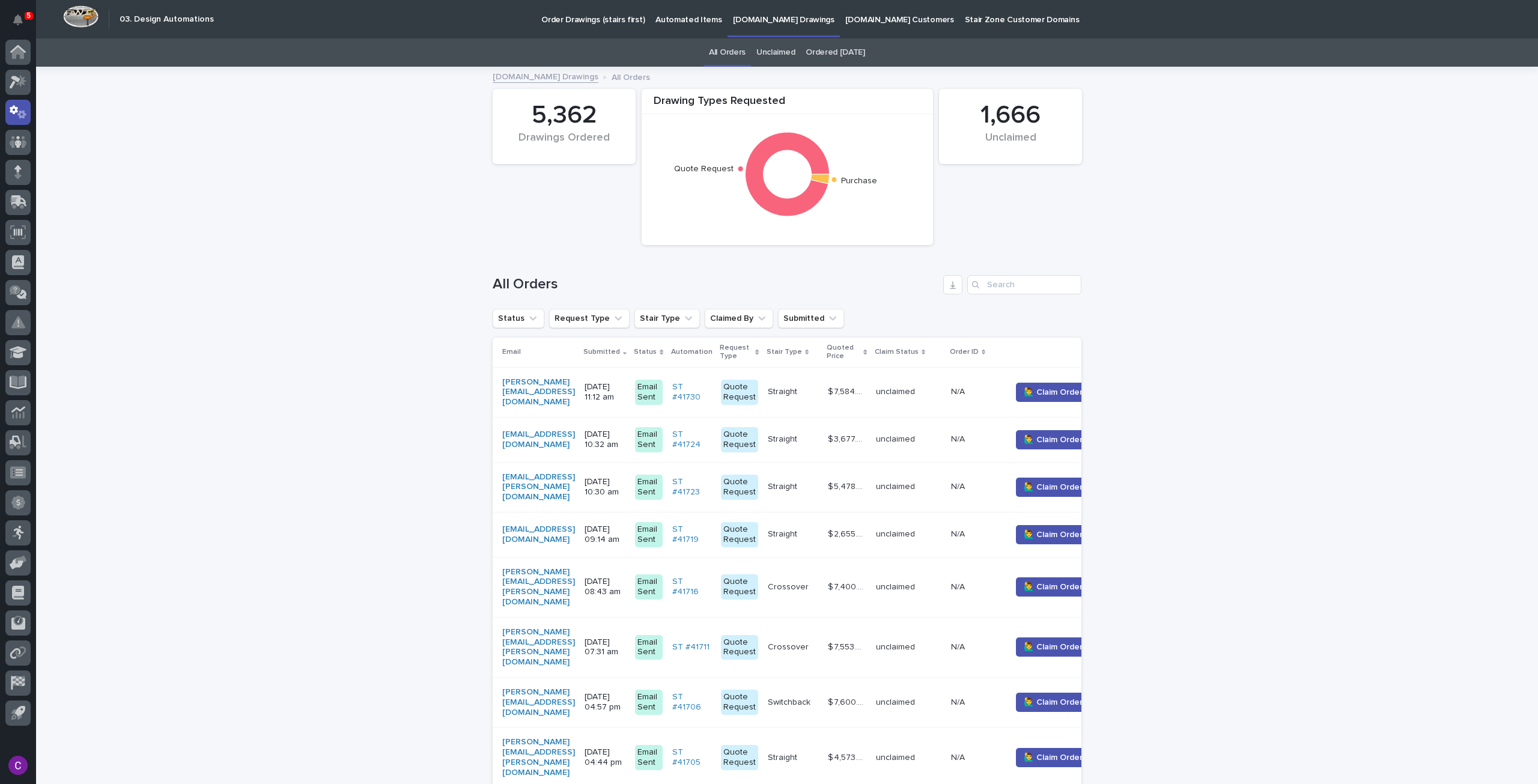
click at [699, 10] on p "Automated Items" at bounding box center [688, 13] width 66 height 25
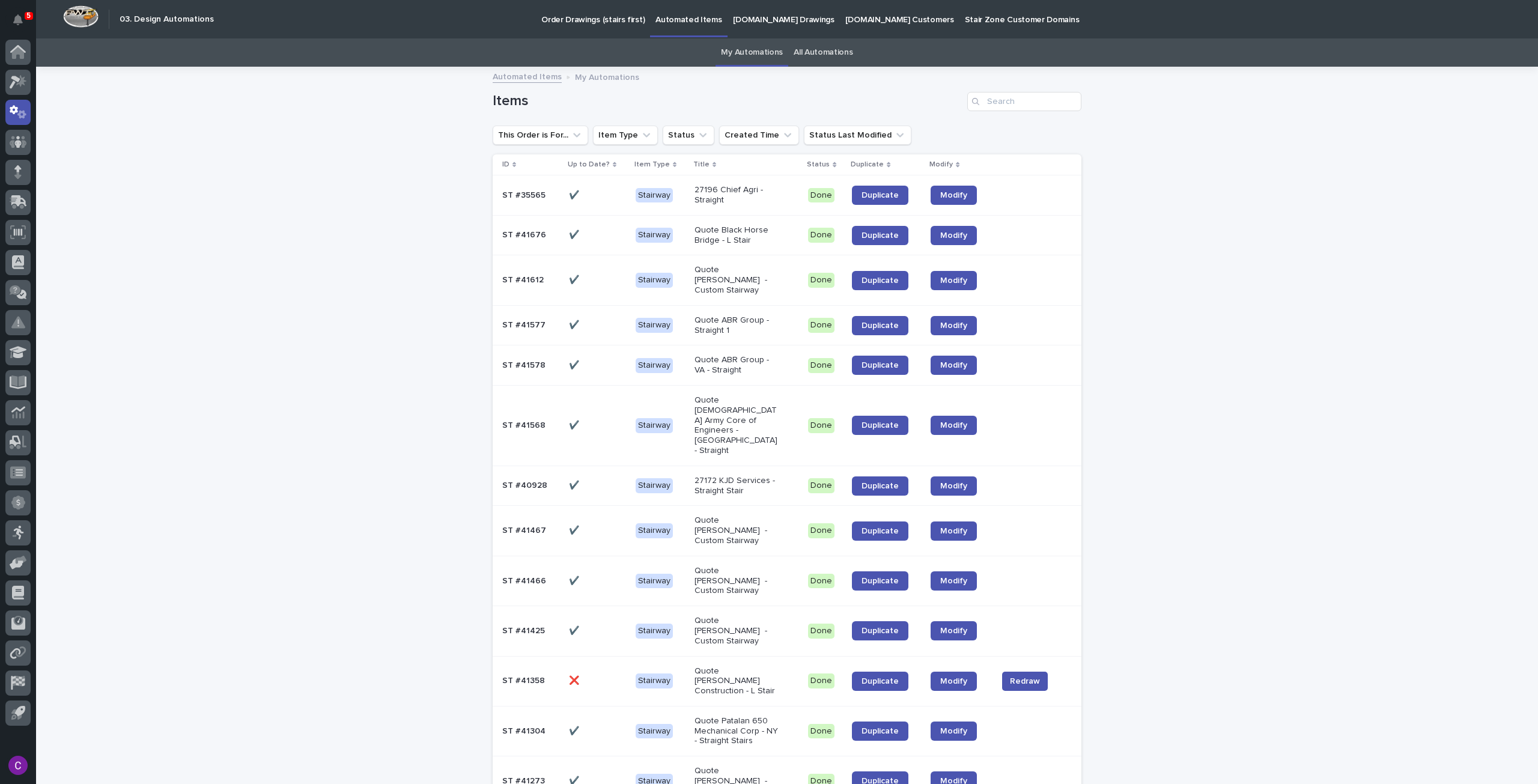
click at [821, 62] on link "All Automations" at bounding box center [823, 52] width 59 height 28
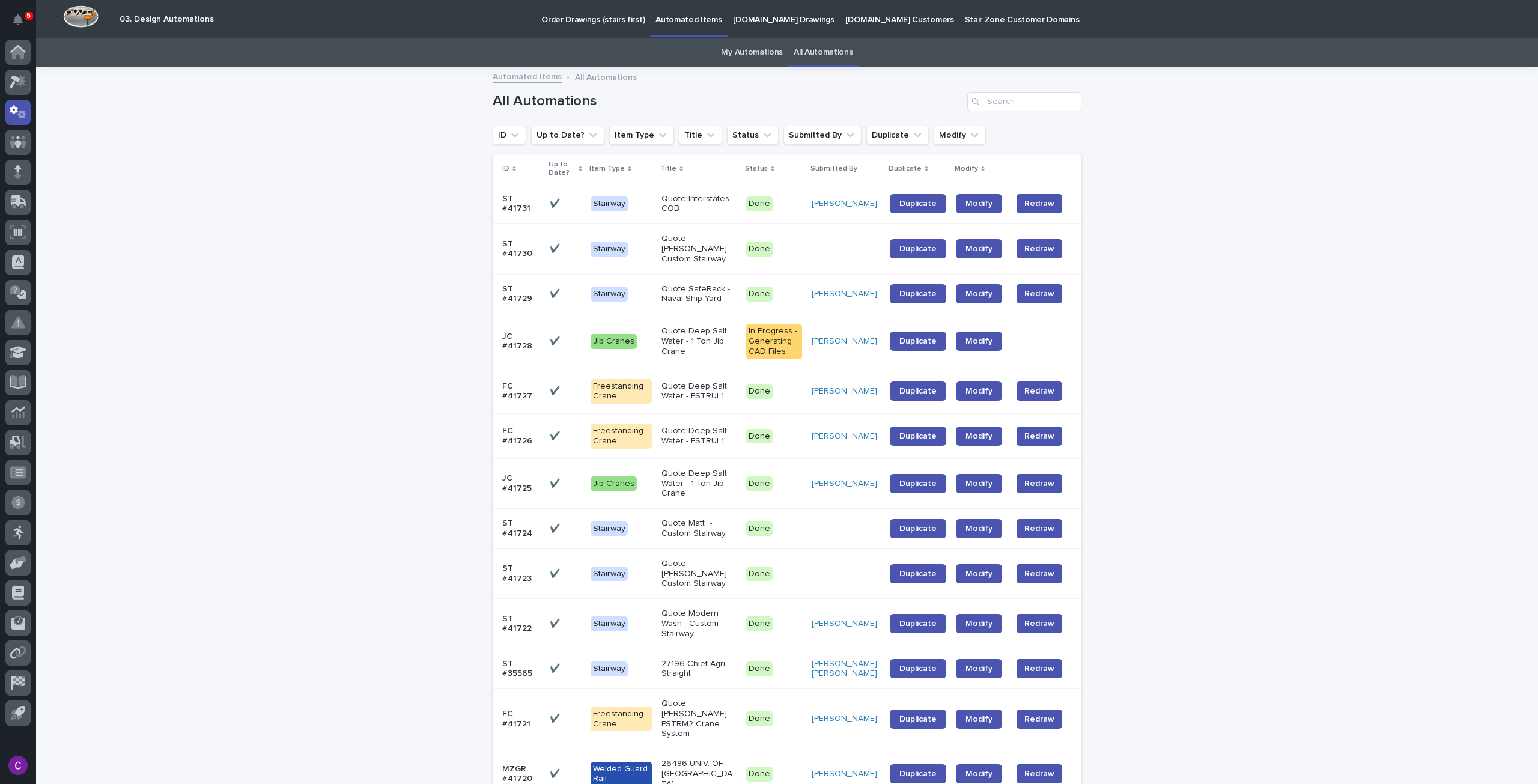
click at [978, 104] on div "Search" at bounding box center [977, 102] width 20 height 20
click at [997, 102] on input "Search" at bounding box center [1024, 102] width 114 height 20
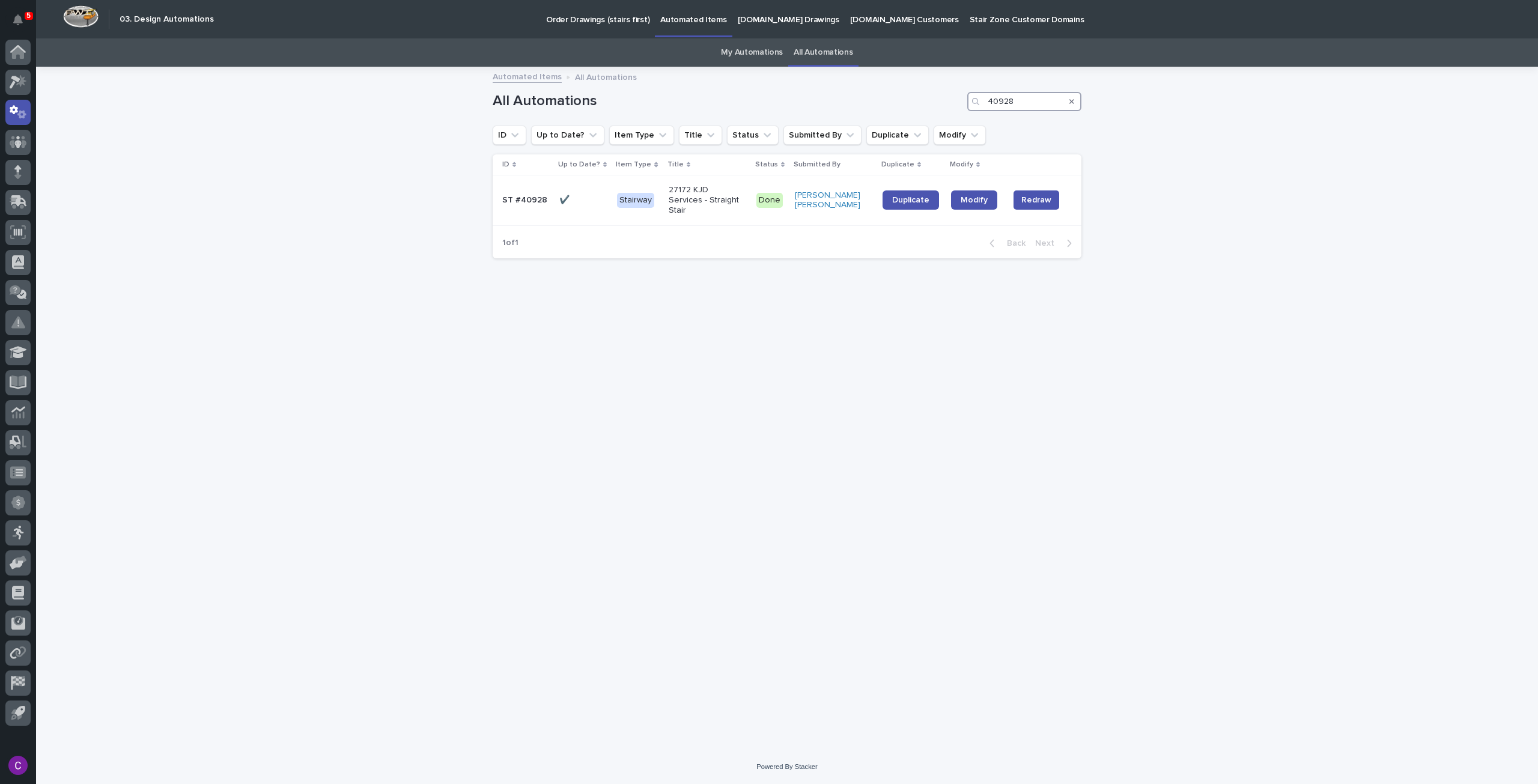
type input "40928"
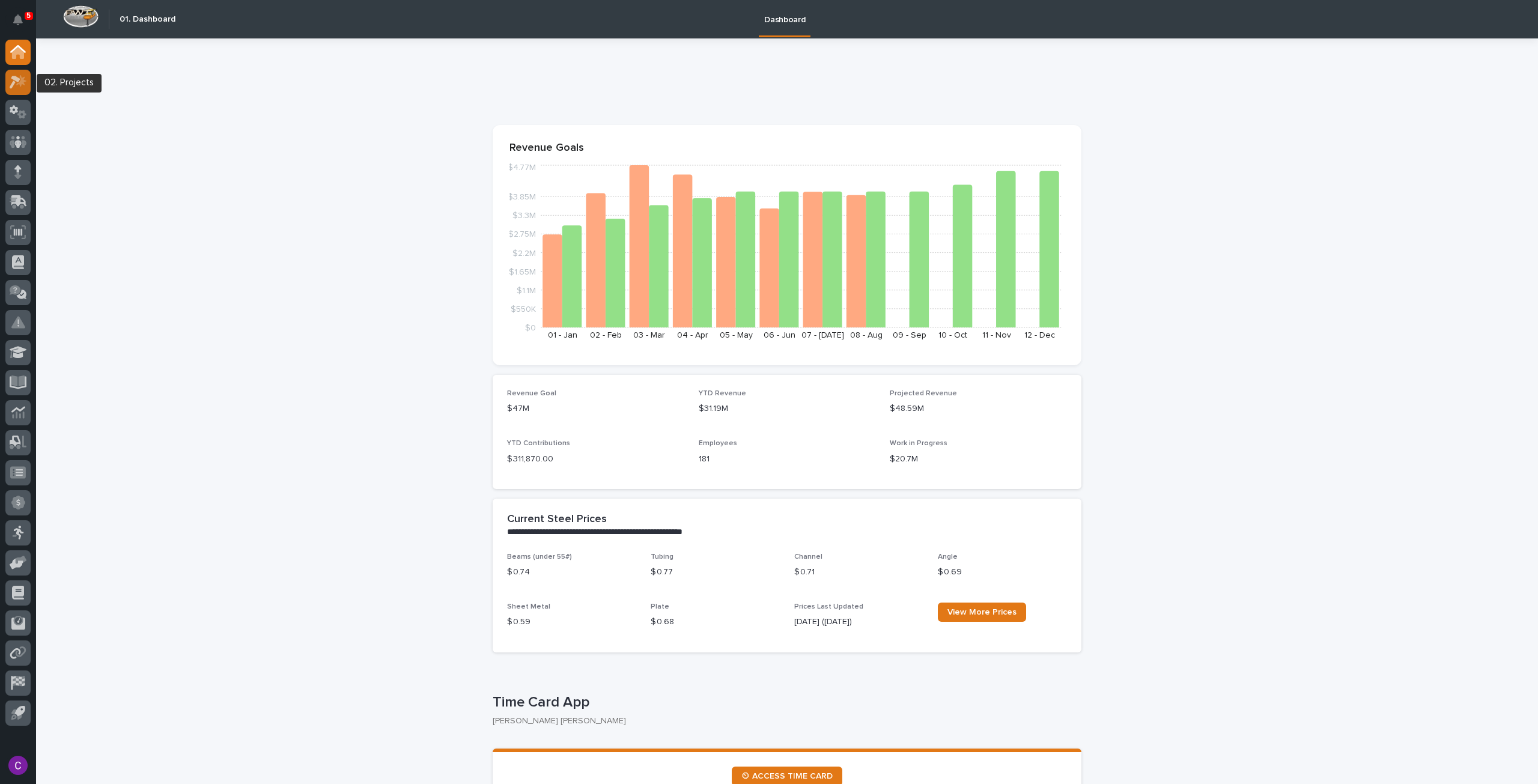
click at [17, 86] on icon at bounding box center [19, 82] width 18 height 14
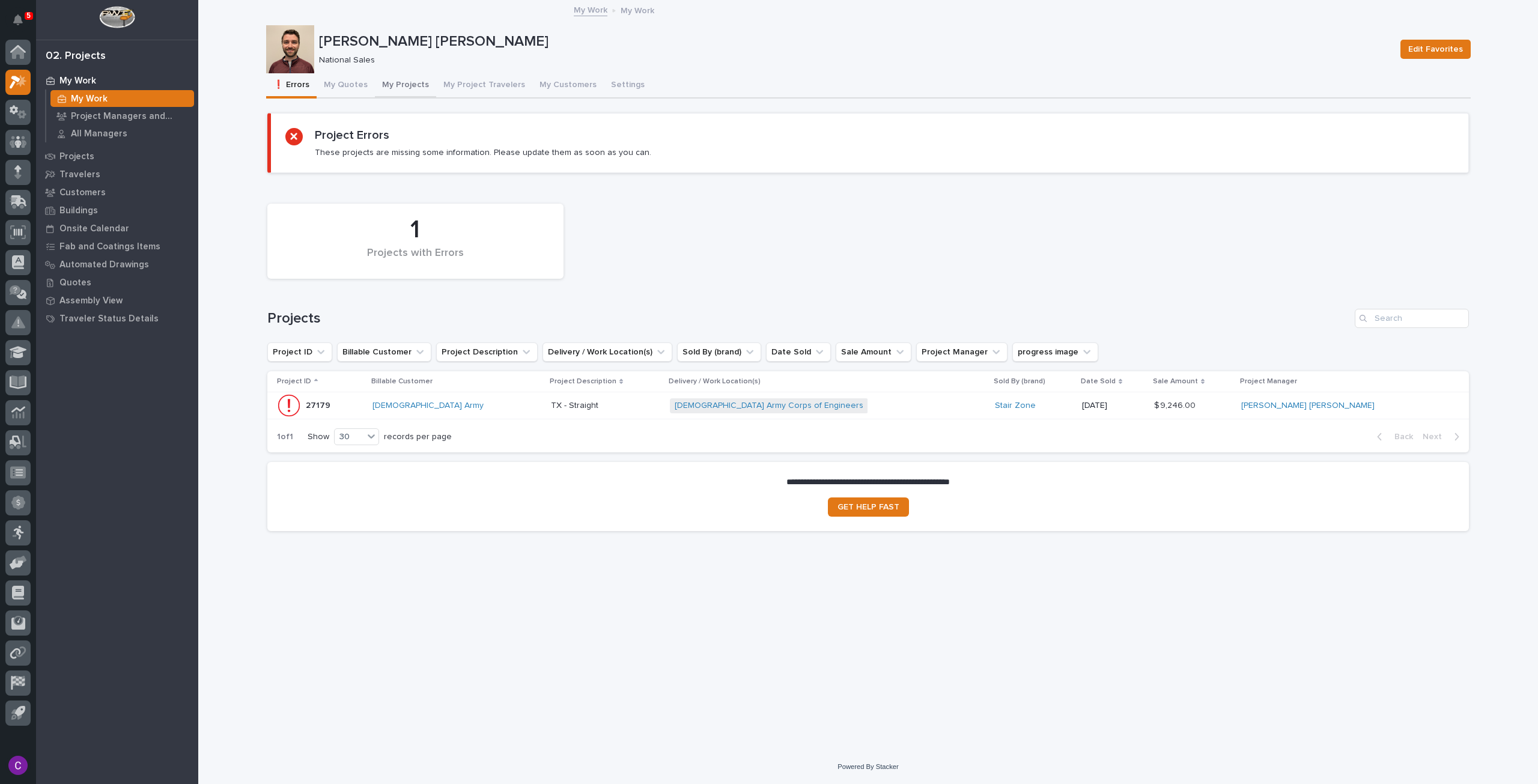
click at [405, 86] on button "My Projects" at bounding box center [405, 86] width 62 height 25
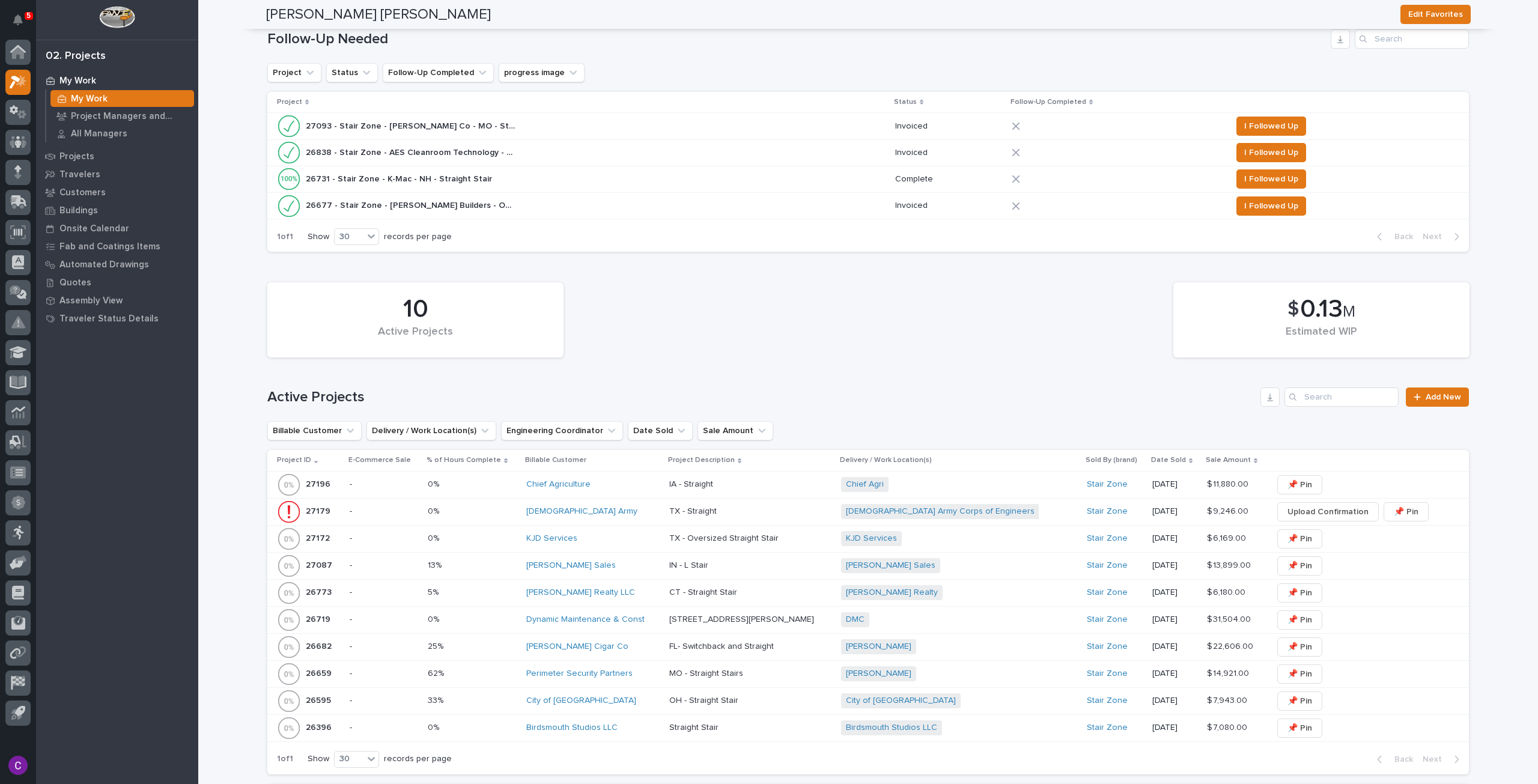
scroll to position [300, 0]
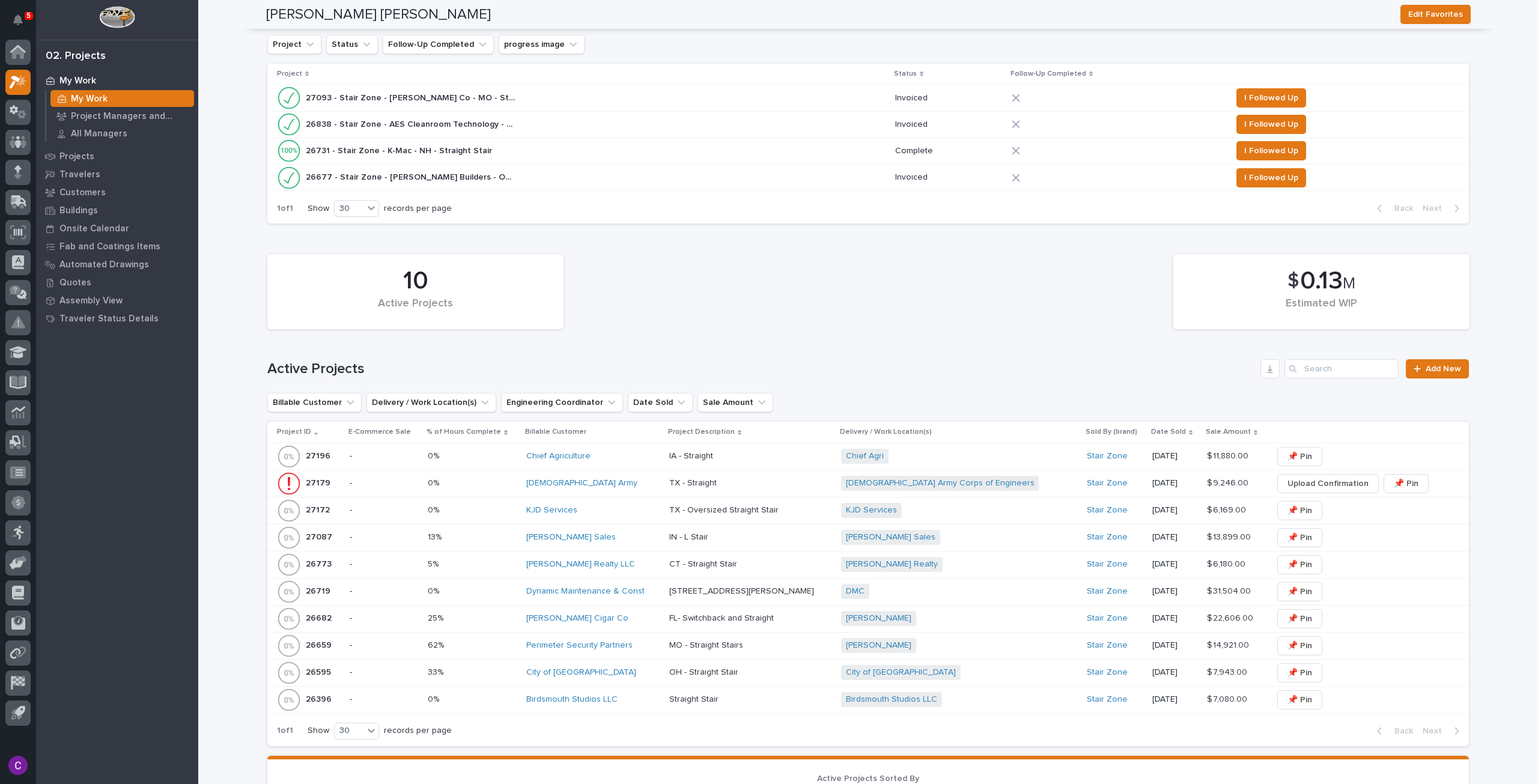
click at [651, 514] on div "KJD Services" at bounding box center [593, 510] width 133 height 10
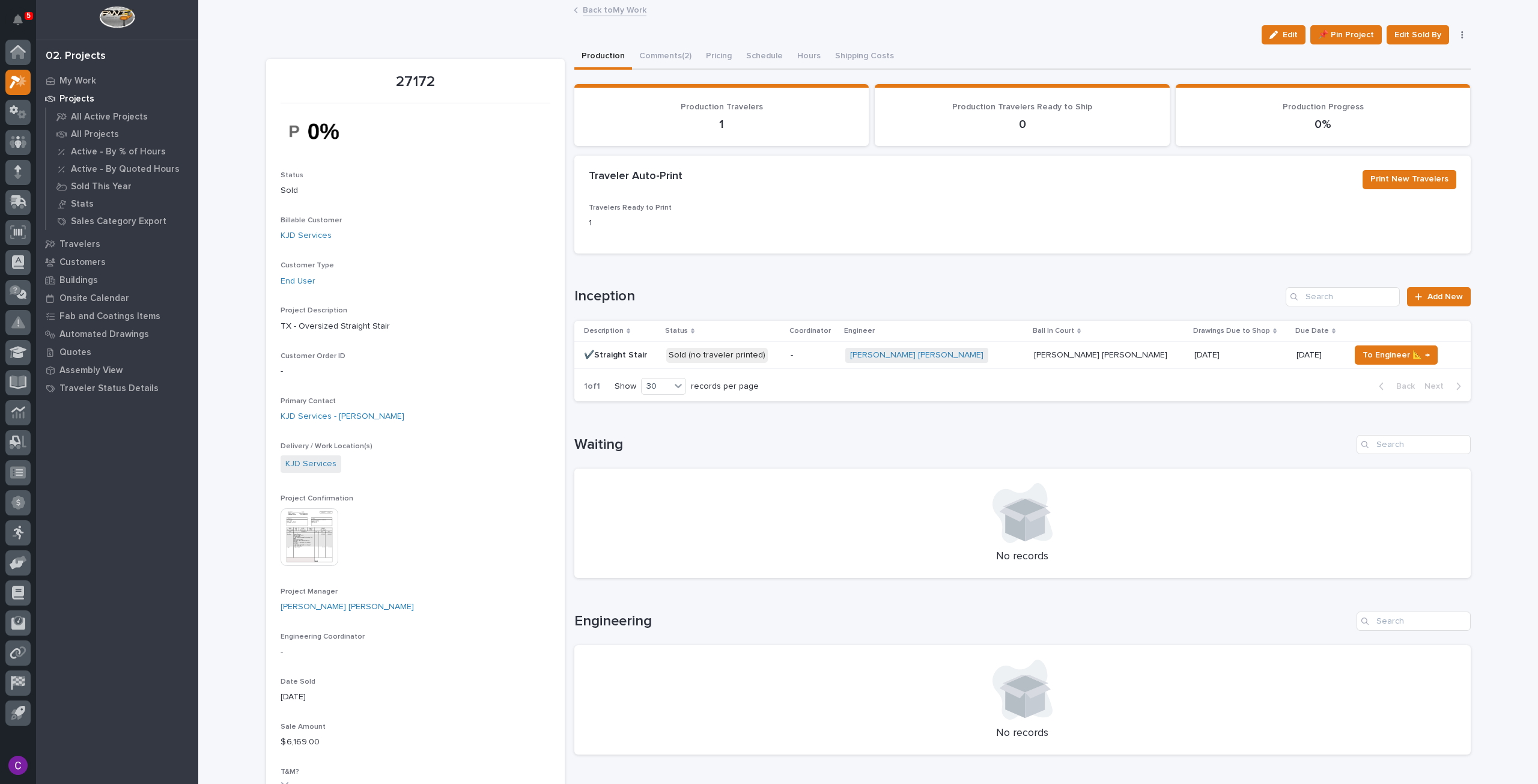
click at [315, 537] on img at bounding box center [309, 537] width 58 height 58
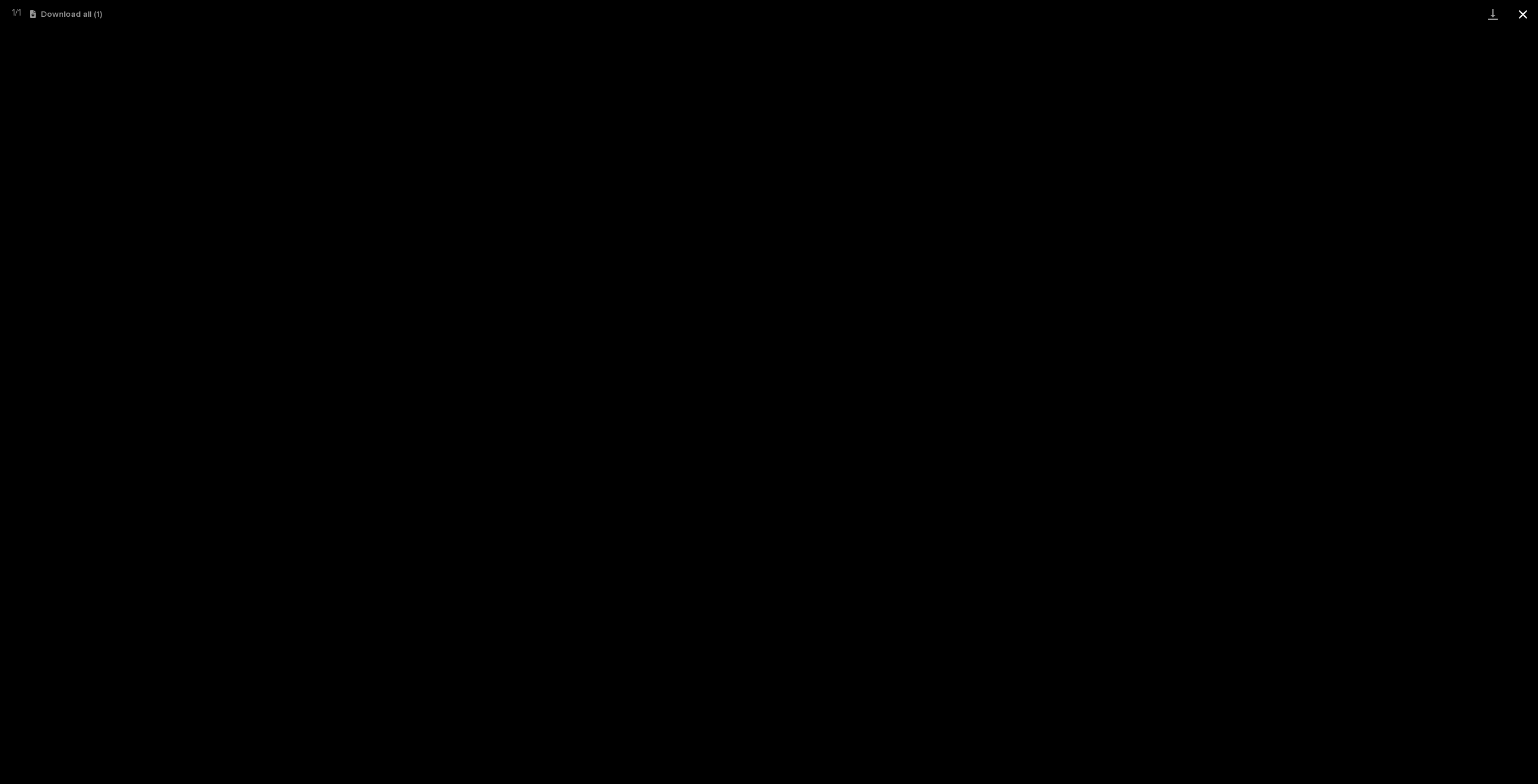
click at [1523, 10] on button "Close gallery" at bounding box center [1522, 14] width 30 height 28
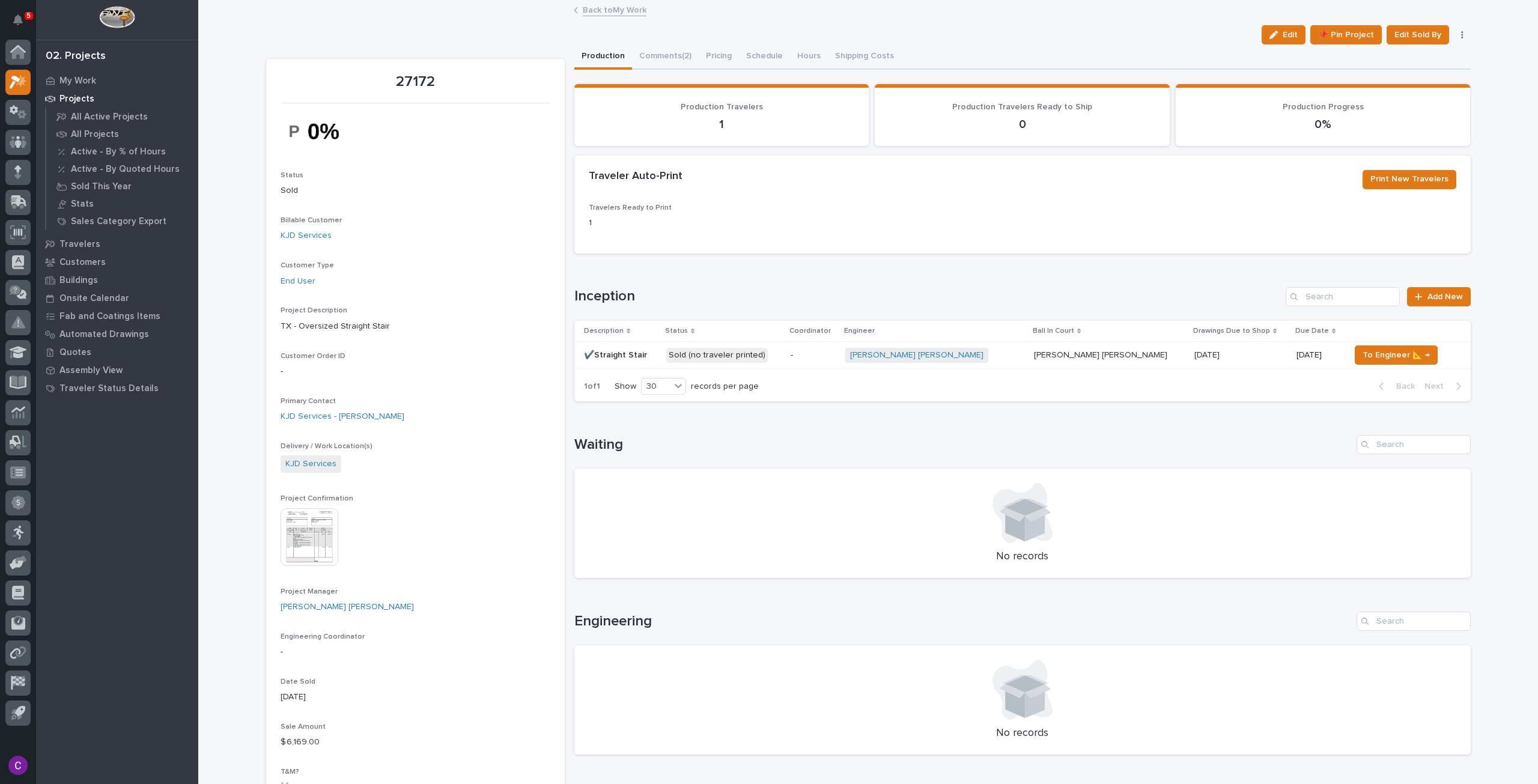
click at [762, 428] on div "Loading... Saving… Waiting No records" at bounding box center [1022, 499] width 896 height 176
click at [1194, 354] on p "[DATE]" at bounding box center [1208, 354] width 27 height 13
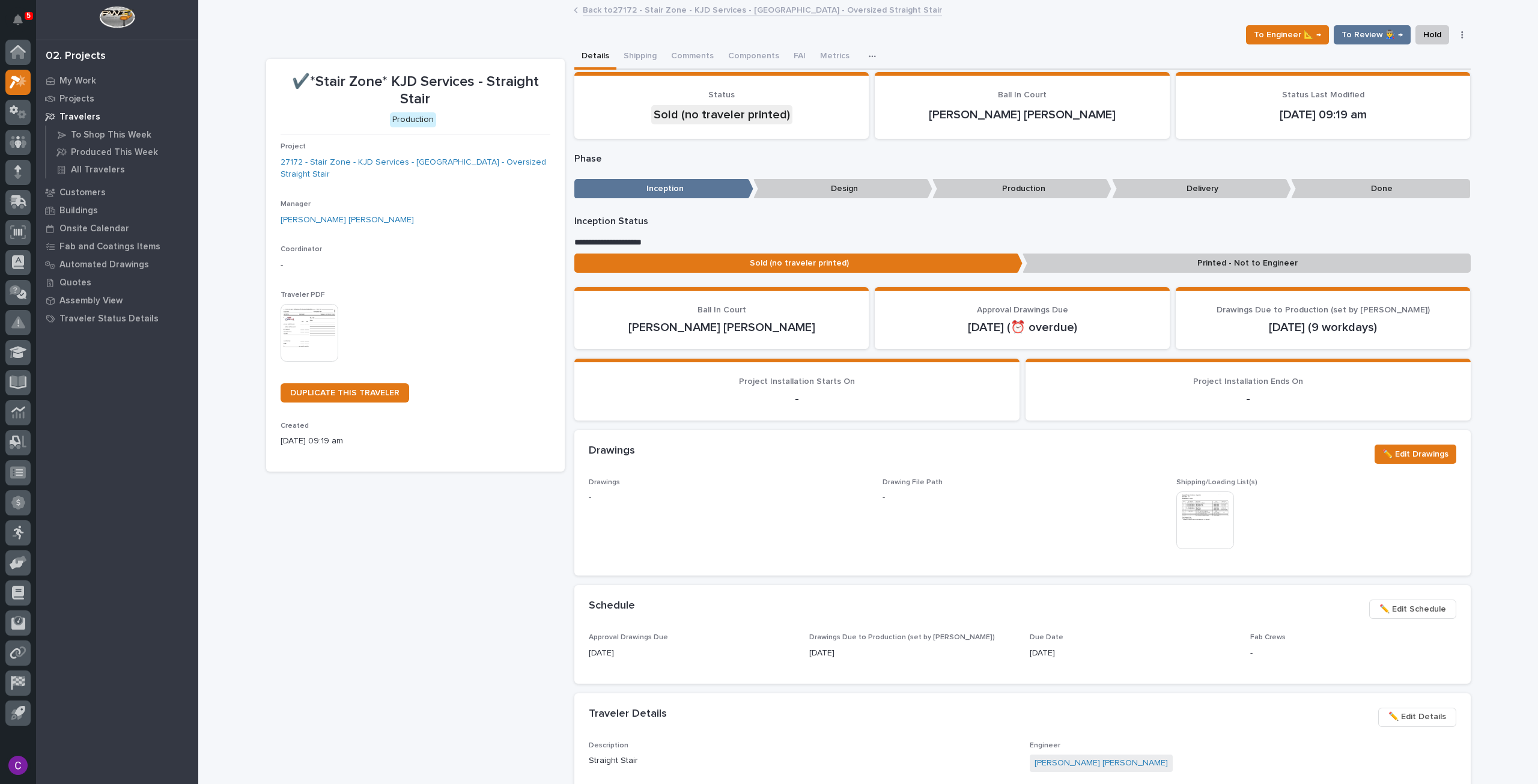
scroll to position [121, 0]
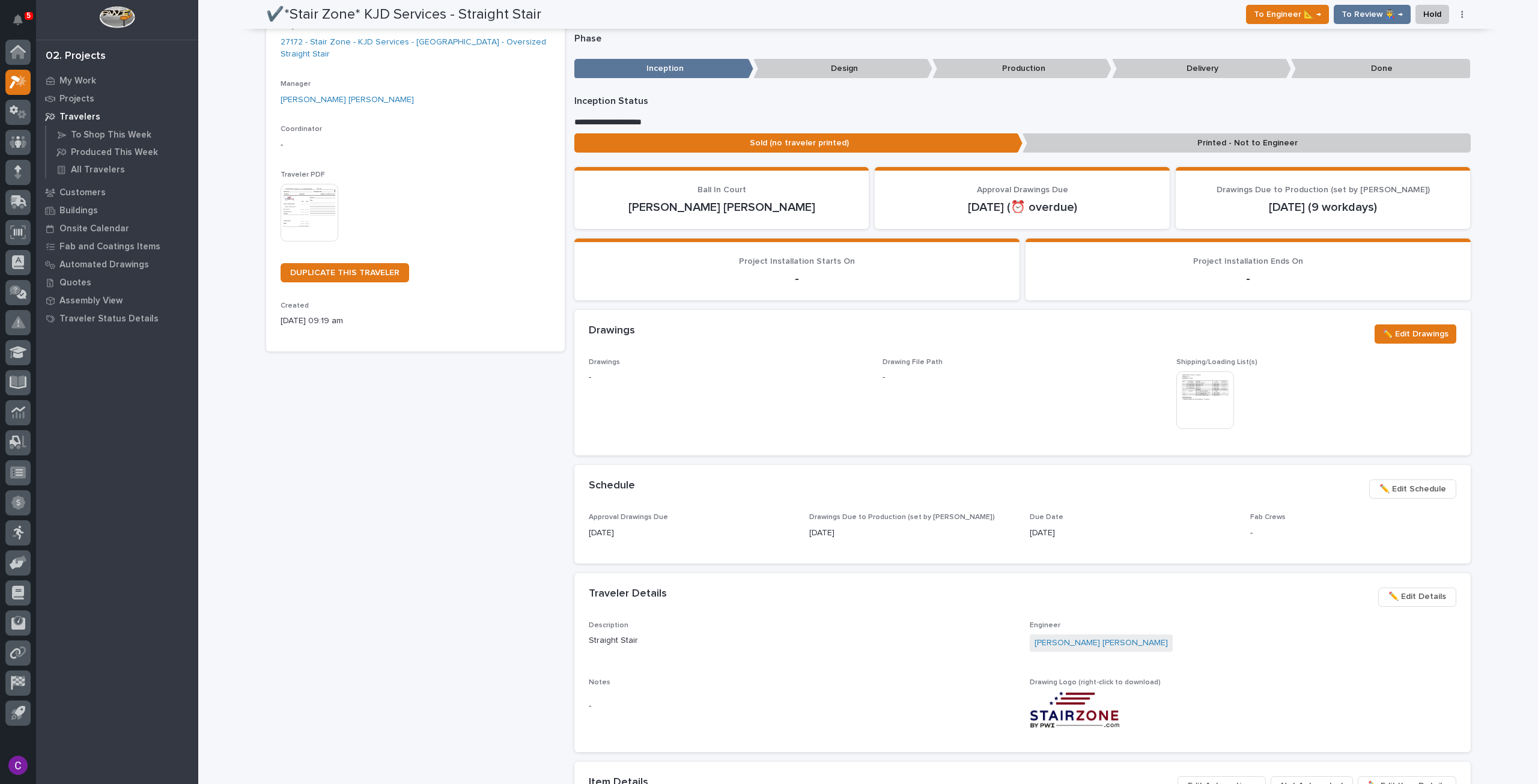
click at [1385, 496] on span "✏️ Edit Schedule" at bounding box center [1413, 489] width 67 height 15
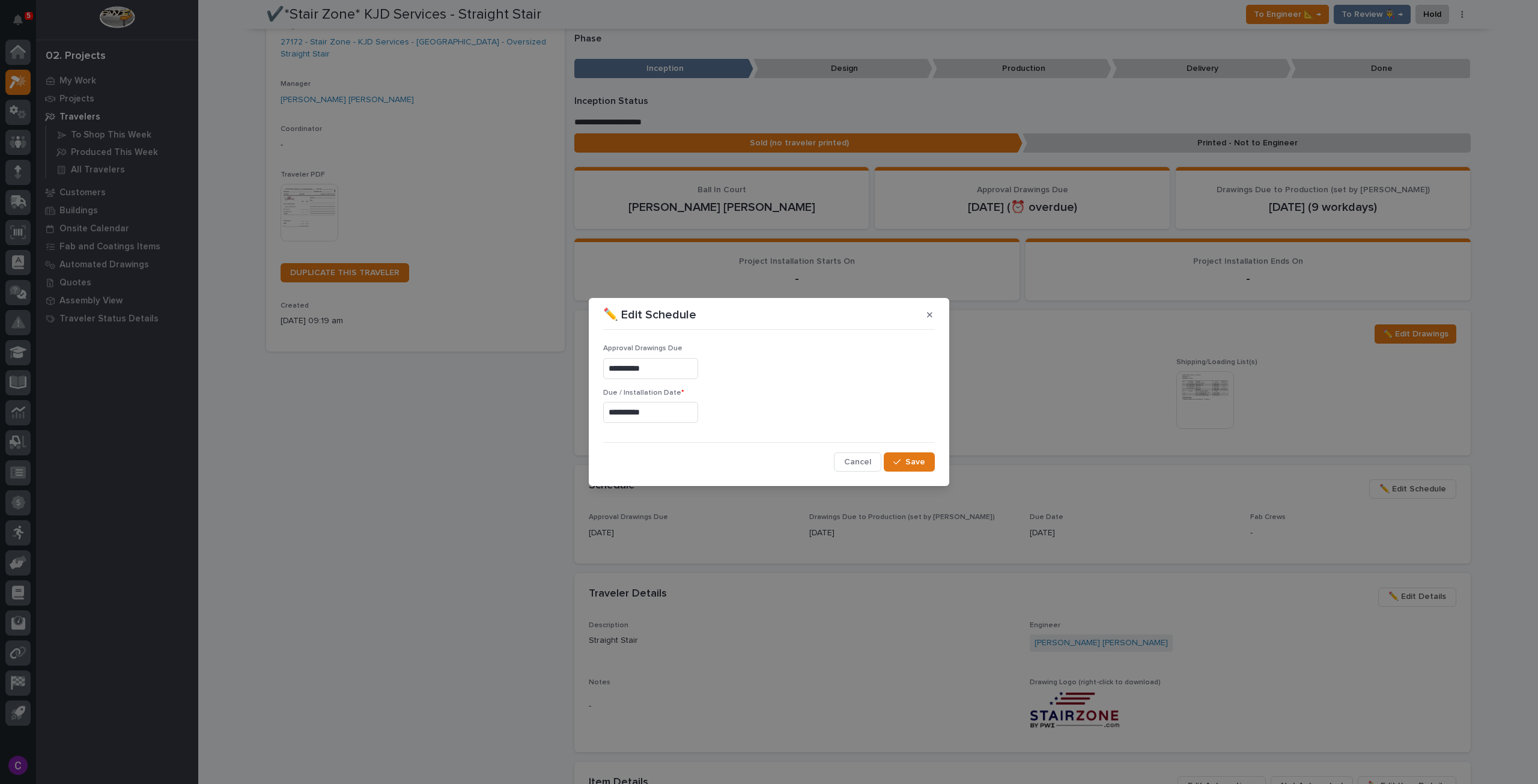
click at [662, 417] on input "**********" at bounding box center [650, 412] width 95 height 21
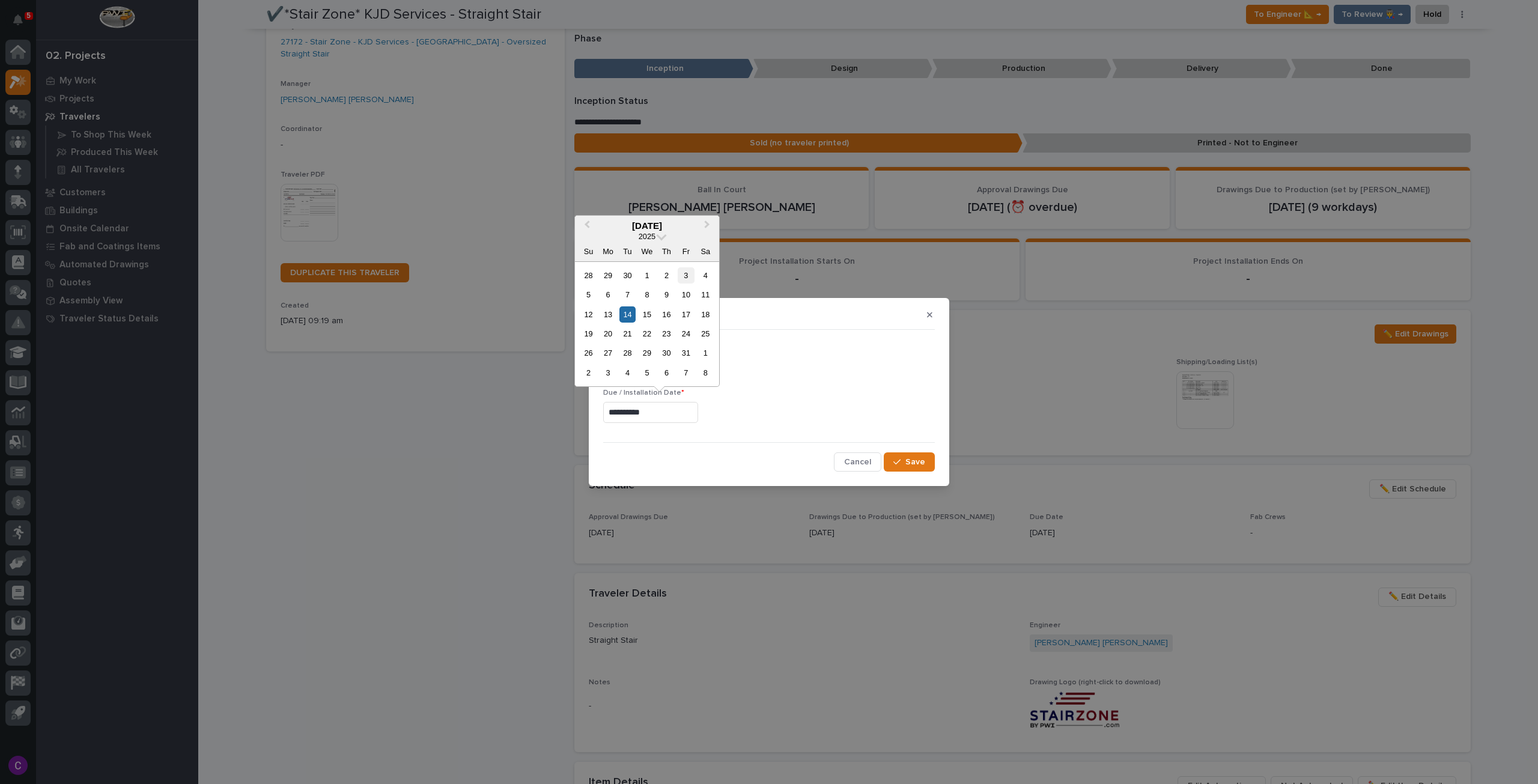
click at [690, 277] on div "3" at bounding box center [685, 275] width 17 height 17
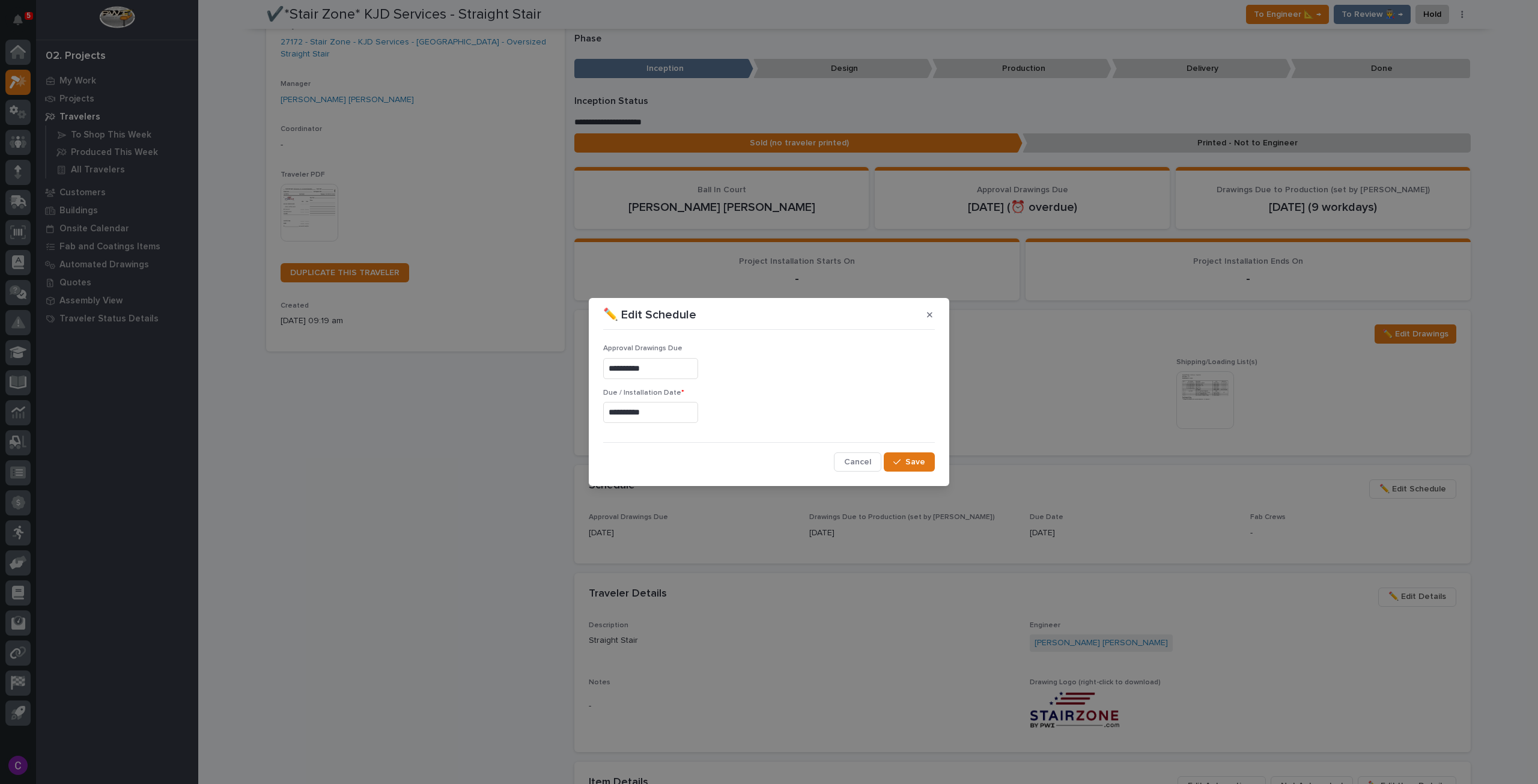
type input "**********"
click at [904, 464] on div "button" at bounding box center [899, 462] width 12 height 9
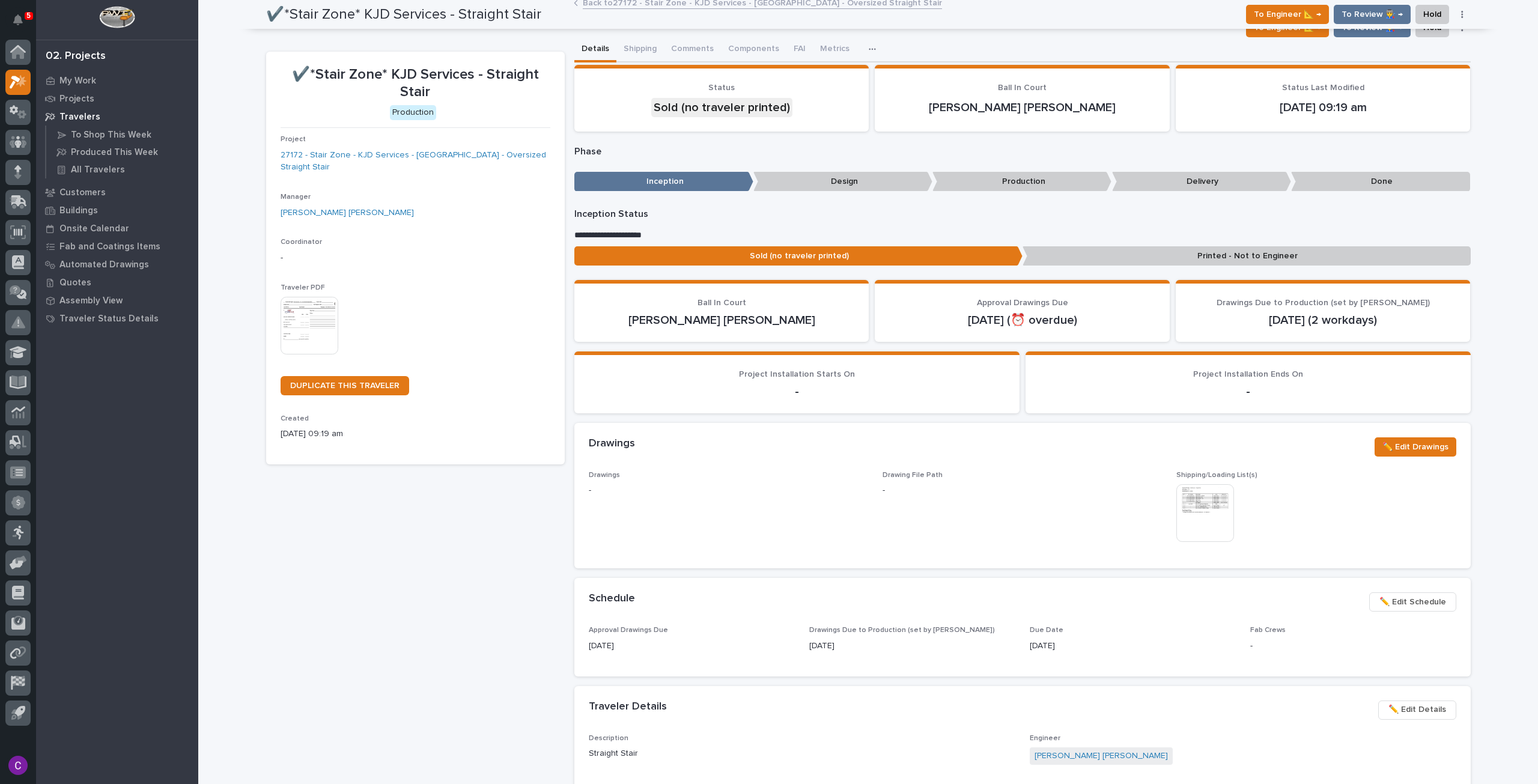
scroll to position [0, 0]
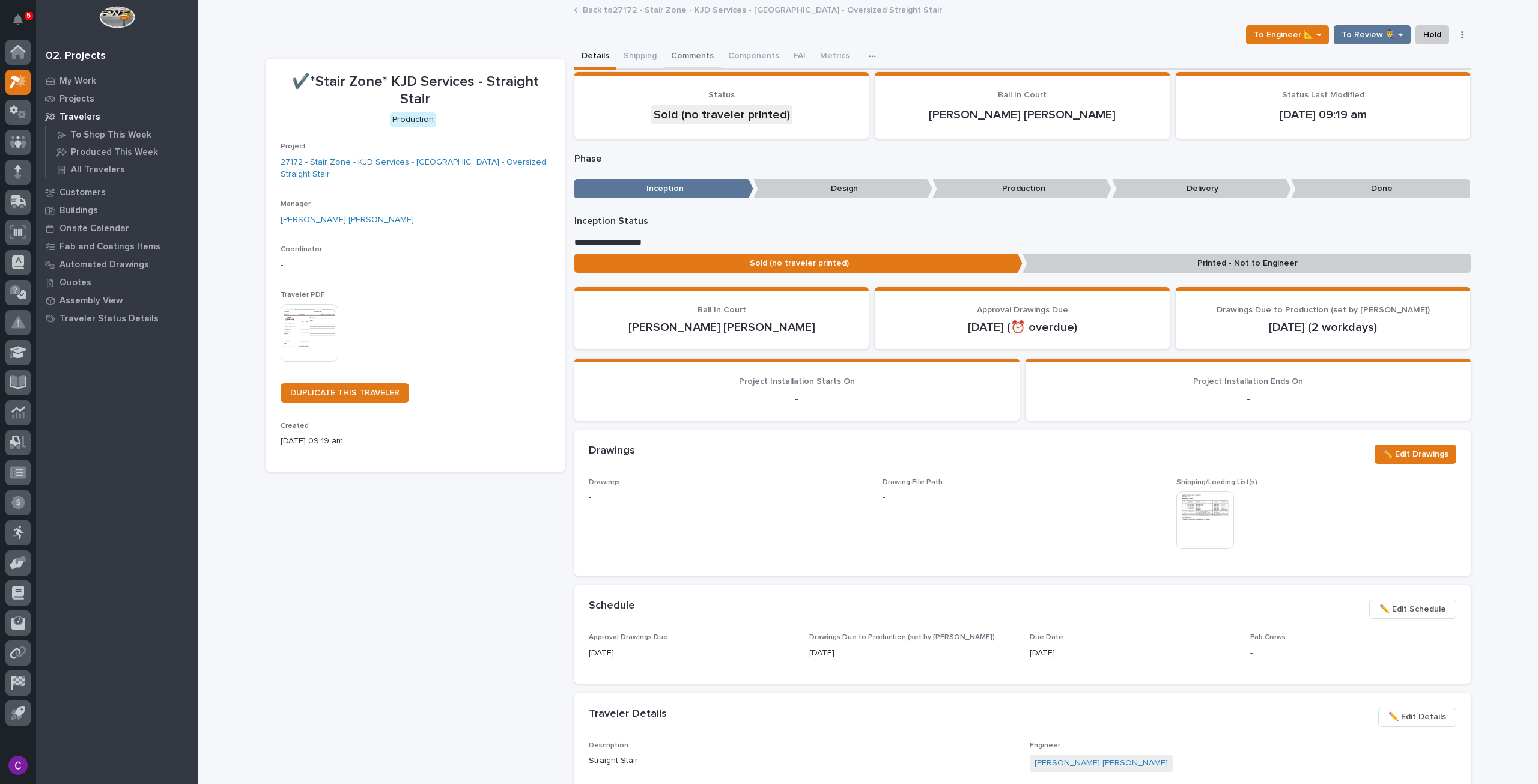
click at [680, 59] on button "Comments" at bounding box center [692, 57] width 57 height 25
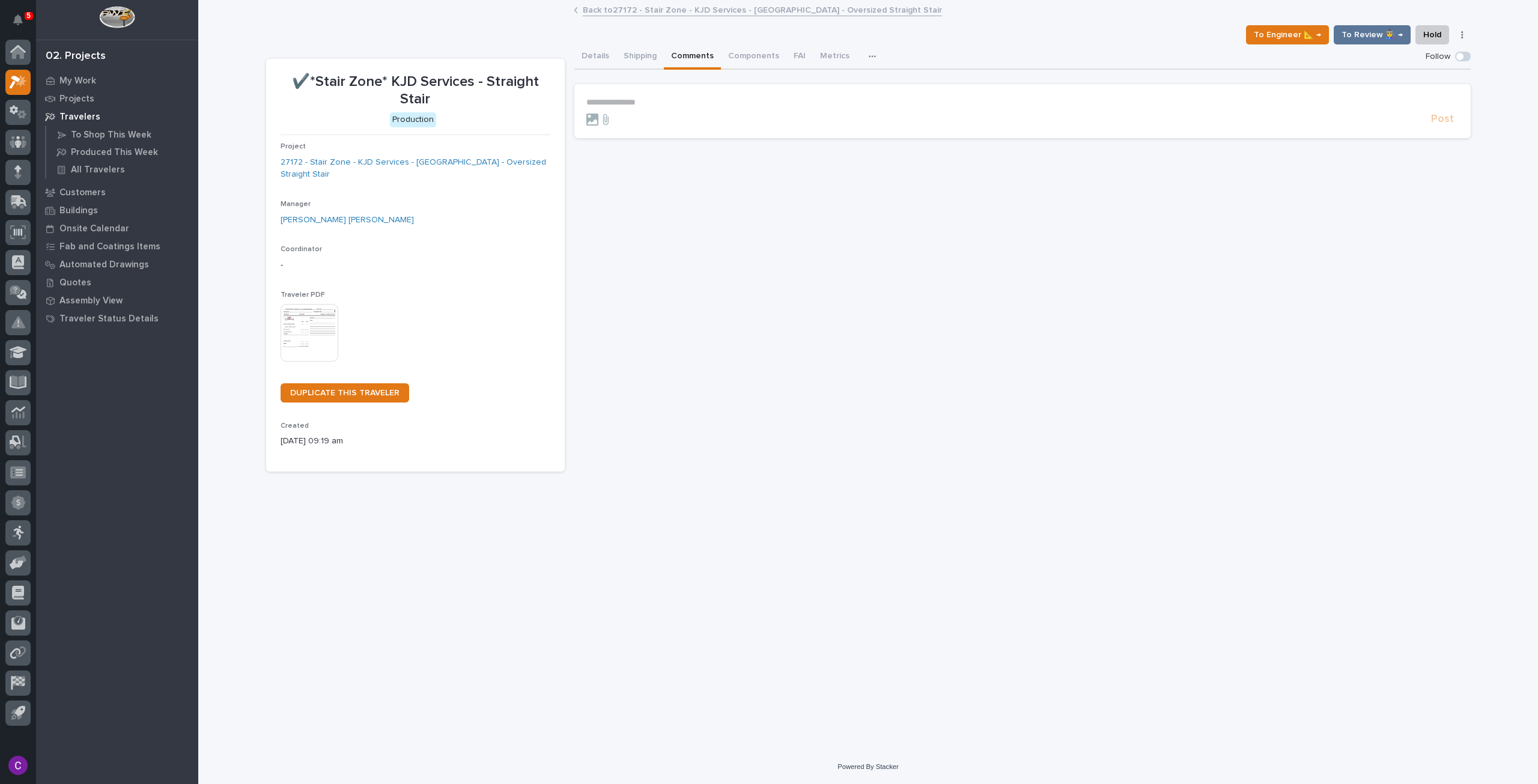
click at [704, 97] on p "**********" at bounding box center [1022, 102] width 872 height 10
click at [1444, 123] on span "Post" at bounding box center [1442, 124] width 23 height 14
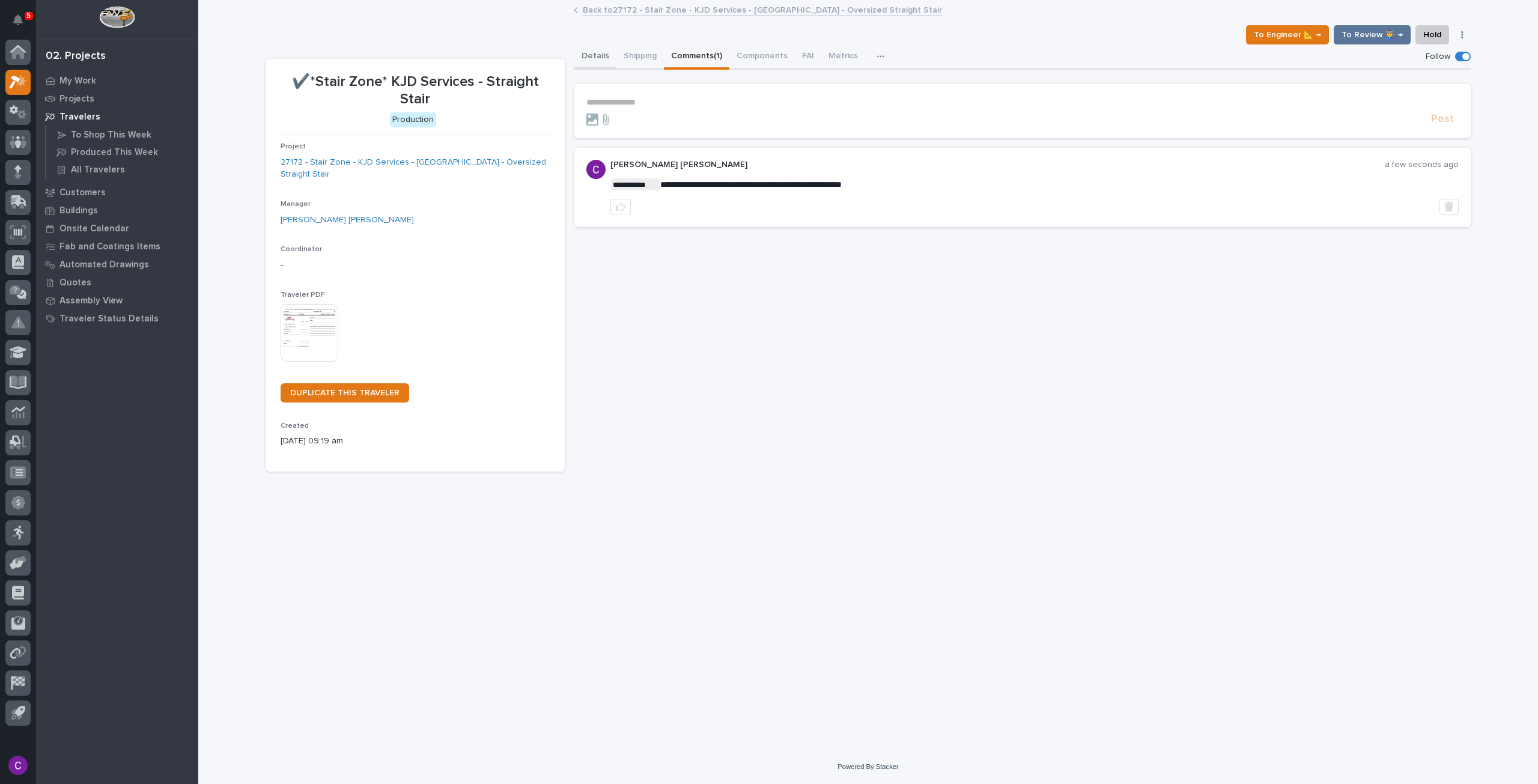
drag, startPoint x: 588, startPoint y: 50, endPoint x: 898, endPoint y: 49, distance: 310.0
click at [588, 50] on button "Details" at bounding box center [595, 57] width 42 height 25
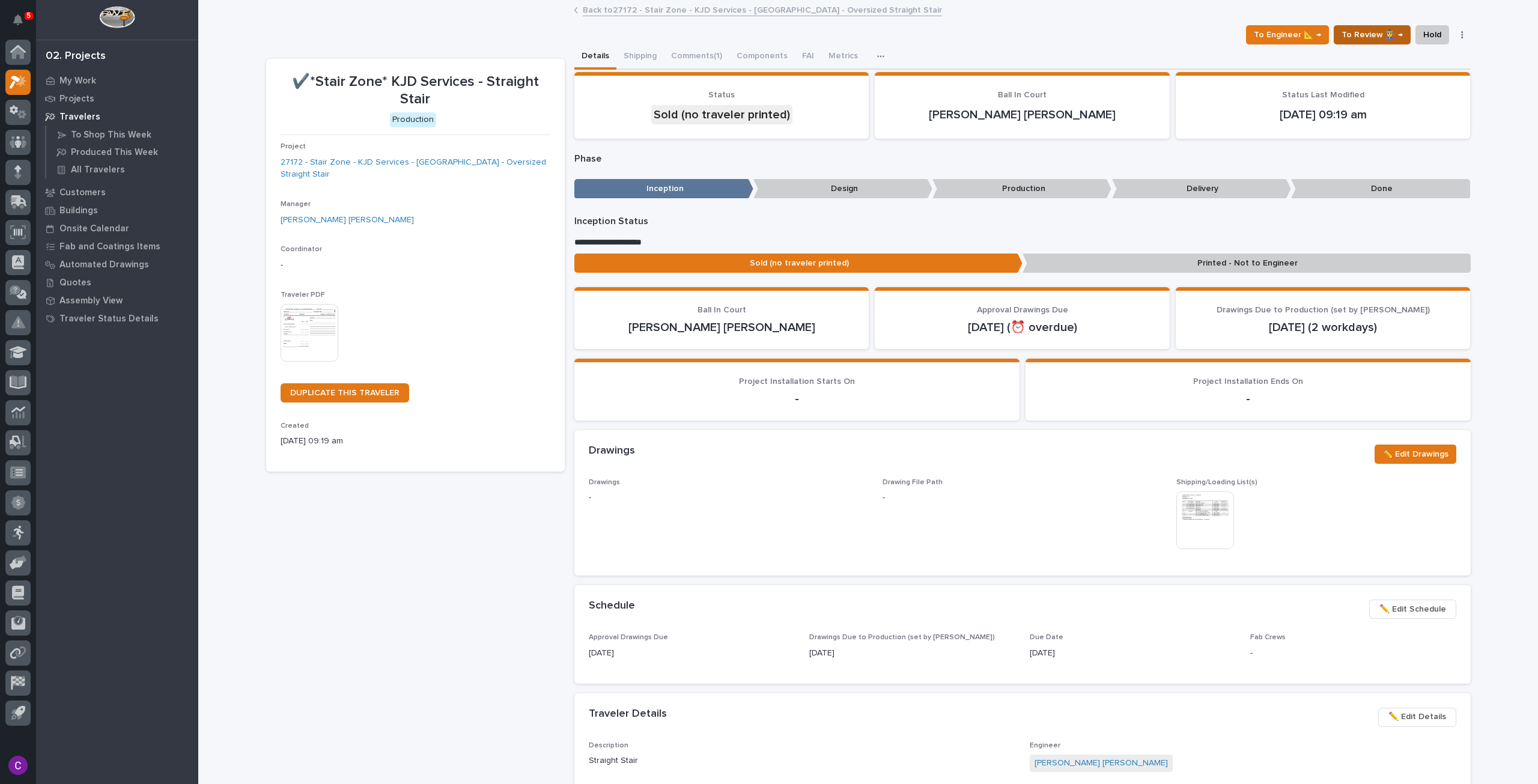
click at [1374, 25] on button "To Review 👨‍🏭 →" at bounding box center [1372, 35] width 76 height 20
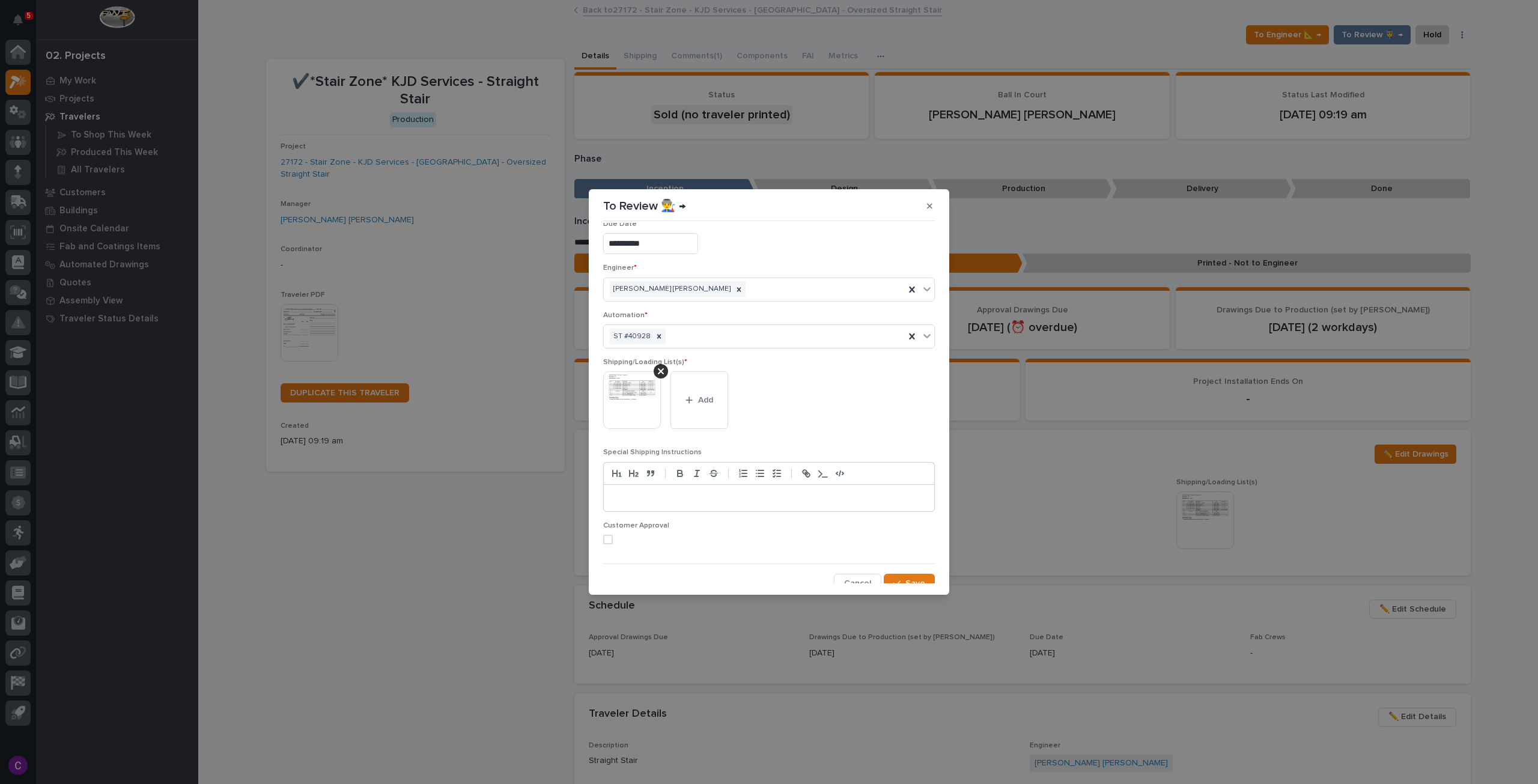
scroll to position [23, 0]
click at [906, 576] on span "Save" at bounding box center [916, 575] width 20 height 11
